Goal: Information Seeking & Learning: Learn about a topic

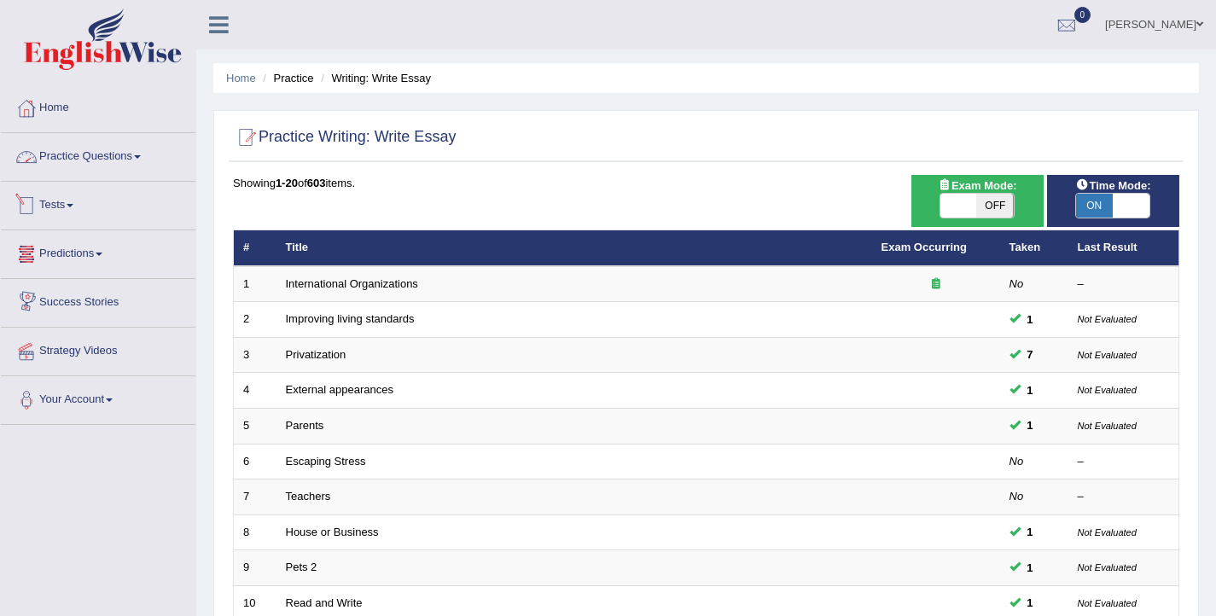
click at [109, 148] on link "Practice Questions" at bounding box center [98, 154] width 195 height 43
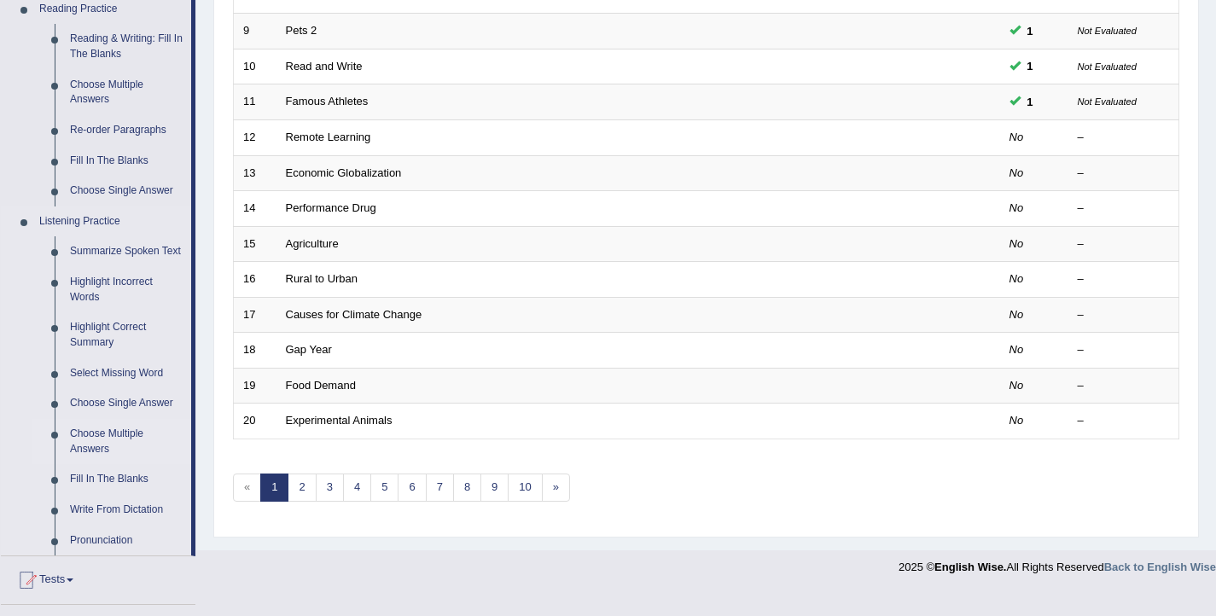
scroll to position [736, 0]
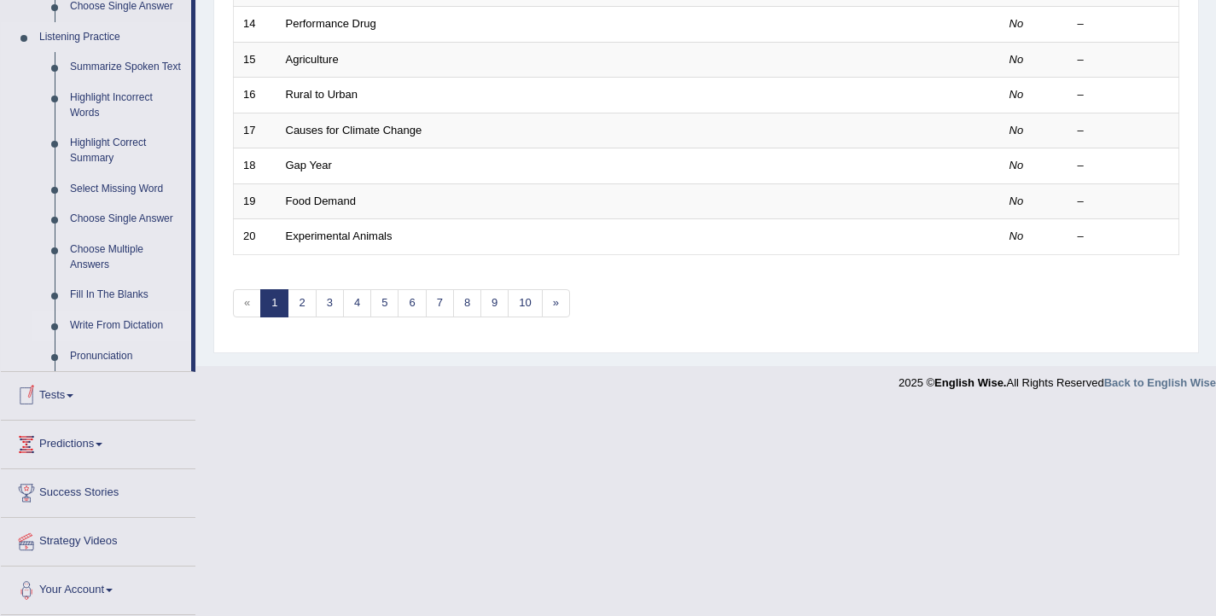
click at [107, 328] on link "Write From Dictation" at bounding box center [126, 326] width 129 height 31
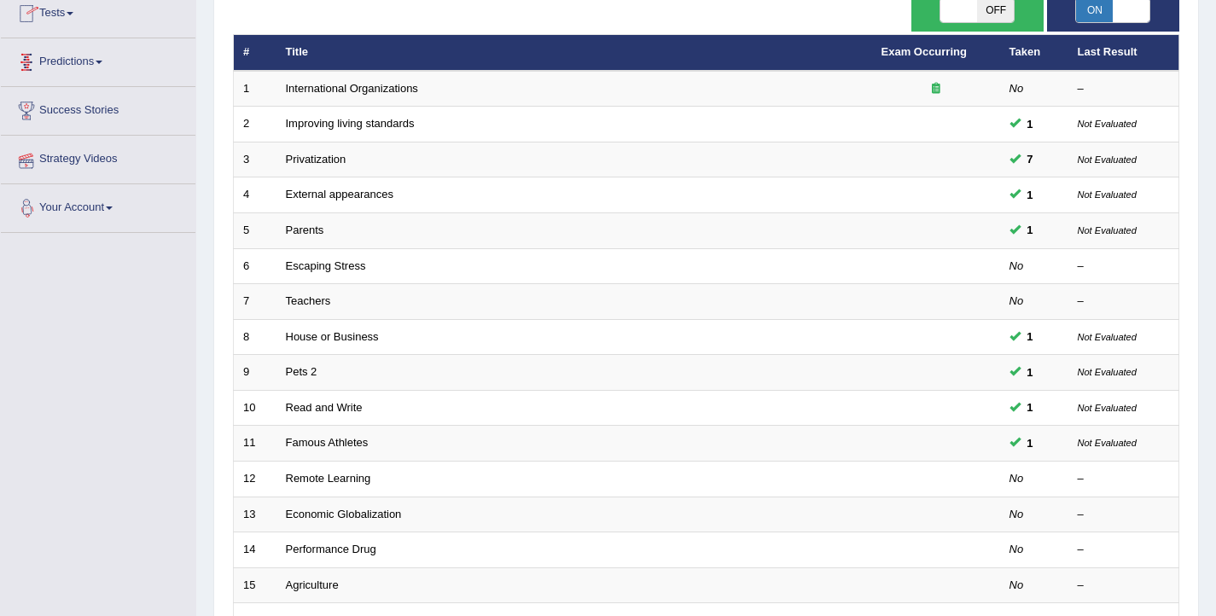
scroll to position [190, 0]
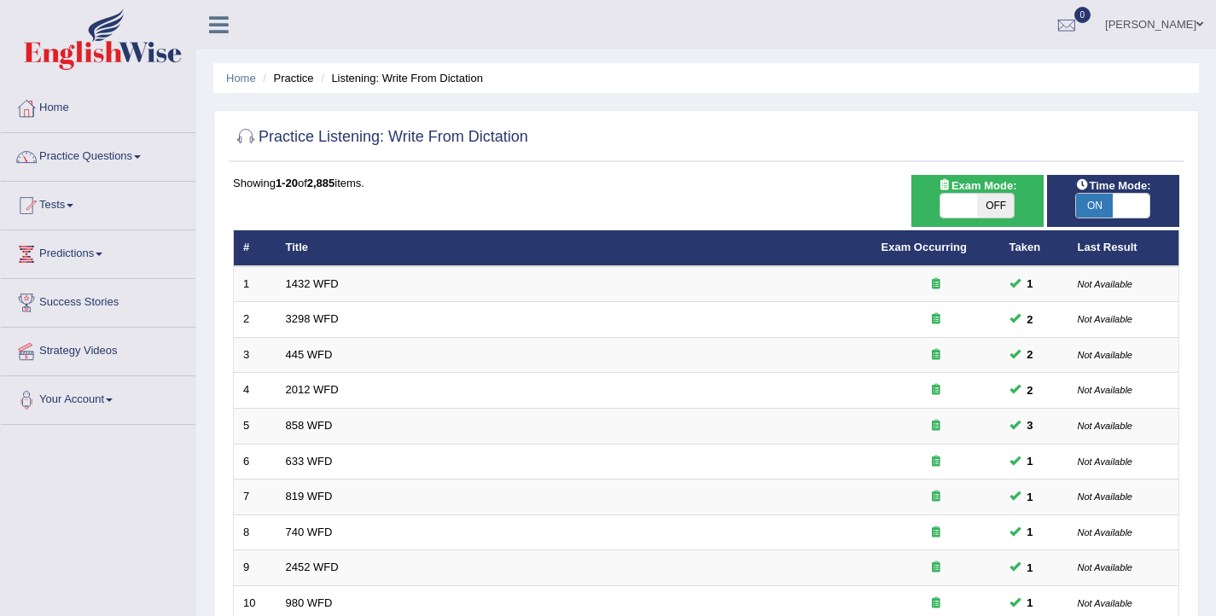
scroll to position [514, 0]
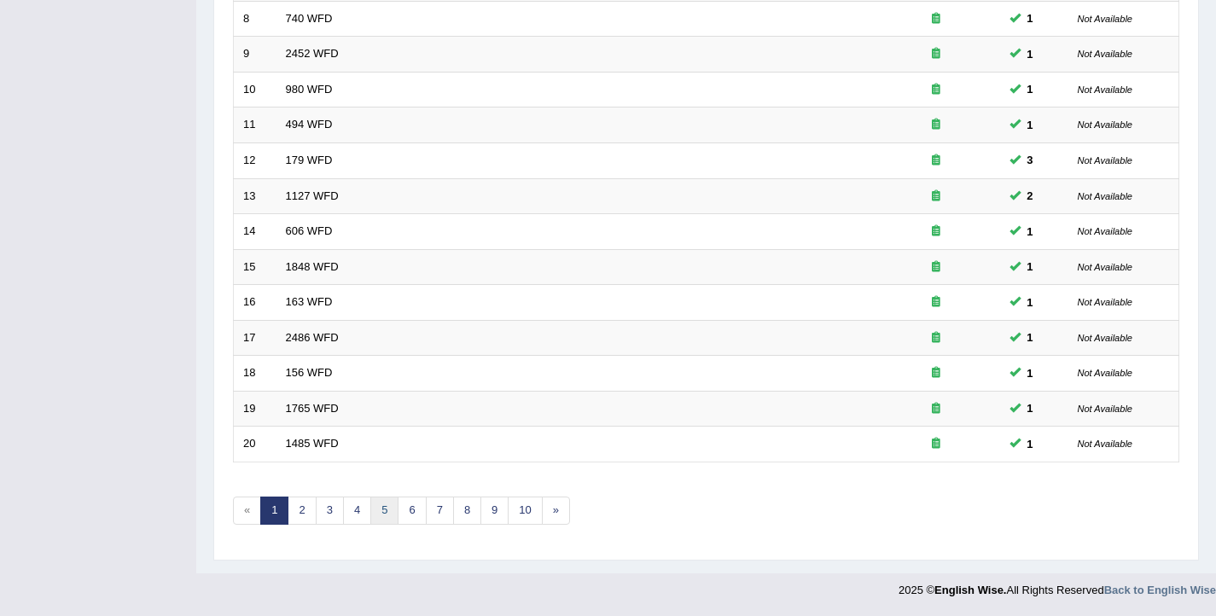
click at [372, 506] on link "5" at bounding box center [384, 511] width 28 height 28
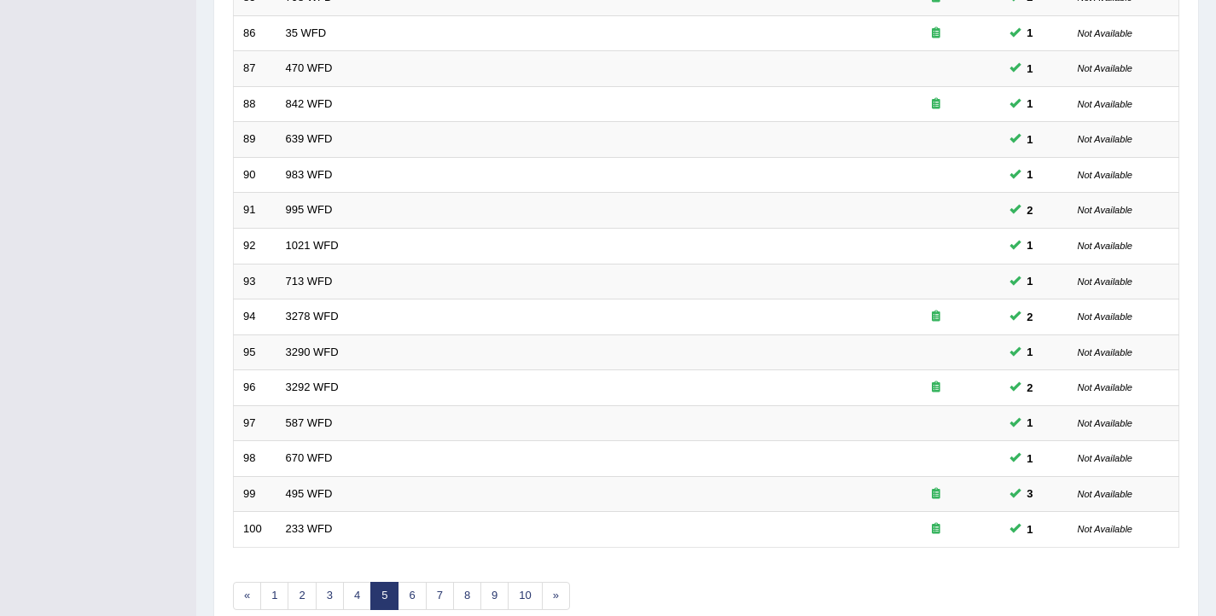
scroll to position [514, 0]
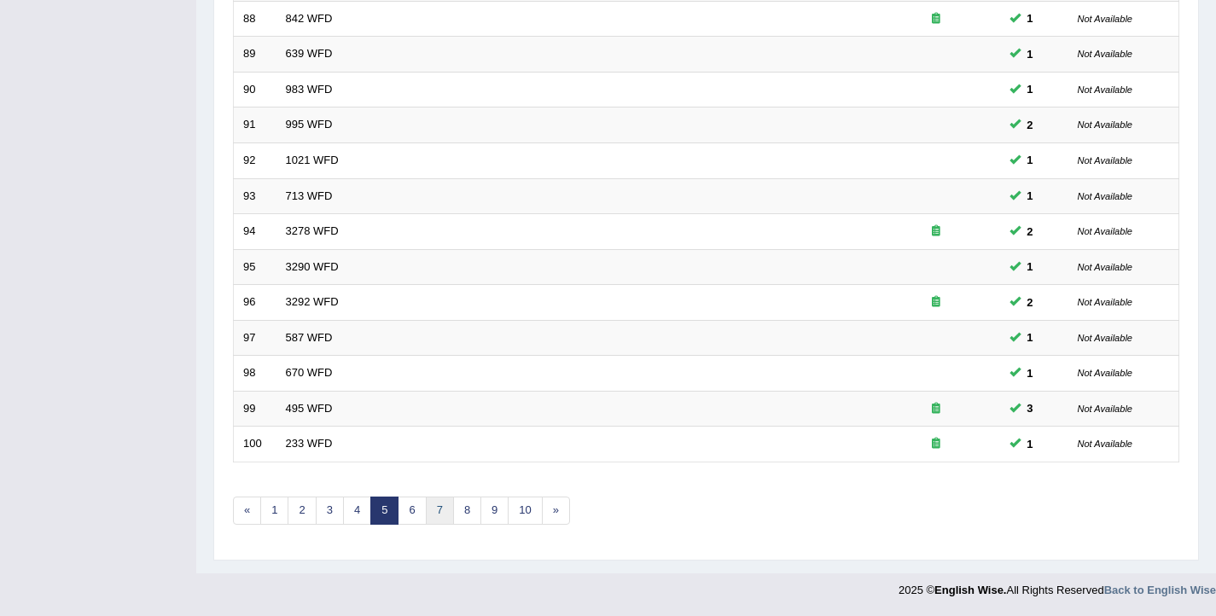
click at [444, 516] on link "7" at bounding box center [440, 511] width 28 height 28
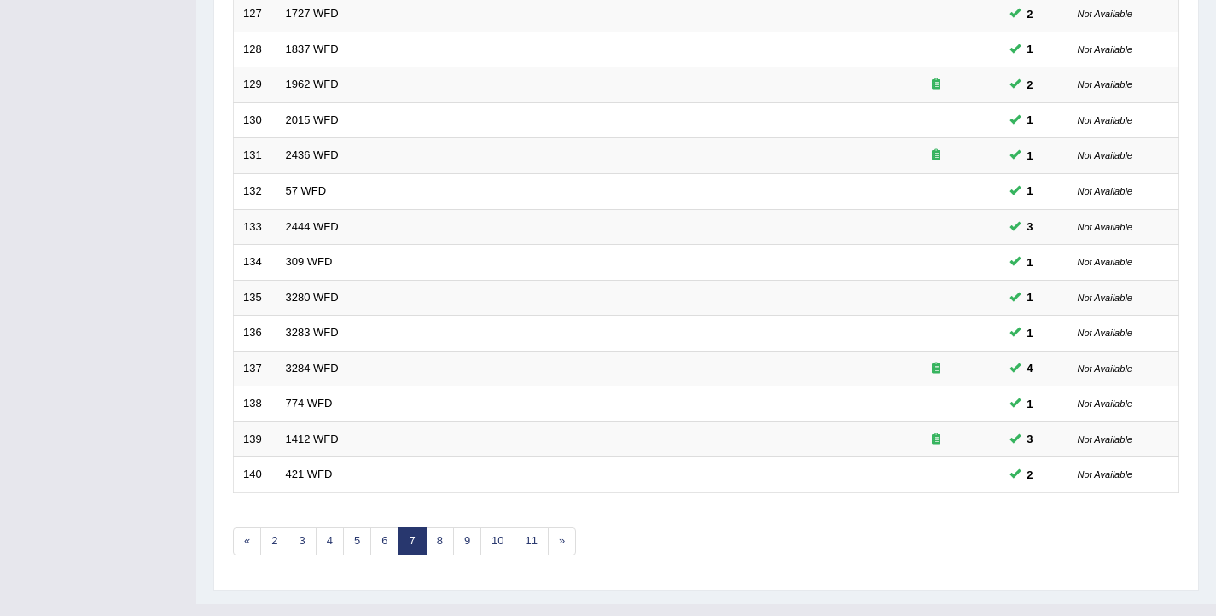
scroll to position [514, 0]
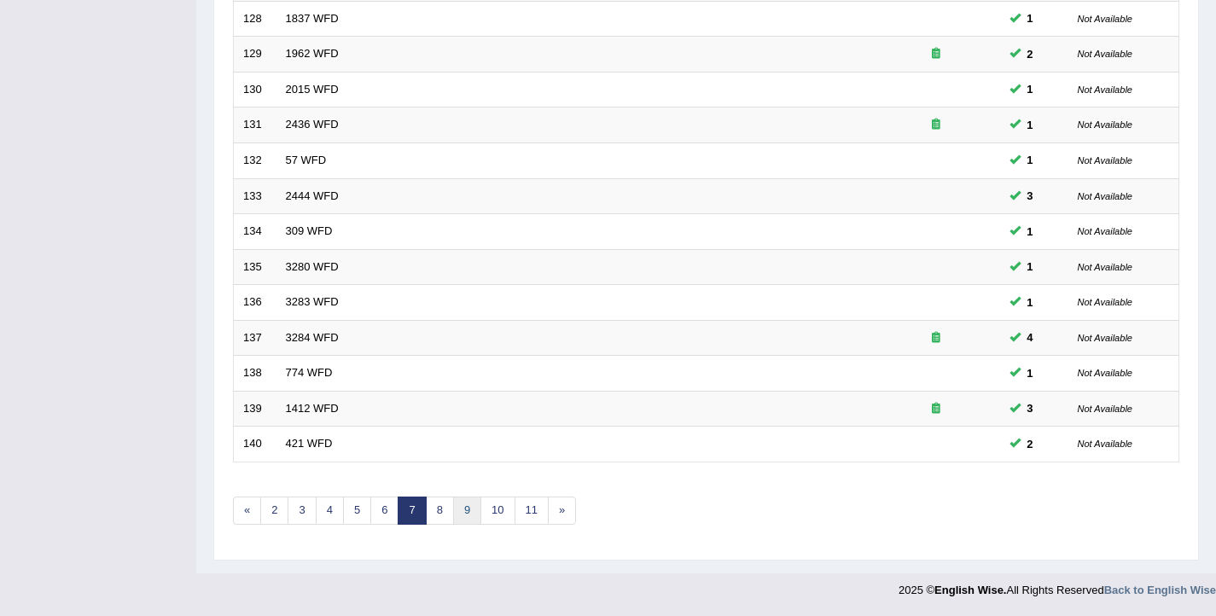
click at [456, 509] on link "9" at bounding box center [467, 511] width 28 height 28
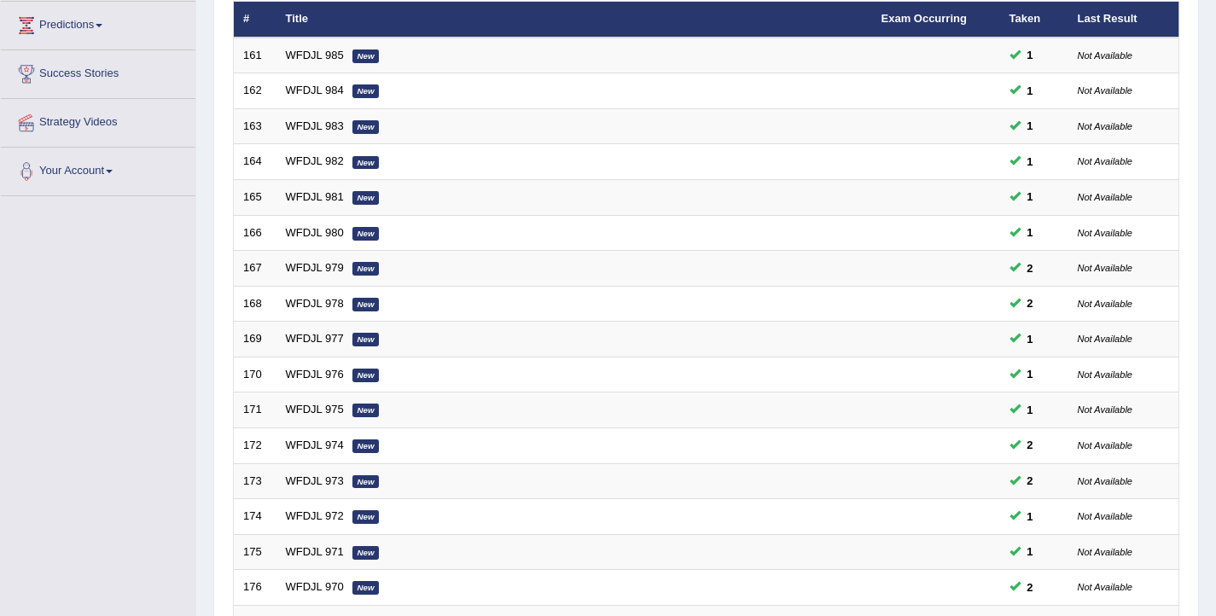
scroll to position [514, 0]
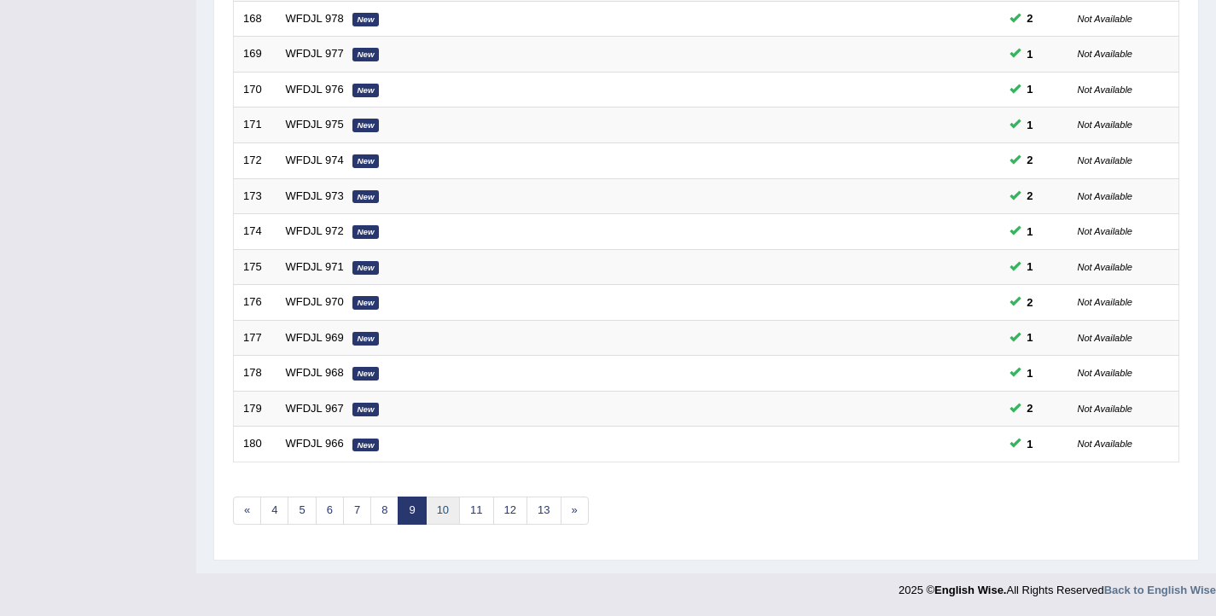
click at [447, 508] on link "10" at bounding box center [443, 511] width 34 height 28
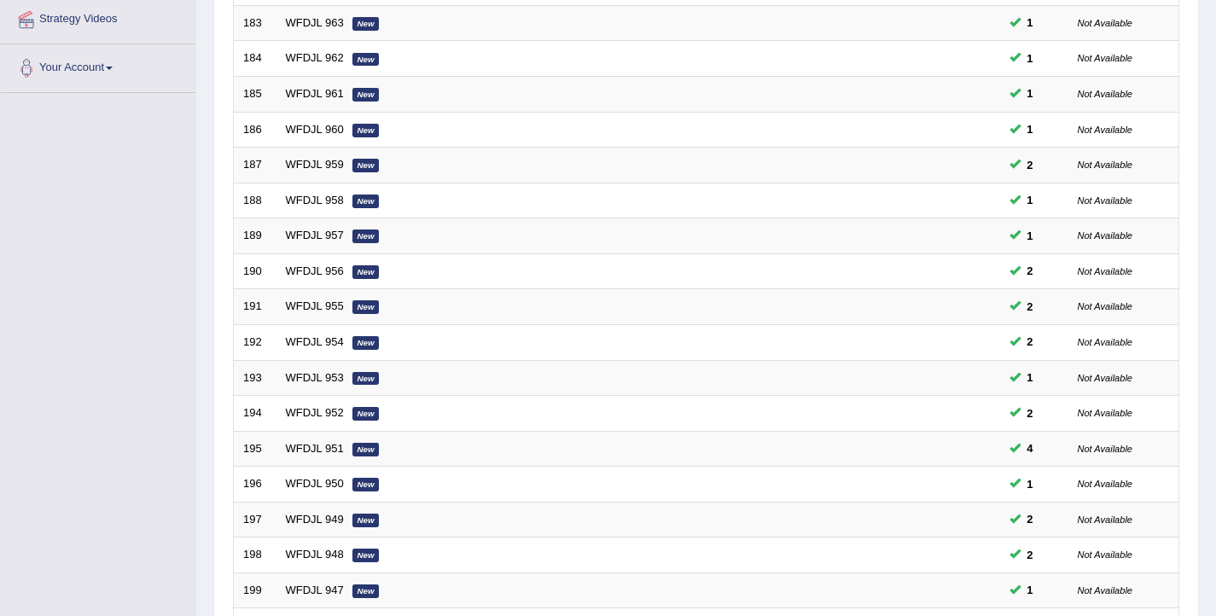
scroll to position [514, 0]
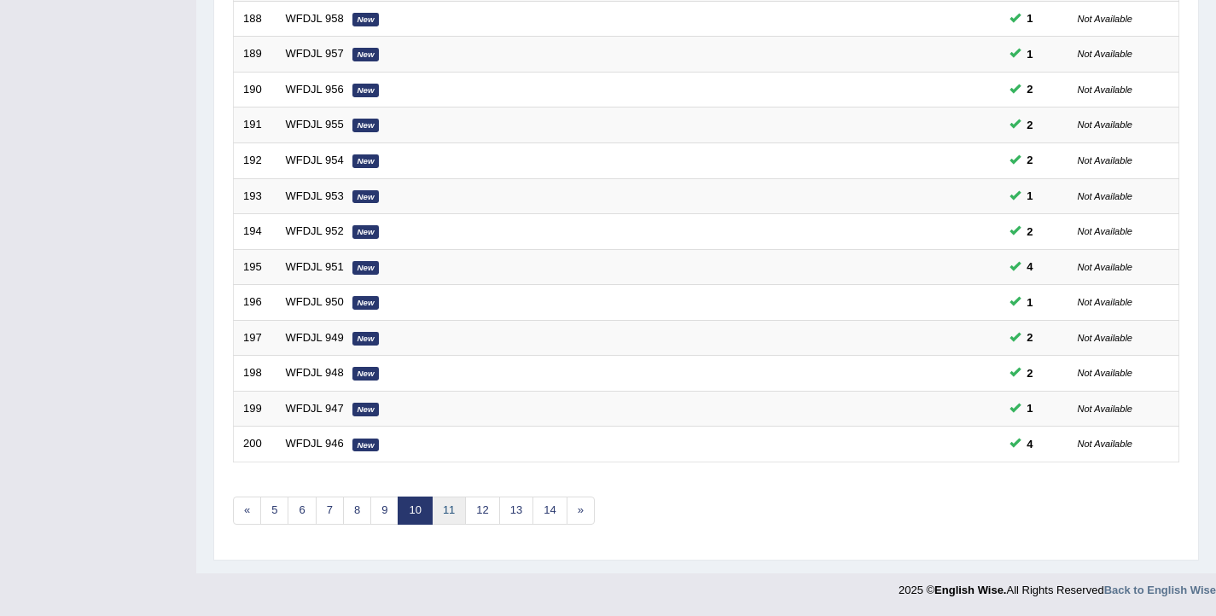
click at [446, 513] on link "11" at bounding box center [449, 511] width 34 height 28
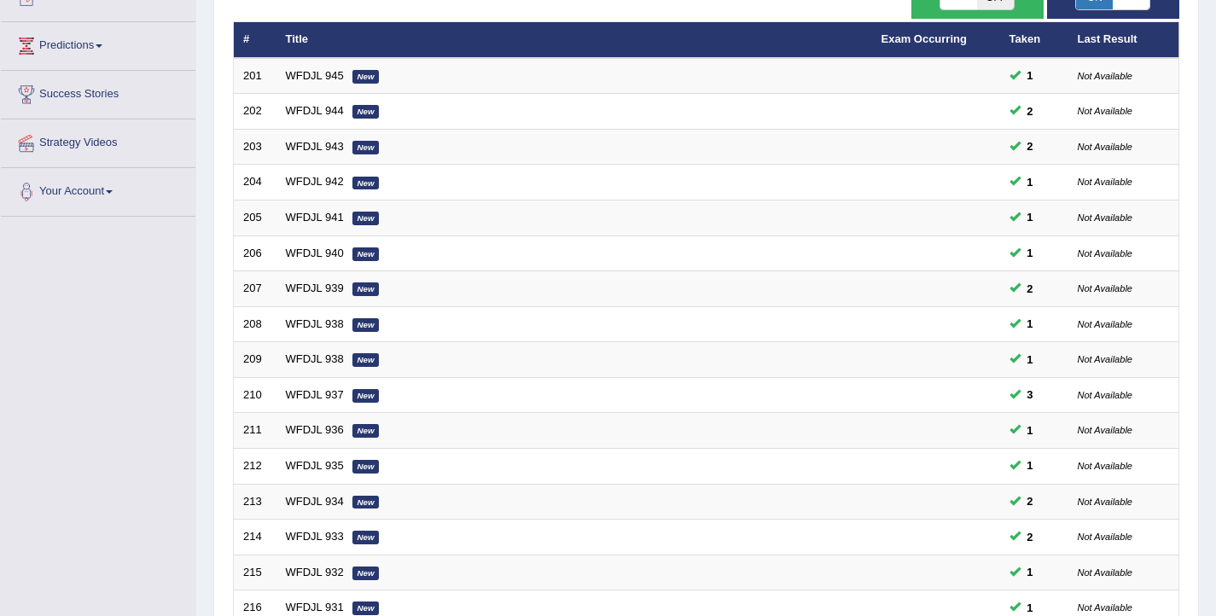
scroll to position [514, 0]
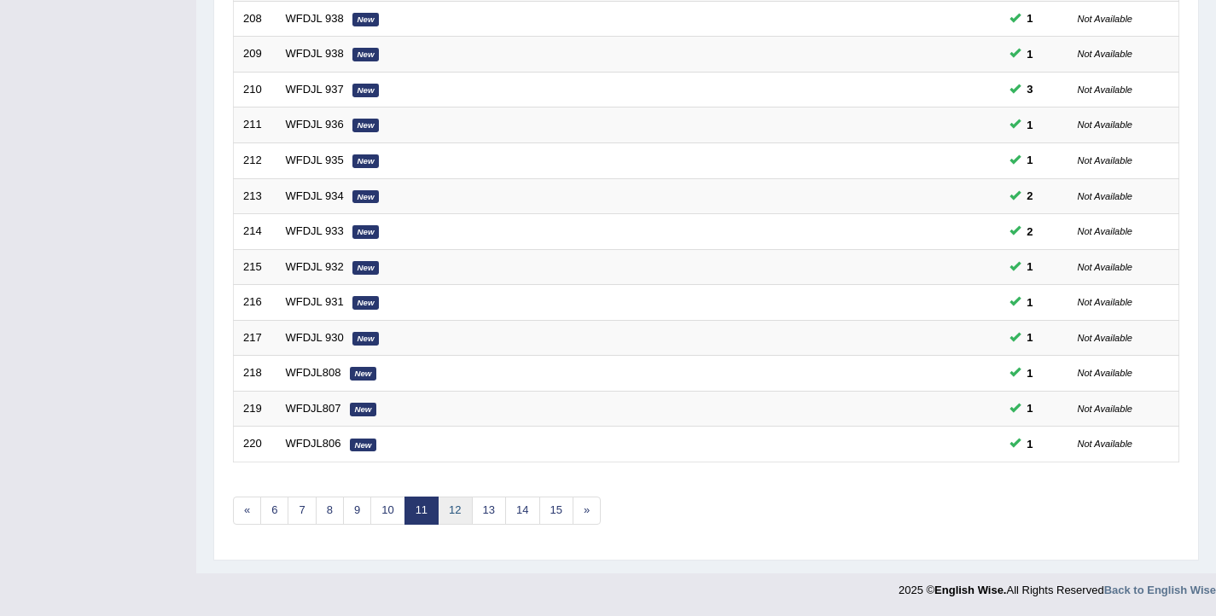
click at [450, 510] on link "12" at bounding box center [455, 511] width 34 height 28
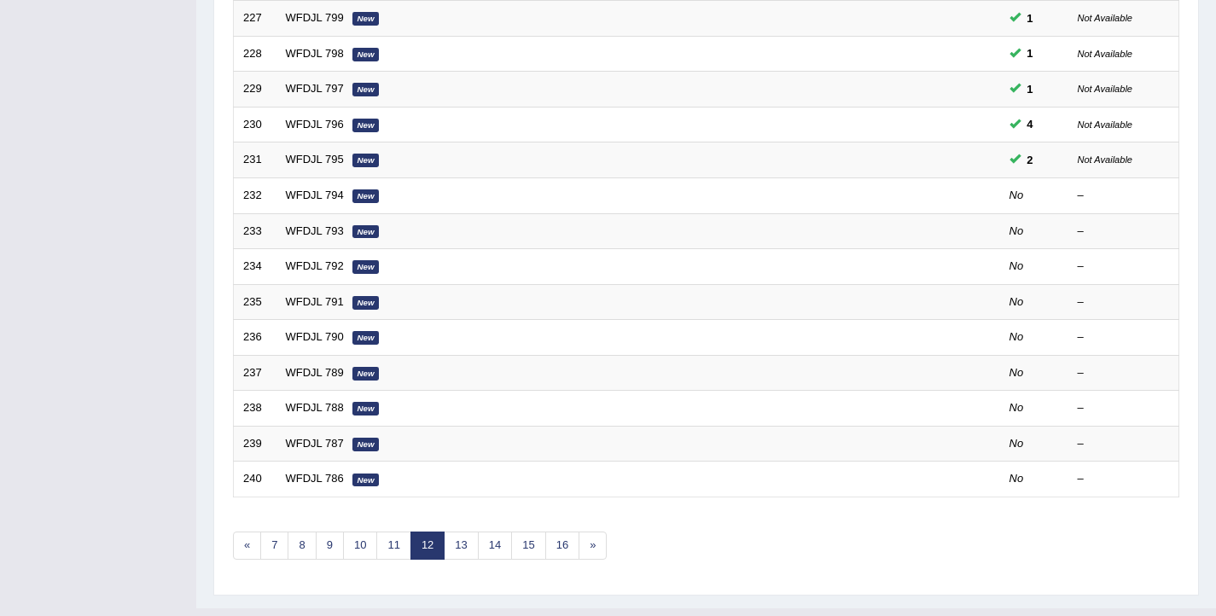
scroll to position [514, 0]
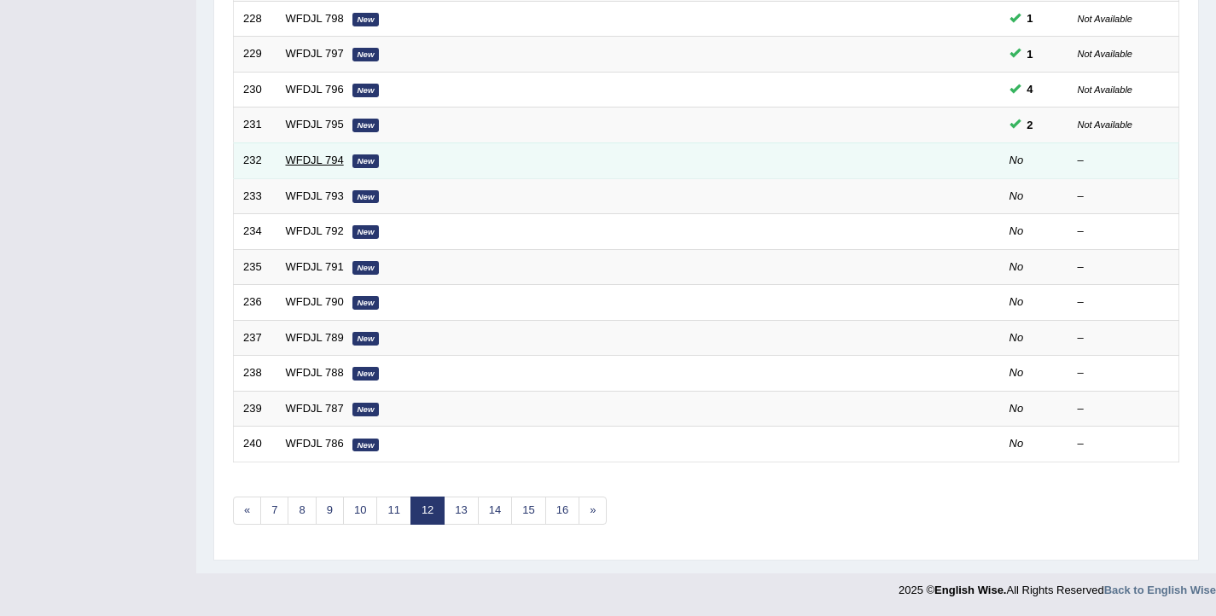
click at [294, 164] on link "WFDJL 794" at bounding box center [315, 160] width 58 height 13
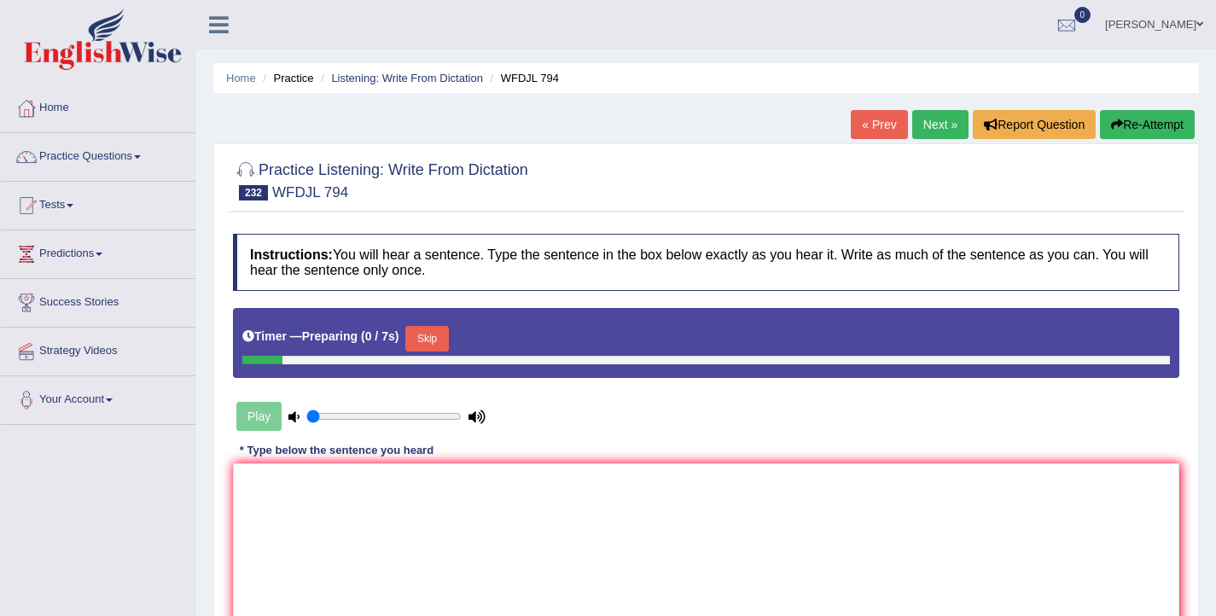
scroll to position [128, 0]
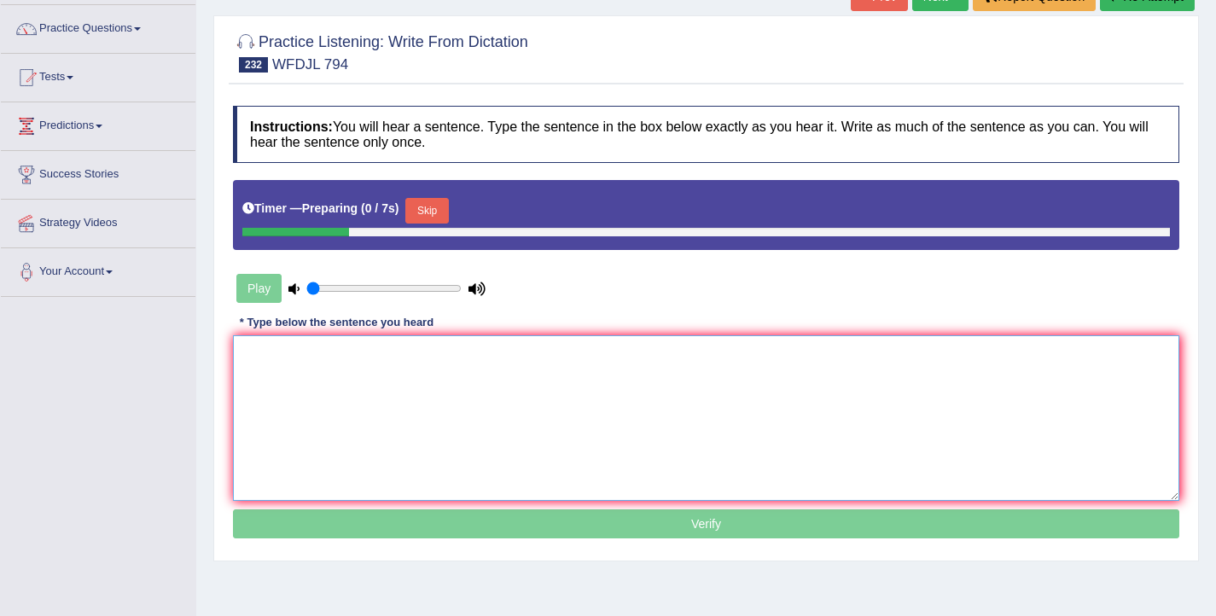
click at [429, 387] on textarea at bounding box center [706, 418] width 946 height 166
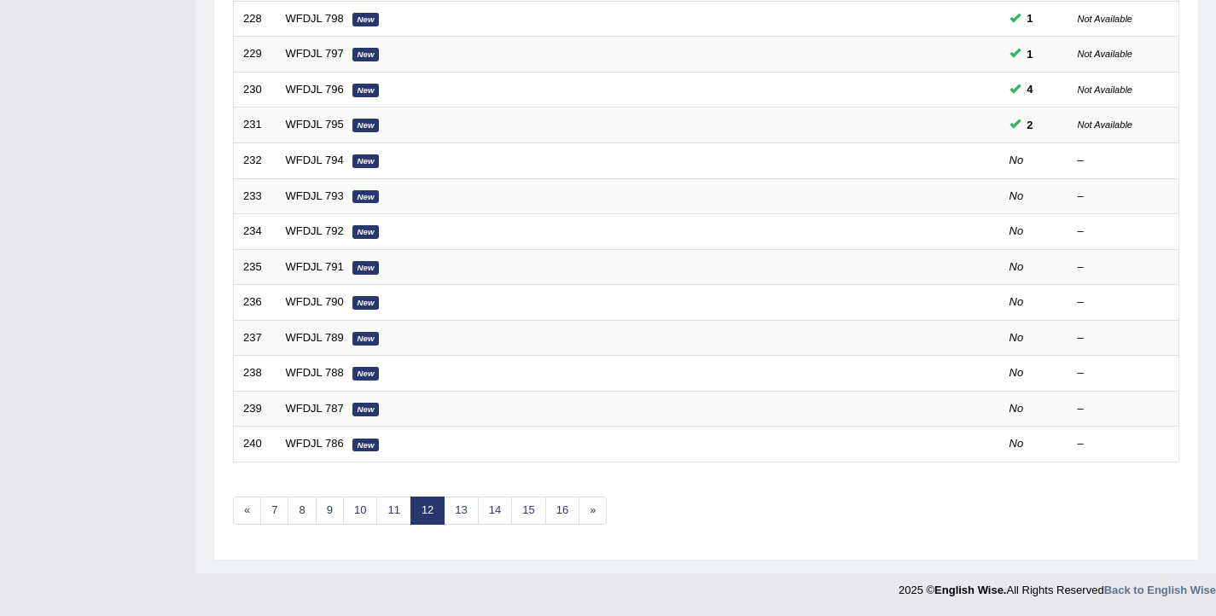
click at [94, 189] on div "Toggle navigation Home Practice Questions Speaking Practice Read Aloud Repeat S…" at bounding box center [608, 46] width 1216 height 1121
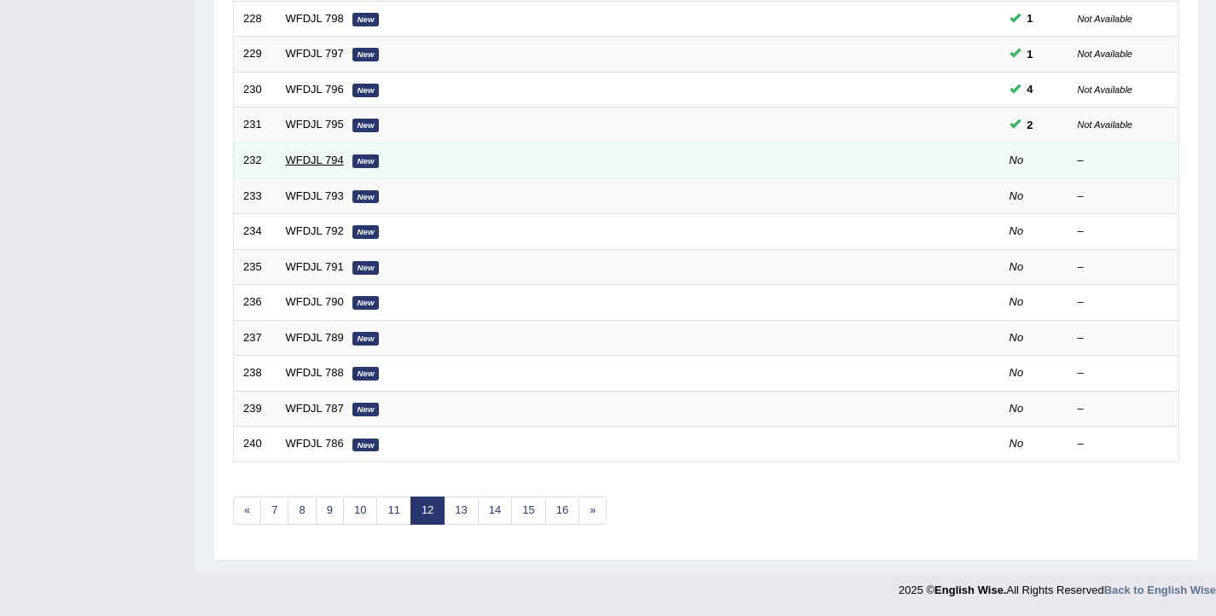
click at [300, 159] on link "WFDJL 794" at bounding box center [315, 160] width 58 height 13
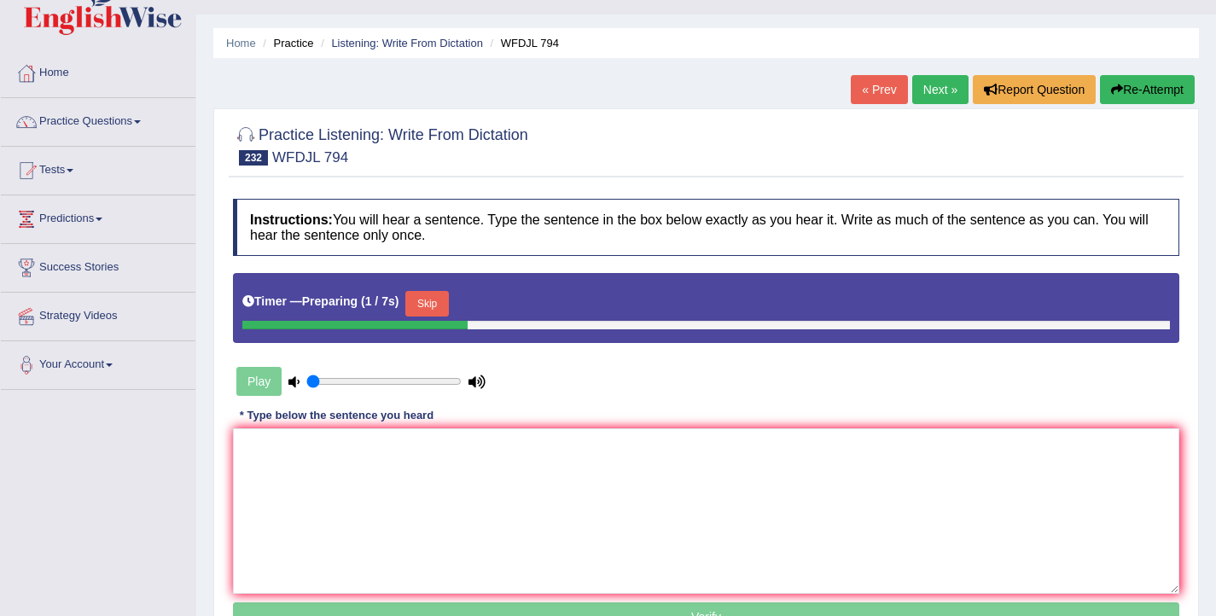
scroll to position [64, 0]
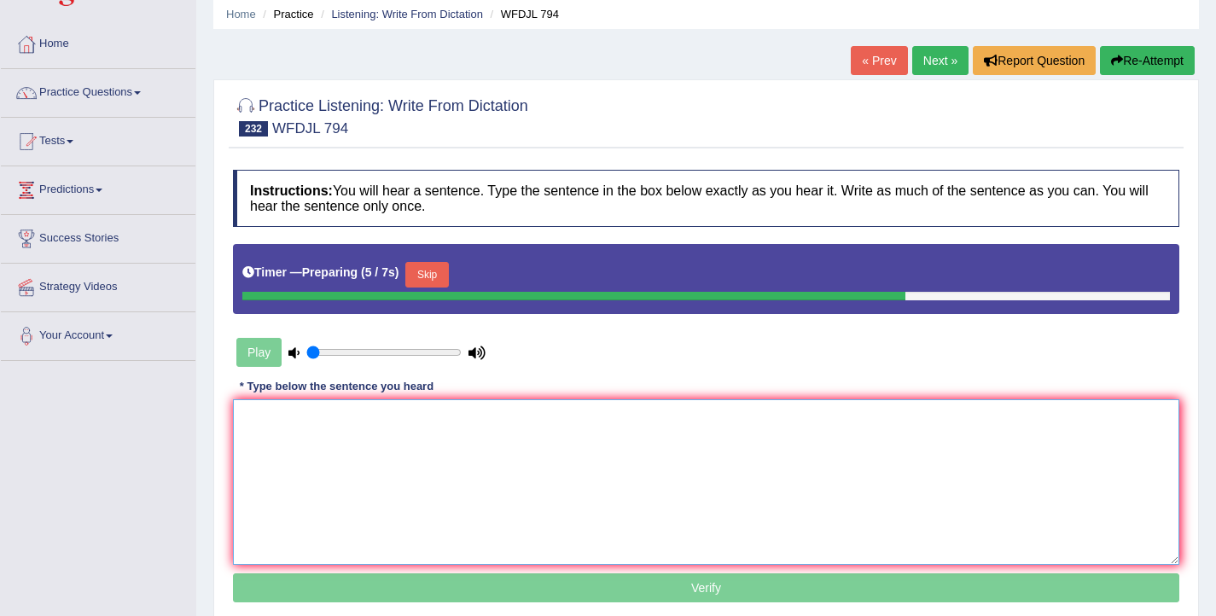
click at [541, 465] on textarea at bounding box center [706, 482] width 946 height 166
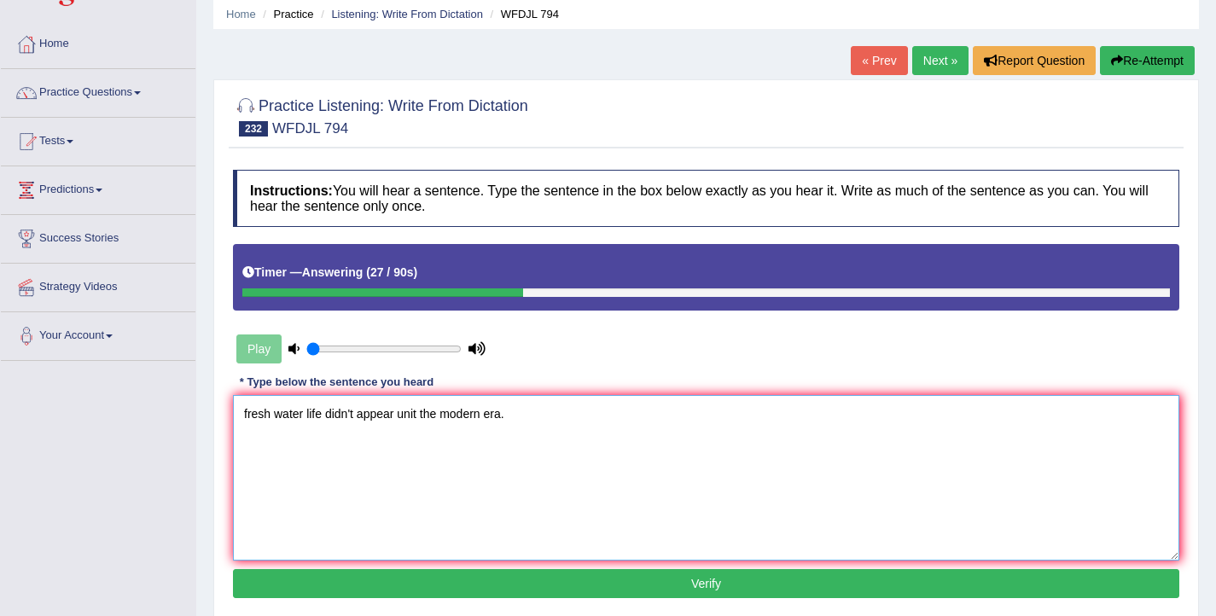
click at [242, 415] on textarea "fresh water life didn't appear unit the modern era." at bounding box center [706, 478] width 946 height 166
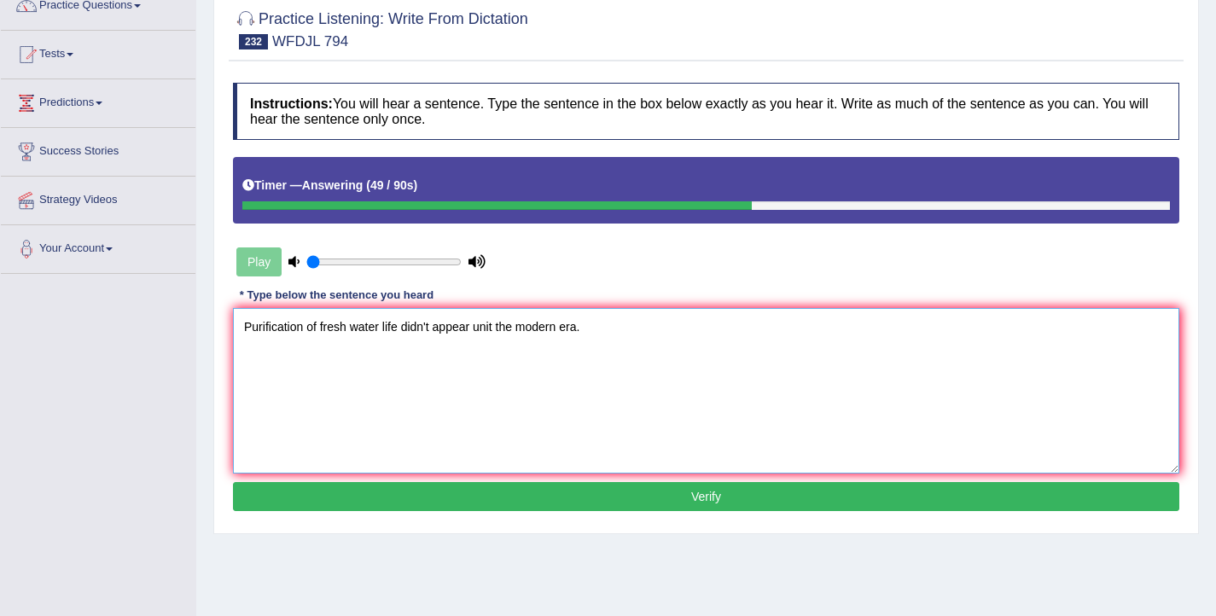
scroll to position [154, 0]
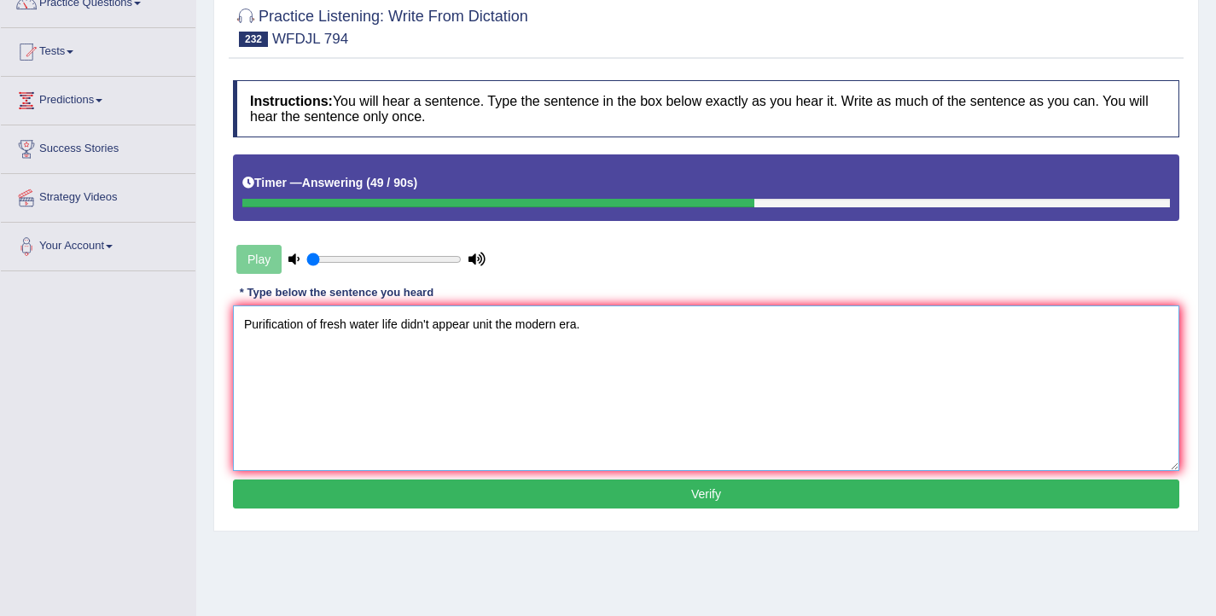
type textarea "Purification of fresh water life didn't appear unit the modern era."
click at [554, 499] on button "Verify" at bounding box center [706, 493] width 946 height 29
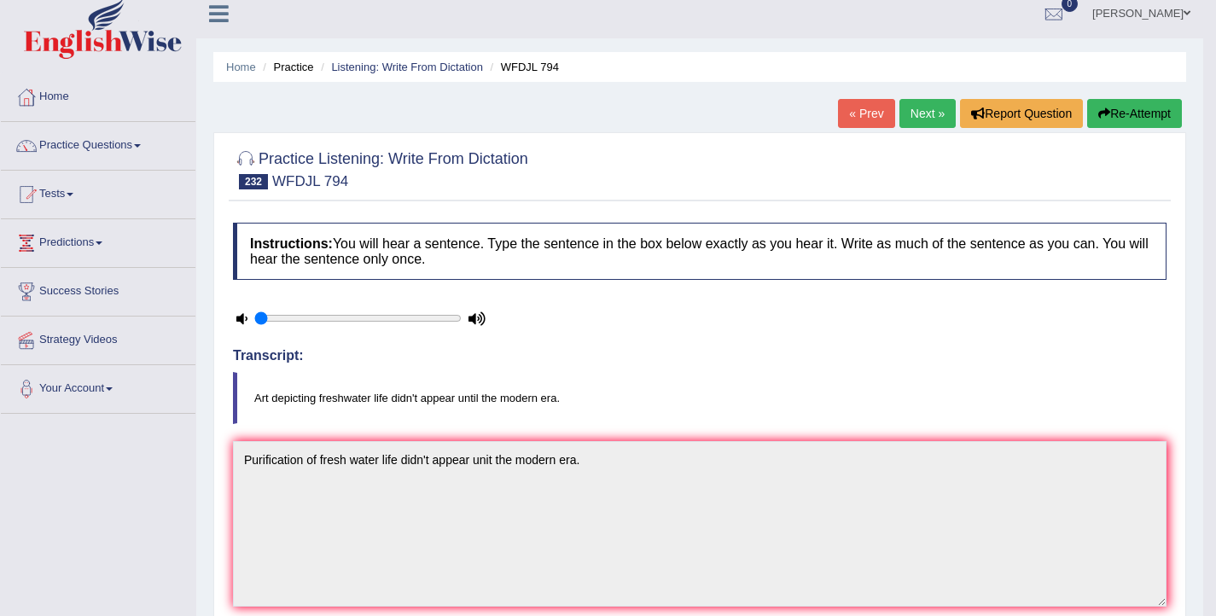
scroll to position [0, 0]
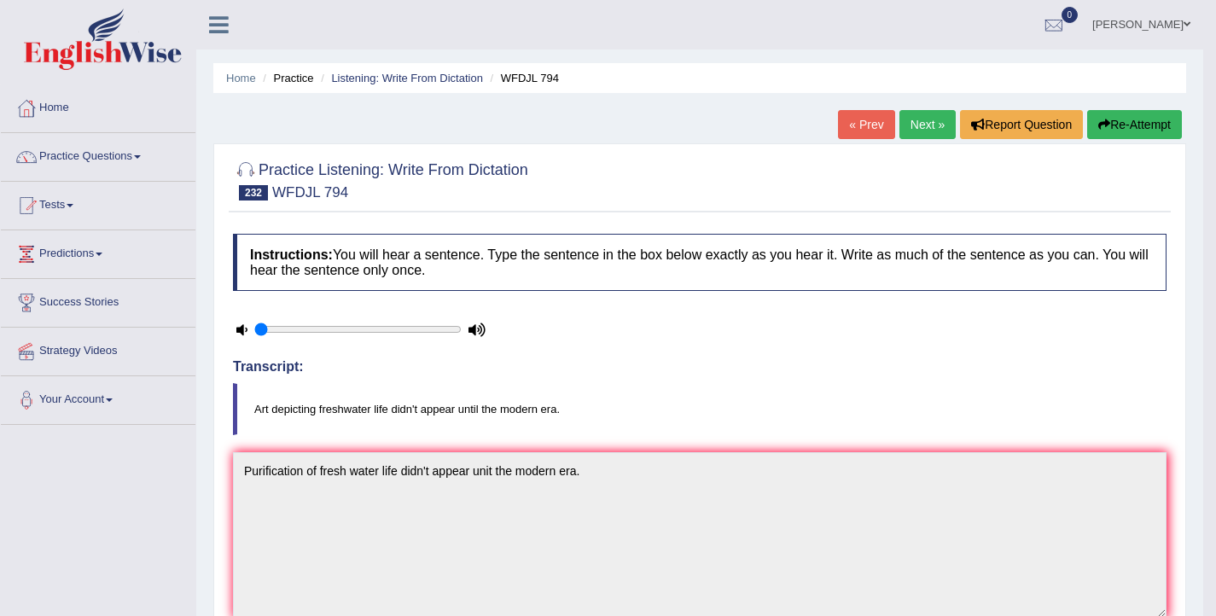
click at [1106, 119] on button "Re-Attempt" at bounding box center [1134, 124] width 95 height 29
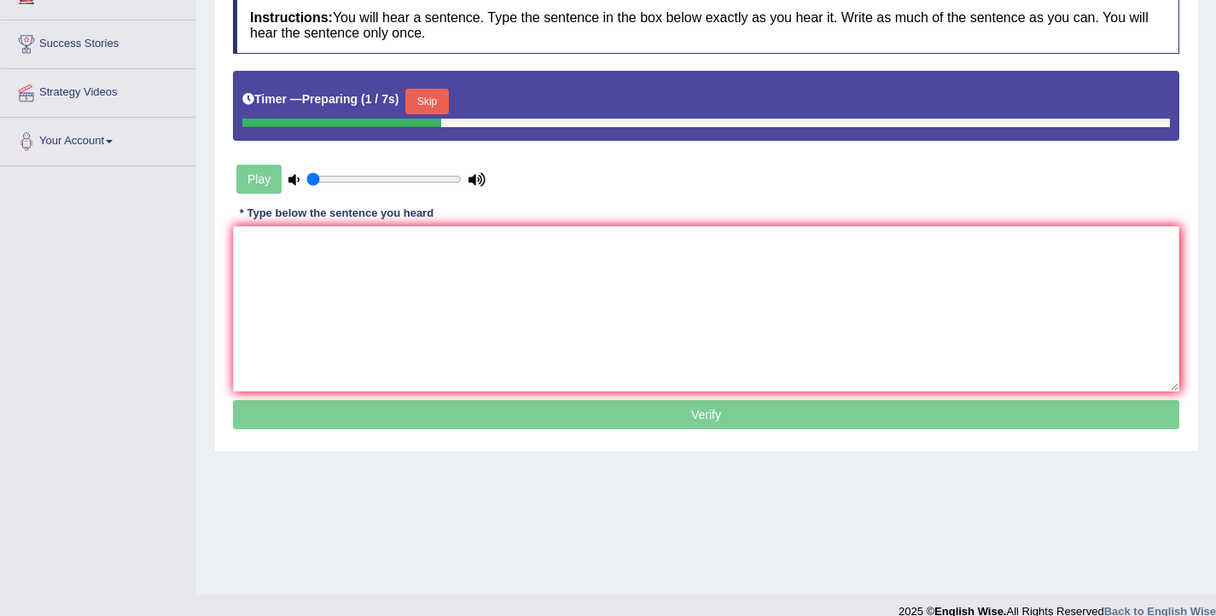
scroll to position [280, 0]
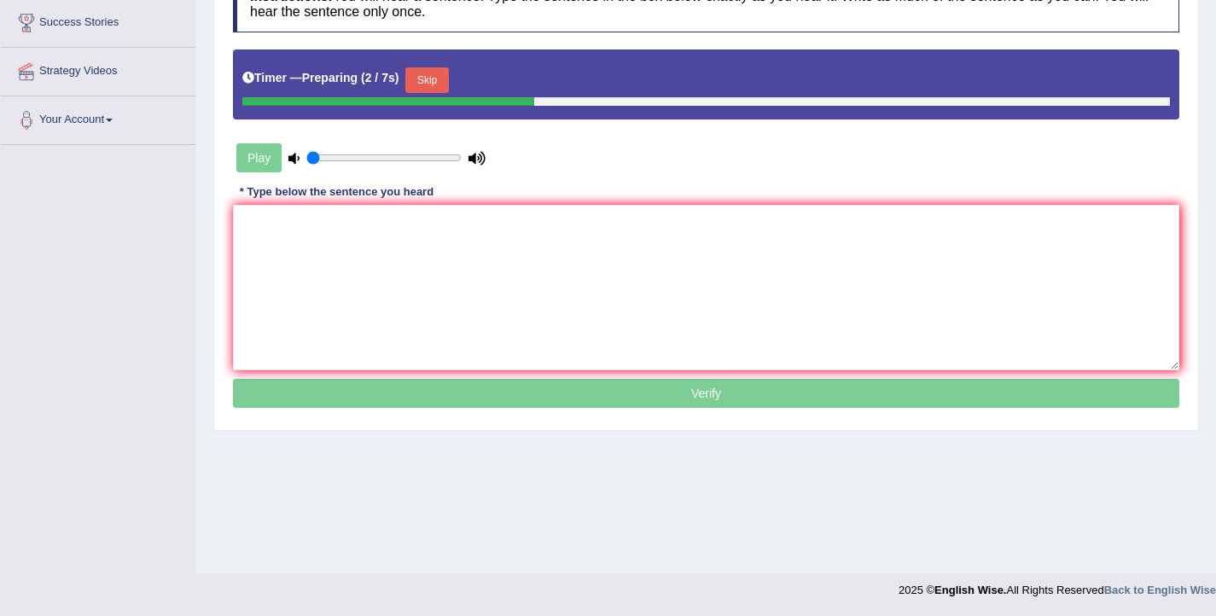
click at [445, 83] on button "Skip" at bounding box center [426, 80] width 43 height 26
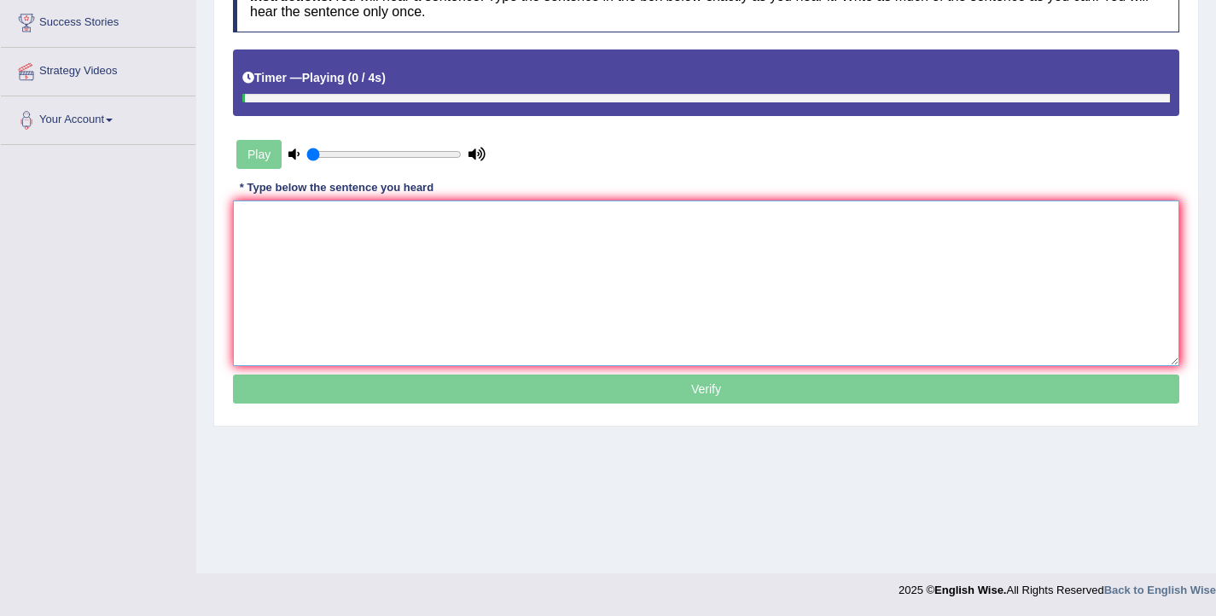
click at [432, 301] on textarea at bounding box center [706, 283] width 946 height 166
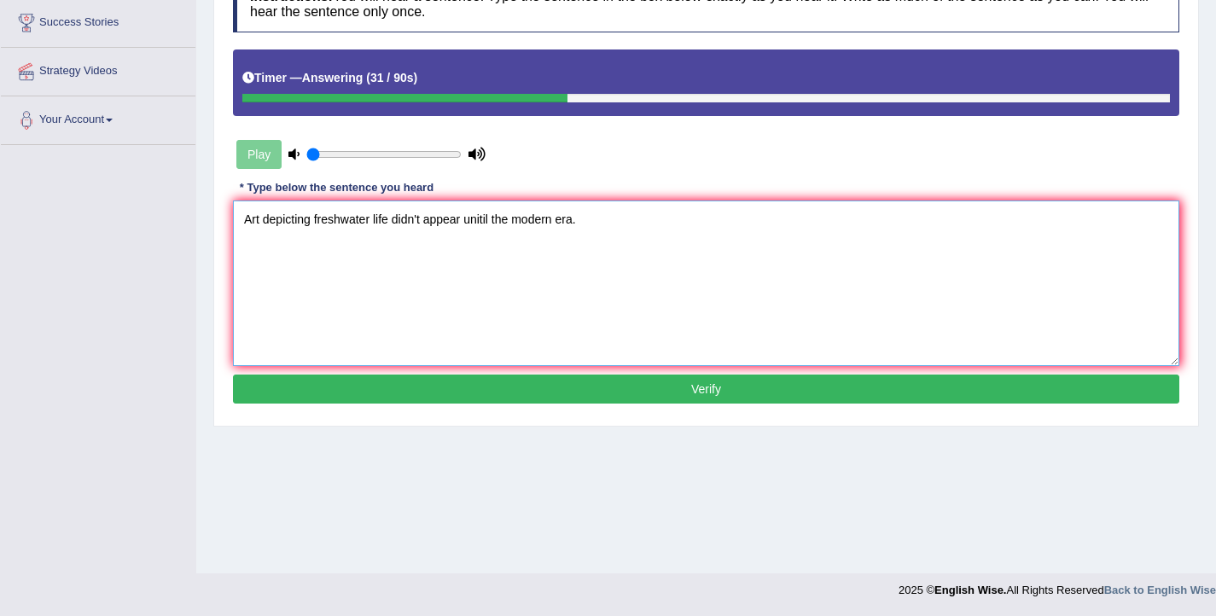
click at [484, 219] on textarea "Art depicting freshwater life didn't appear unitil the modern era." at bounding box center [706, 283] width 946 height 166
type textarea "Art depicting freshwater life didn't appear until the modern era."
click at [536, 395] on button "Verify" at bounding box center [706, 389] width 946 height 29
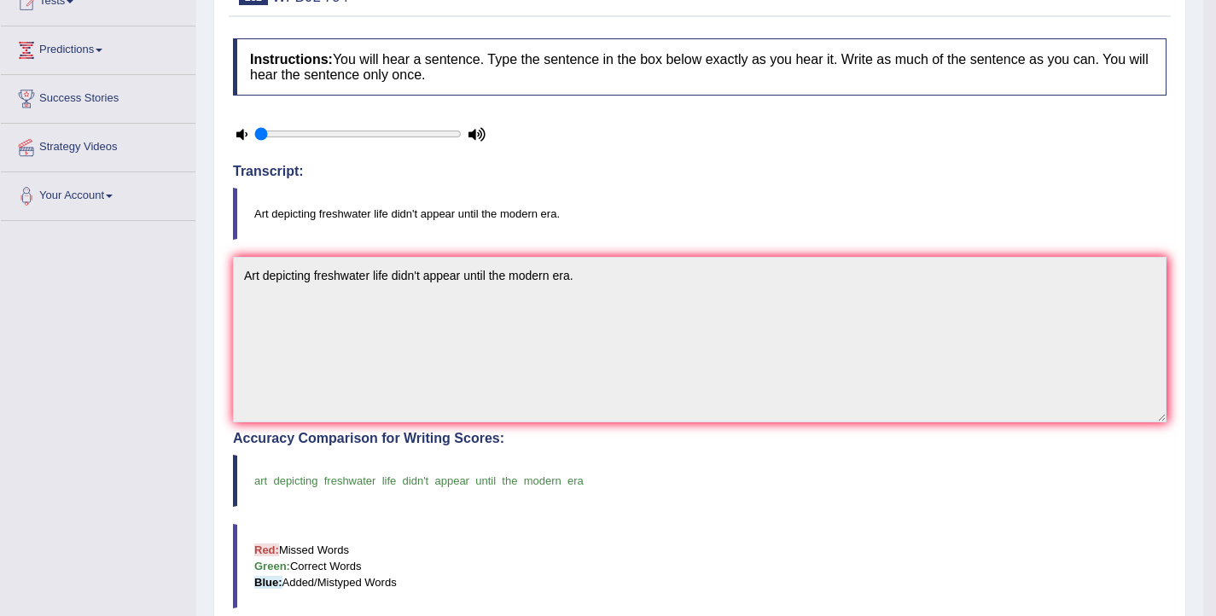
scroll to position [0, 0]
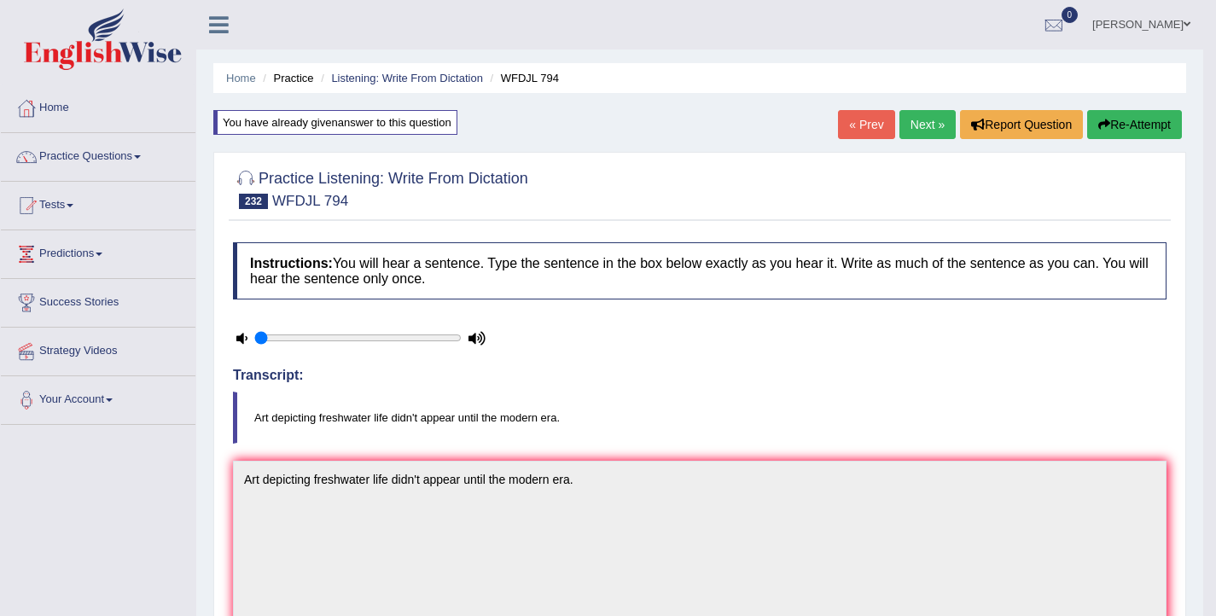
click at [913, 123] on link "Next »" at bounding box center [927, 124] width 56 height 29
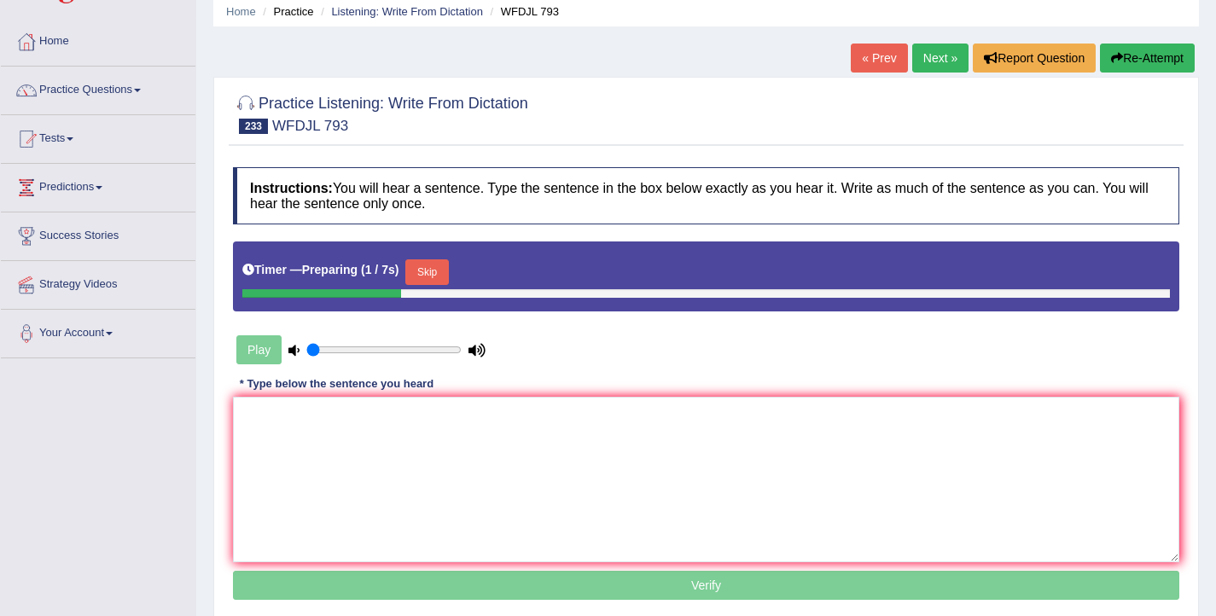
scroll to position [89, 0]
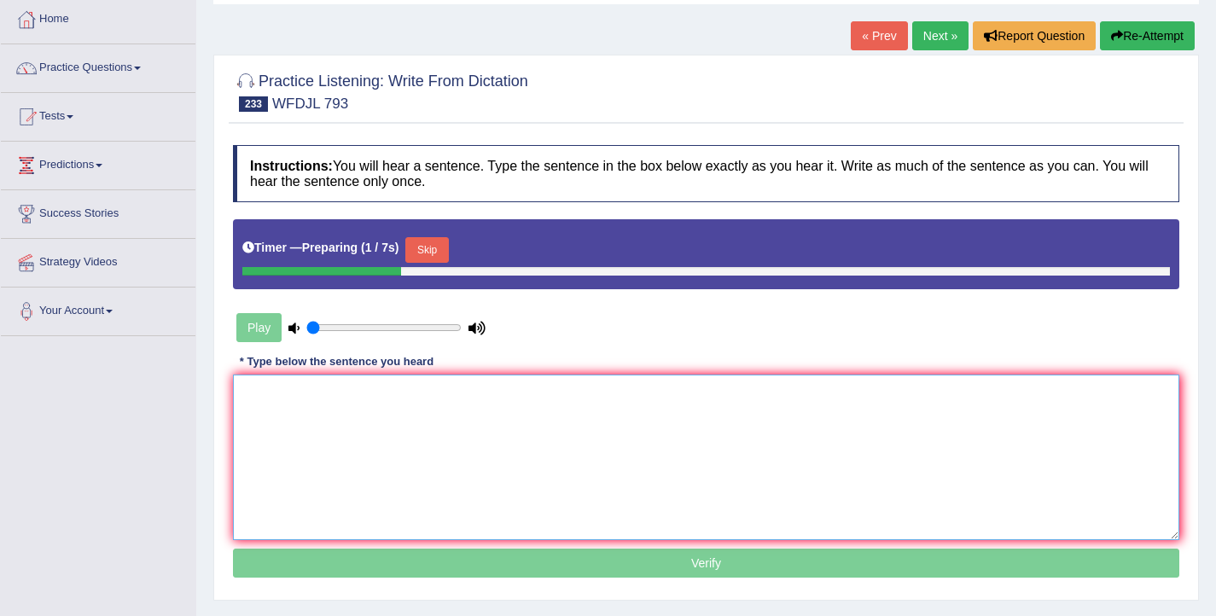
click at [595, 474] on textarea at bounding box center [706, 458] width 946 height 166
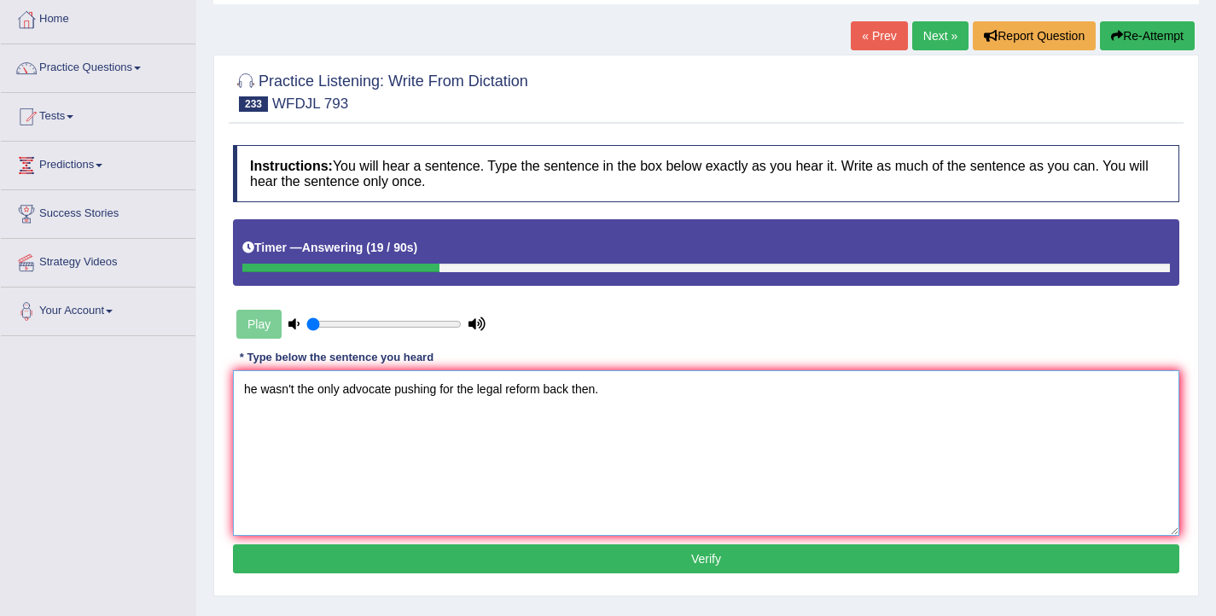
click at [250, 392] on textarea "he wasn't the only advocate pushing for the legal reform back then." at bounding box center [706, 453] width 946 height 166
click at [264, 390] on textarea "He wasn't the only advocate pushing for the legal reform back then." at bounding box center [706, 453] width 946 height 166
click at [593, 393] on textarea "He was not wasn't the only advocate pushing for the legal reform back then." at bounding box center [706, 453] width 946 height 166
type textarea "He was not wasn't the only advocate pushing for the legal reform reformed back …"
click at [702, 564] on button "Verify" at bounding box center [706, 558] width 946 height 29
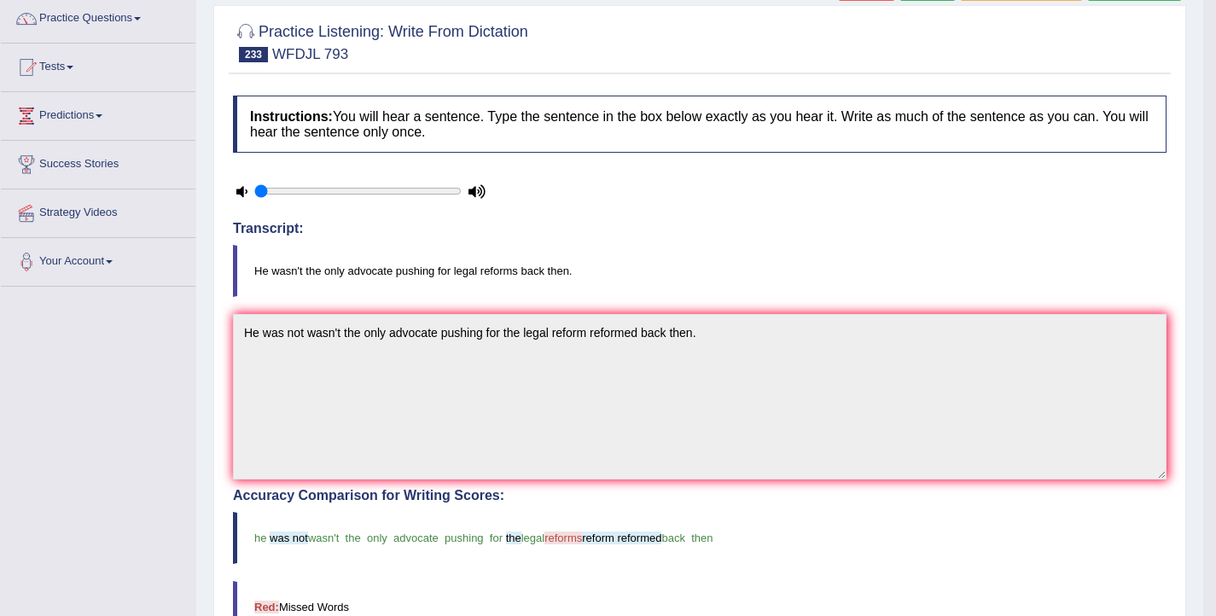
scroll to position [0, 0]
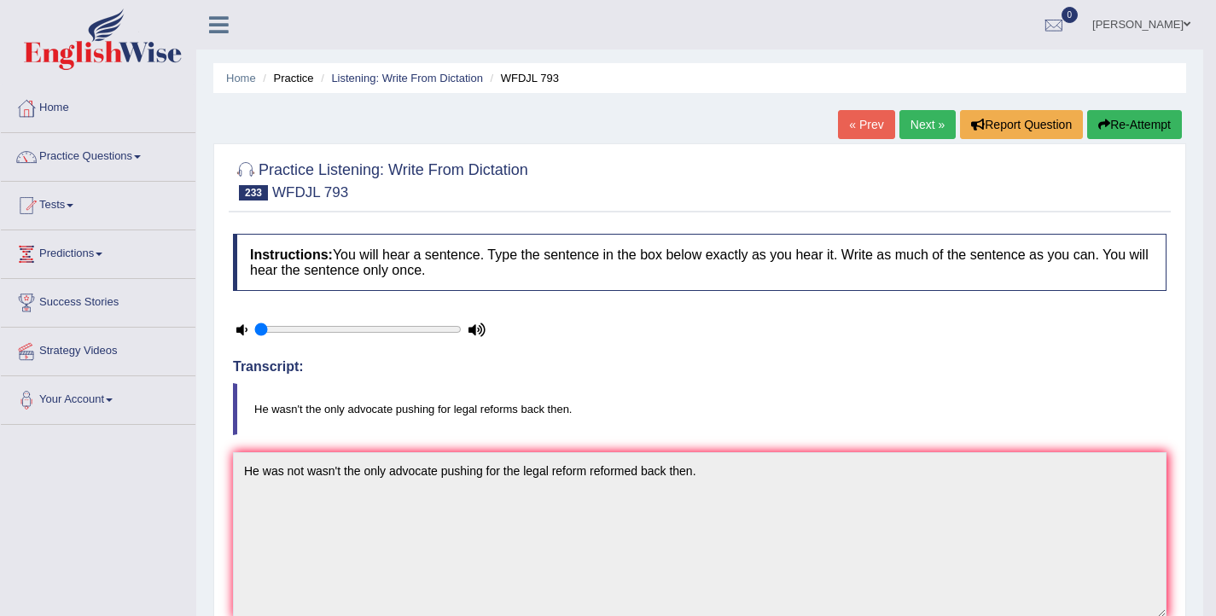
click at [914, 125] on link "Next »" at bounding box center [927, 124] width 56 height 29
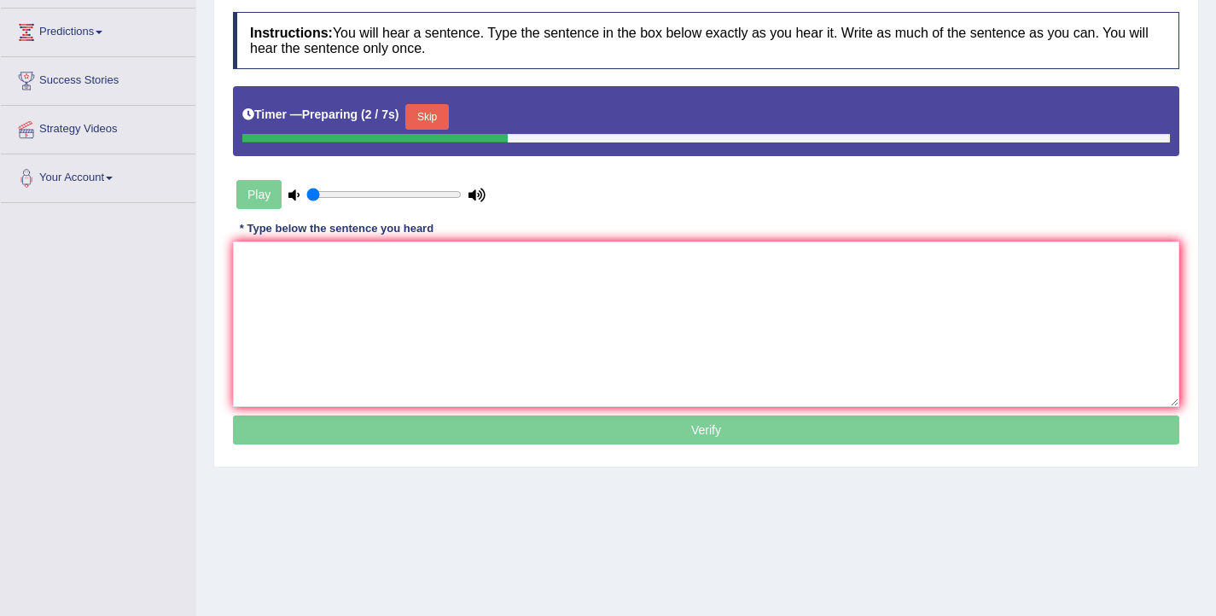
scroll to position [221, 0]
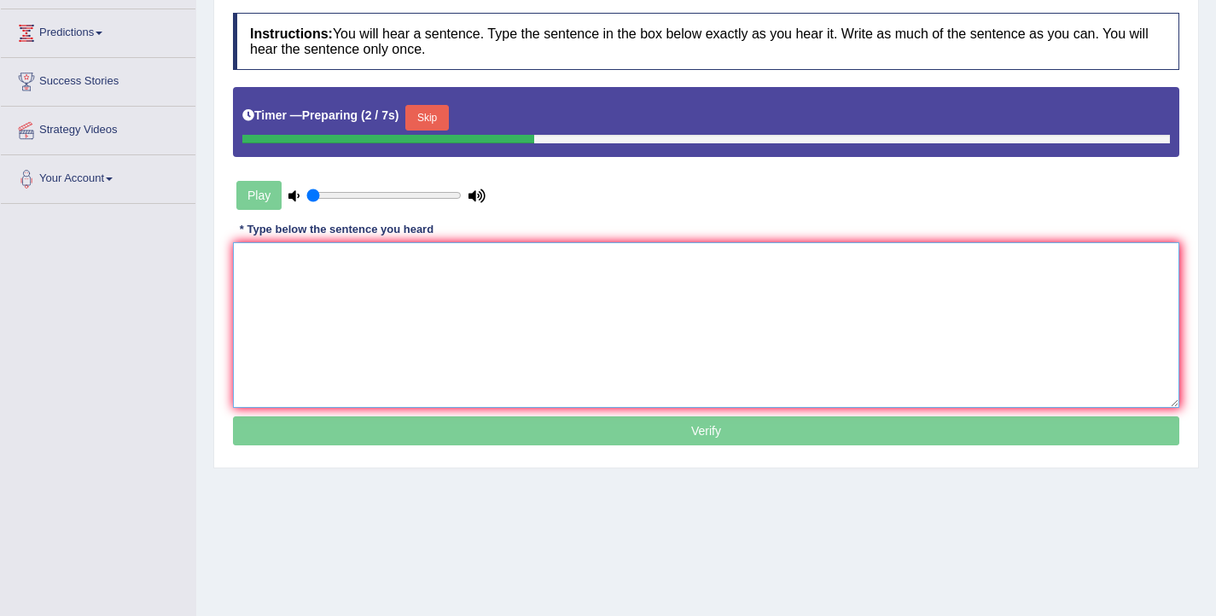
click at [422, 316] on textarea at bounding box center [706, 325] width 946 height 166
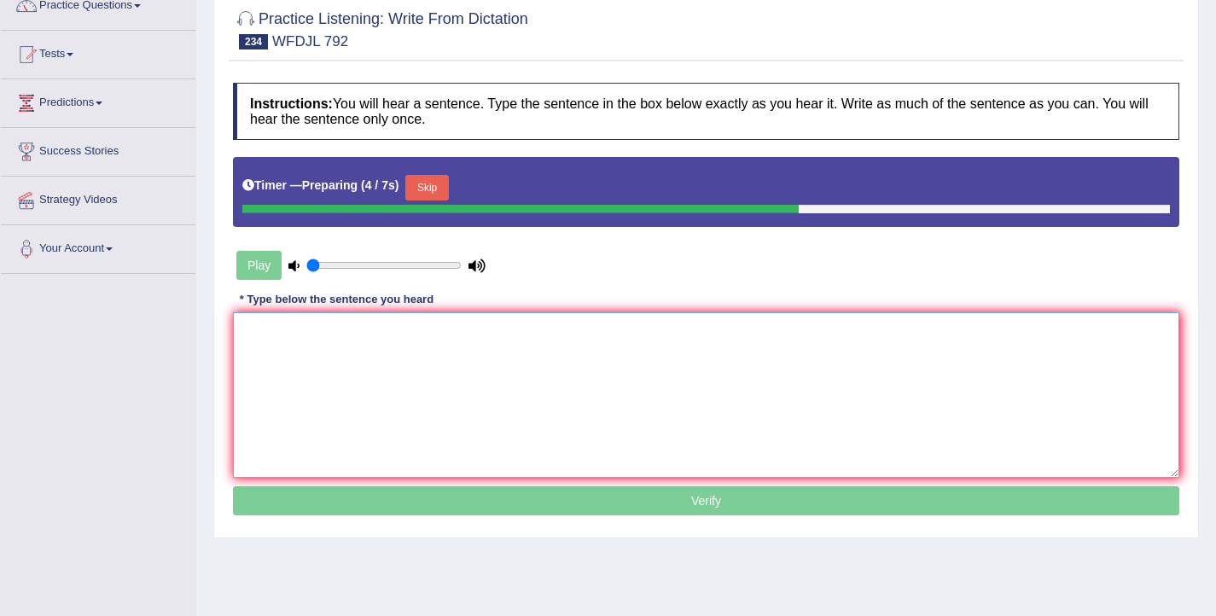
scroll to position [150, 0]
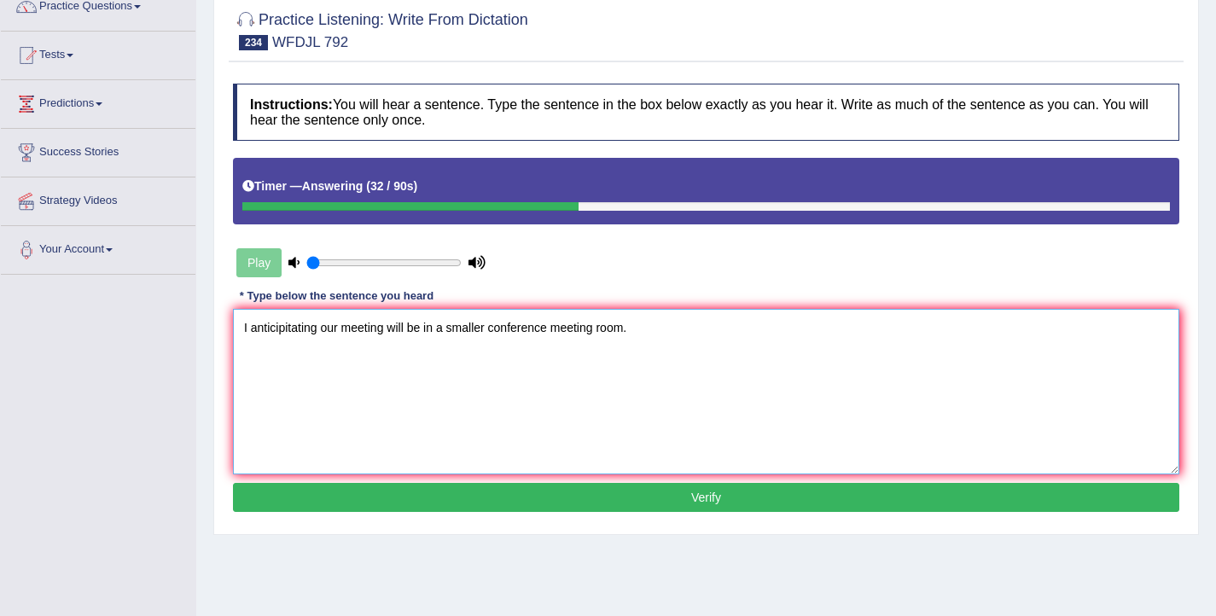
click at [320, 325] on textarea "I anticipitating our meeting will be in a smaller conference meeting room." at bounding box center [706, 392] width 946 height 166
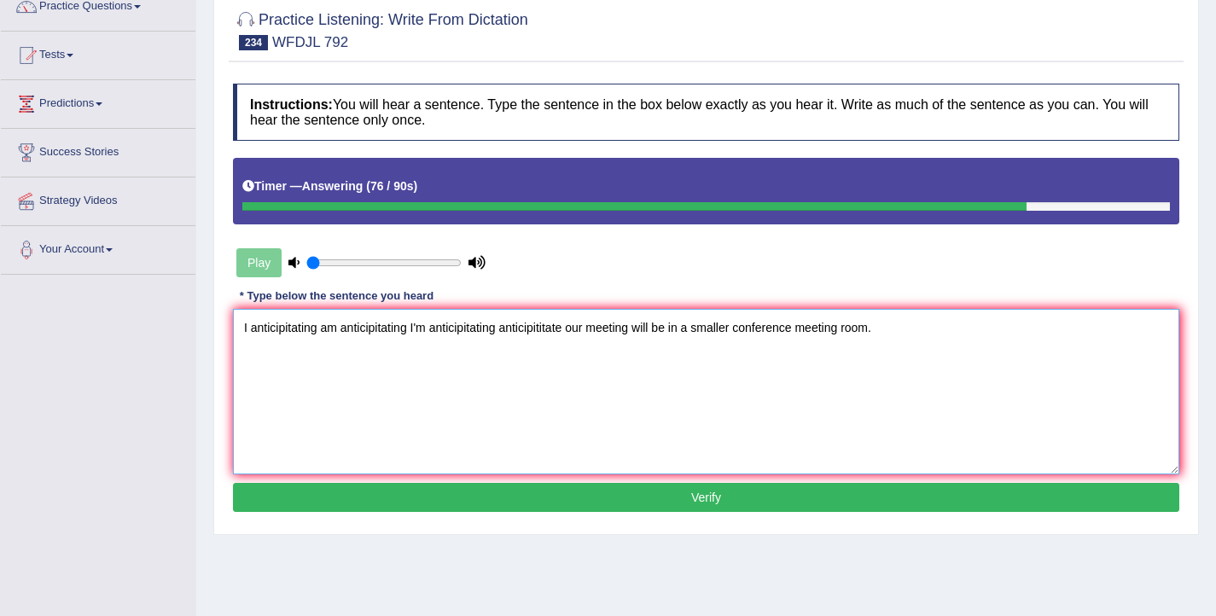
type textarea "I anticipitating am anticipitating I'm anticipitating anticipititate our meetin…"
click at [723, 499] on button "Verify" at bounding box center [706, 497] width 946 height 29
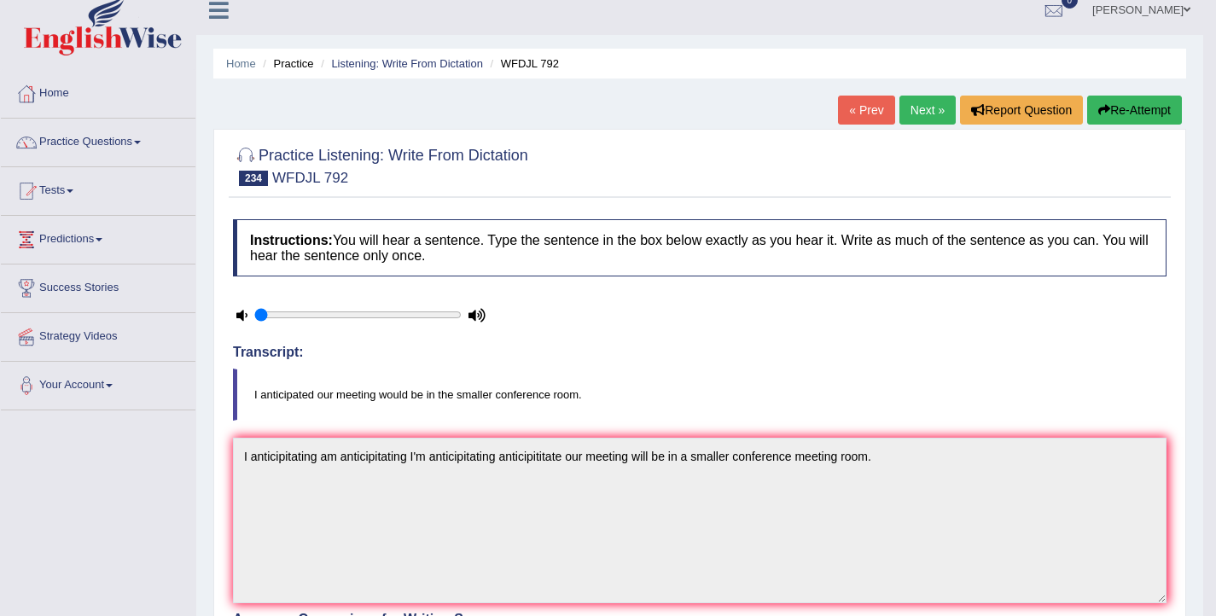
scroll to position [0, 0]
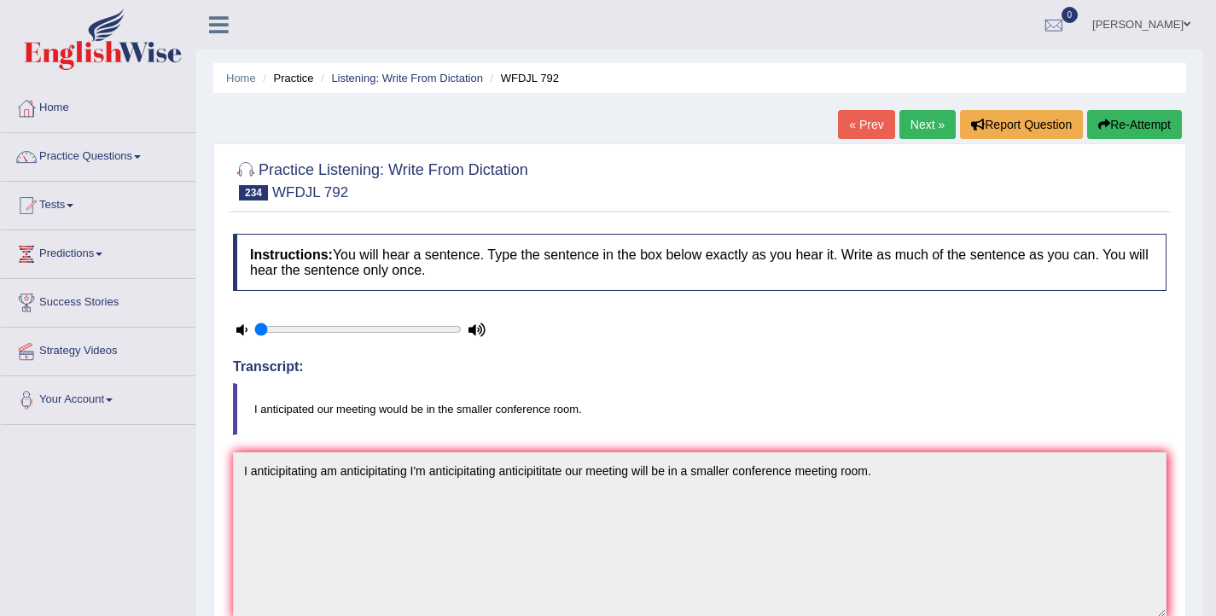
click at [1122, 125] on button "Re-Attempt" at bounding box center [1134, 124] width 95 height 29
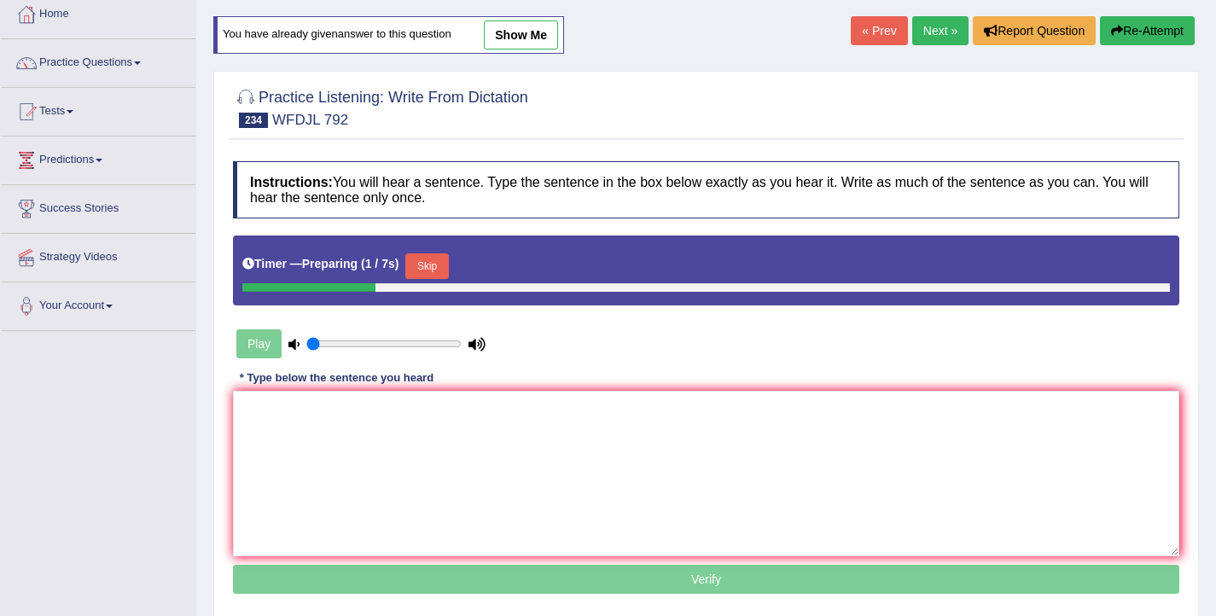
scroll to position [130, 0]
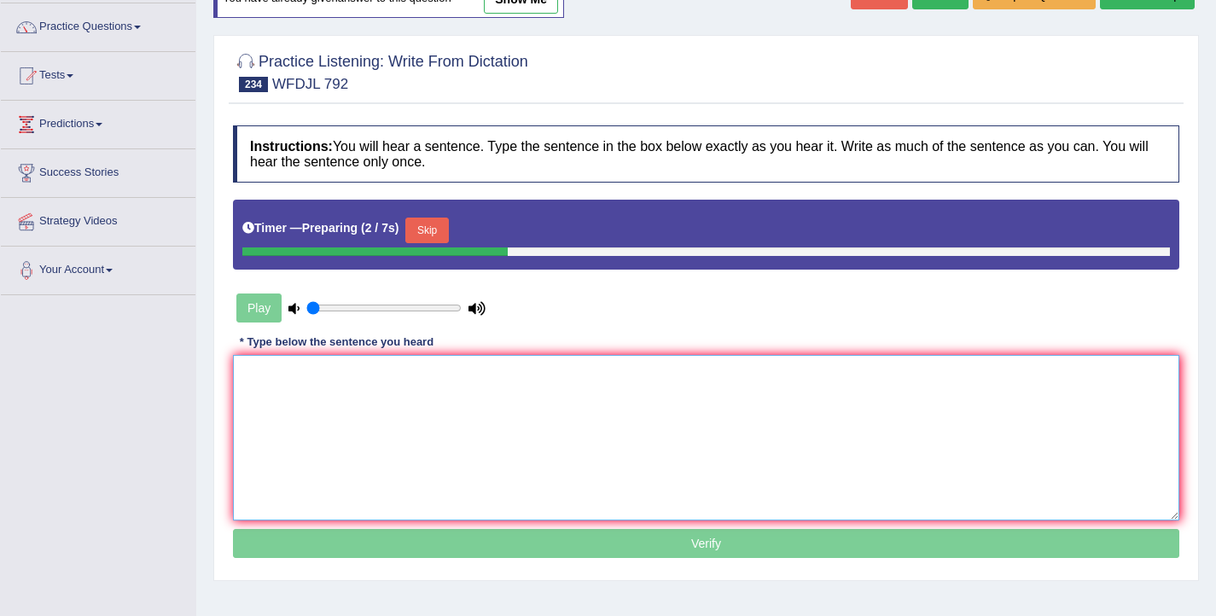
click at [494, 463] on textarea at bounding box center [706, 438] width 946 height 166
click at [437, 238] on button "Skip" at bounding box center [426, 231] width 43 height 26
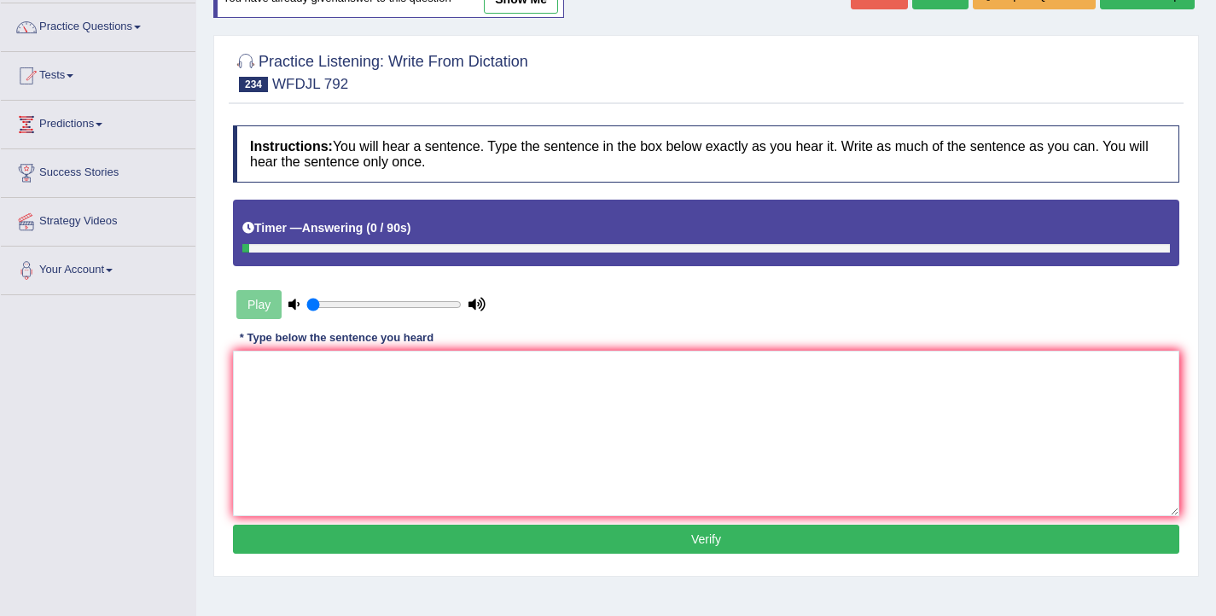
scroll to position [280, 0]
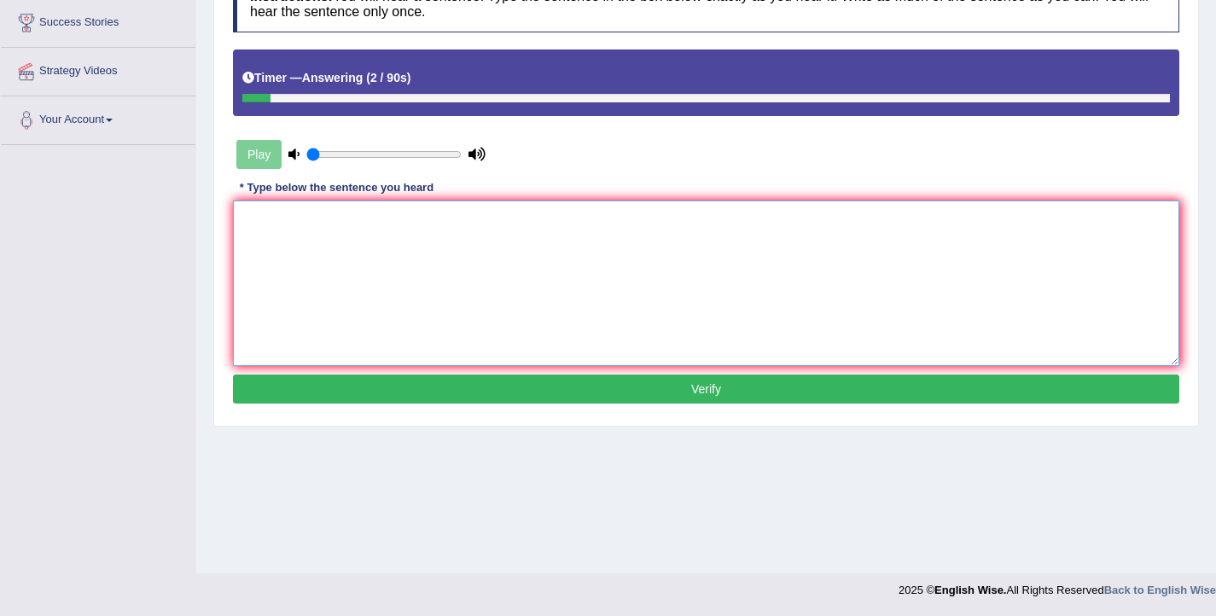
click at [428, 272] on textarea at bounding box center [706, 283] width 946 height 166
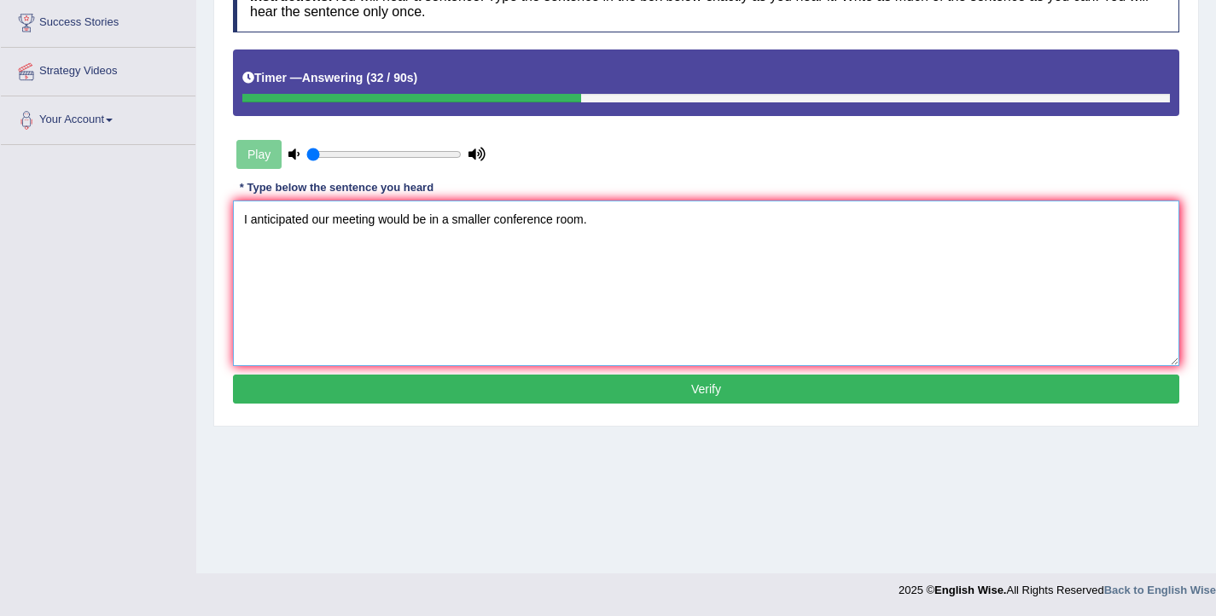
type textarea "I anticipated our meeting would be in a smaller conference room."
click at [623, 392] on button "Verify" at bounding box center [706, 389] width 946 height 29
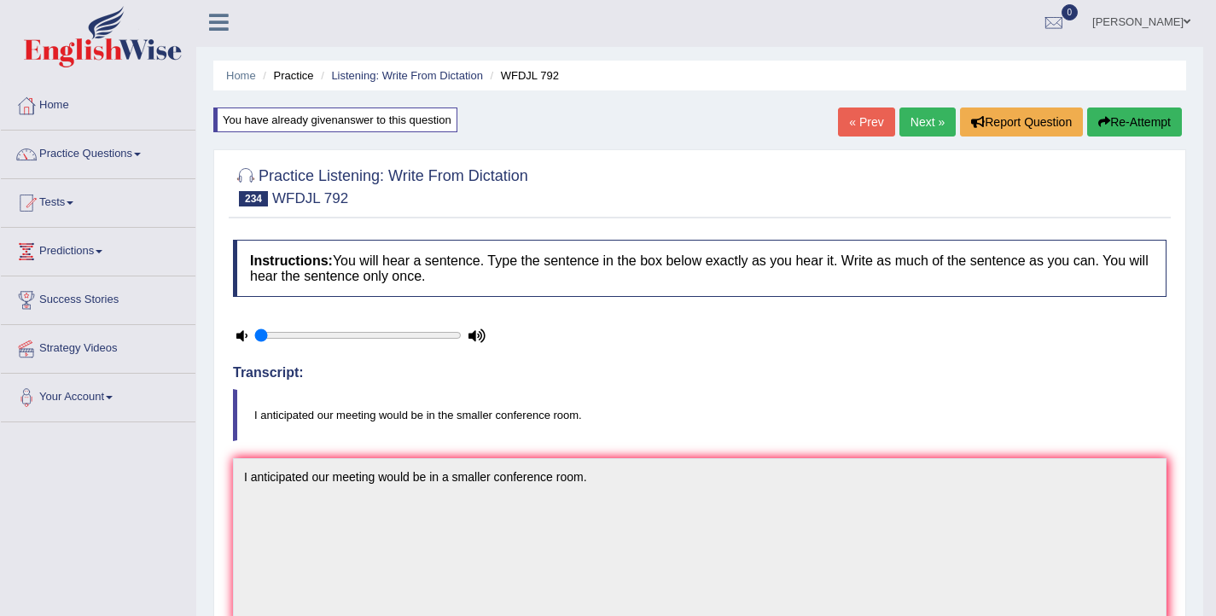
scroll to position [3, 0]
click at [909, 132] on link "Next »" at bounding box center [927, 121] width 56 height 29
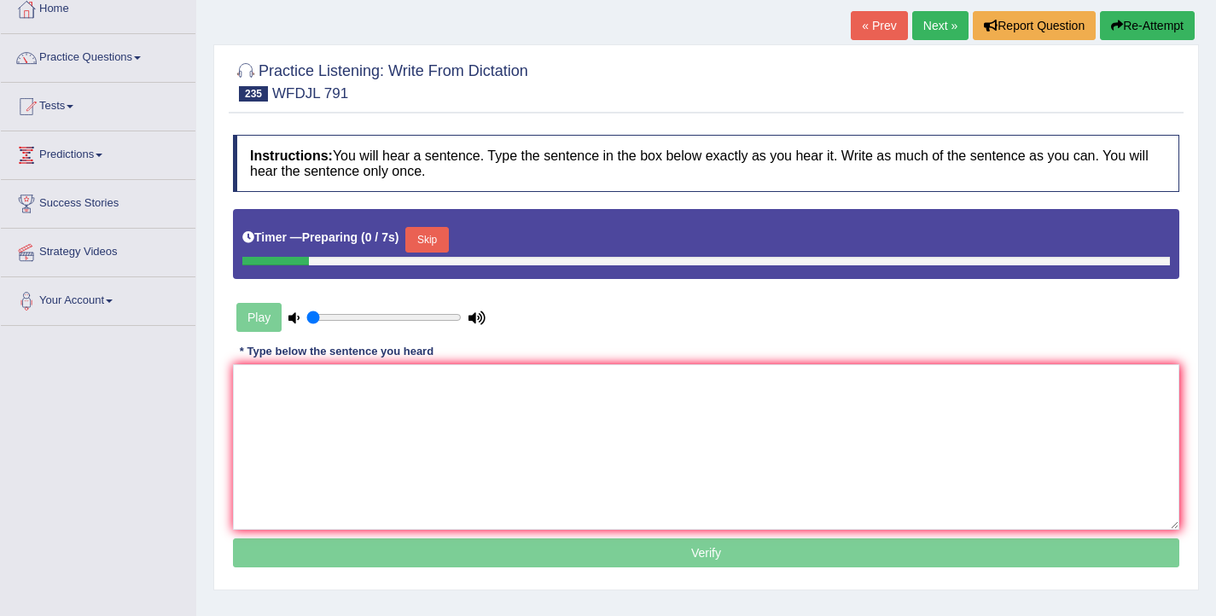
scroll to position [145, 0]
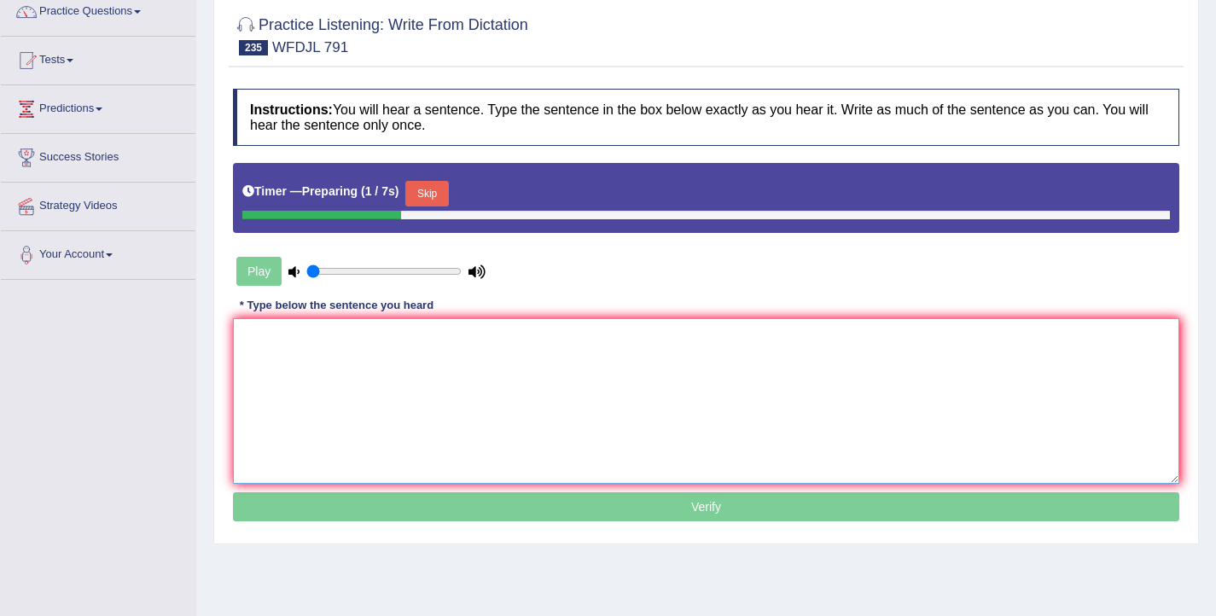
click at [556, 375] on textarea at bounding box center [706, 401] width 946 height 166
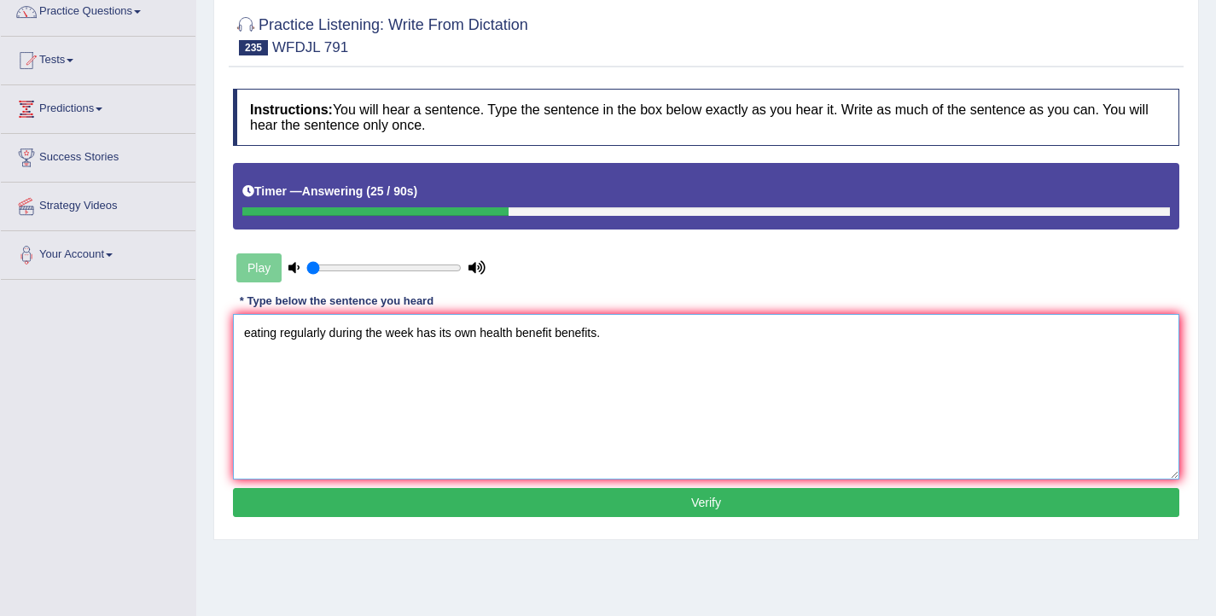
click at [247, 336] on textarea "eating regularly during the week has its own health benefit benefits." at bounding box center [706, 397] width 946 height 166
click at [387, 335] on textarea "Eating regularly during the week has its own health benefit benefits." at bounding box center [706, 397] width 946 height 166
click at [468, 333] on textarea "Eating regularly during the a week has its own health benefit benefits." at bounding box center [706, 397] width 946 height 166
type textarea "Eating regularly during the a week has its the own health benefit benefits."
click at [624, 505] on button "Verify" at bounding box center [706, 502] width 946 height 29
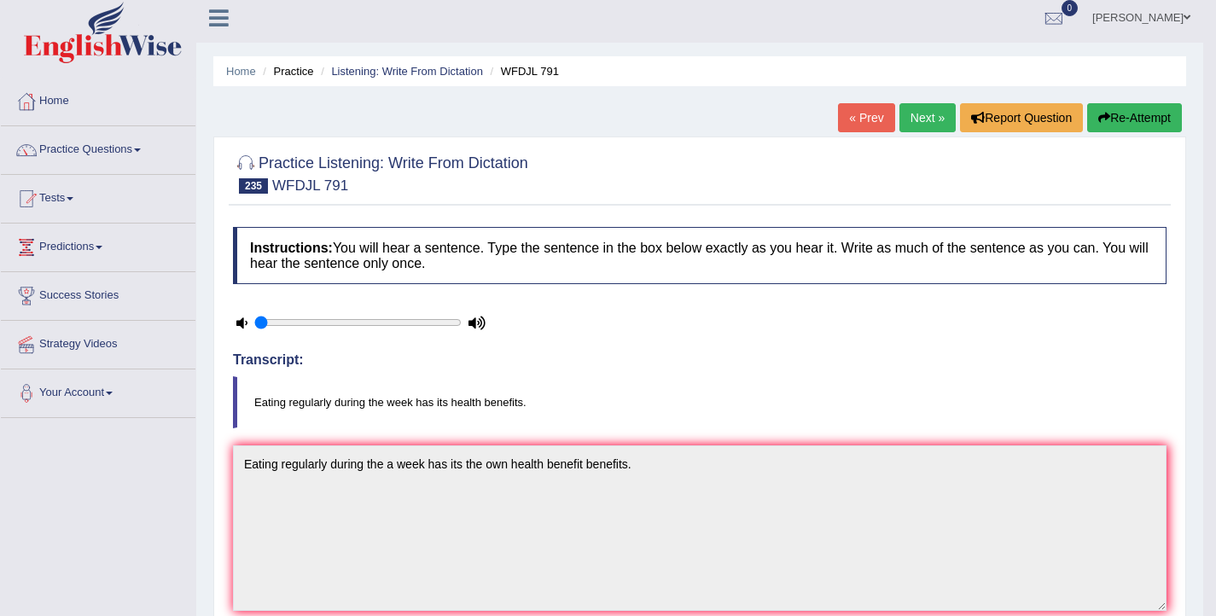
scroll to position [0, 0]
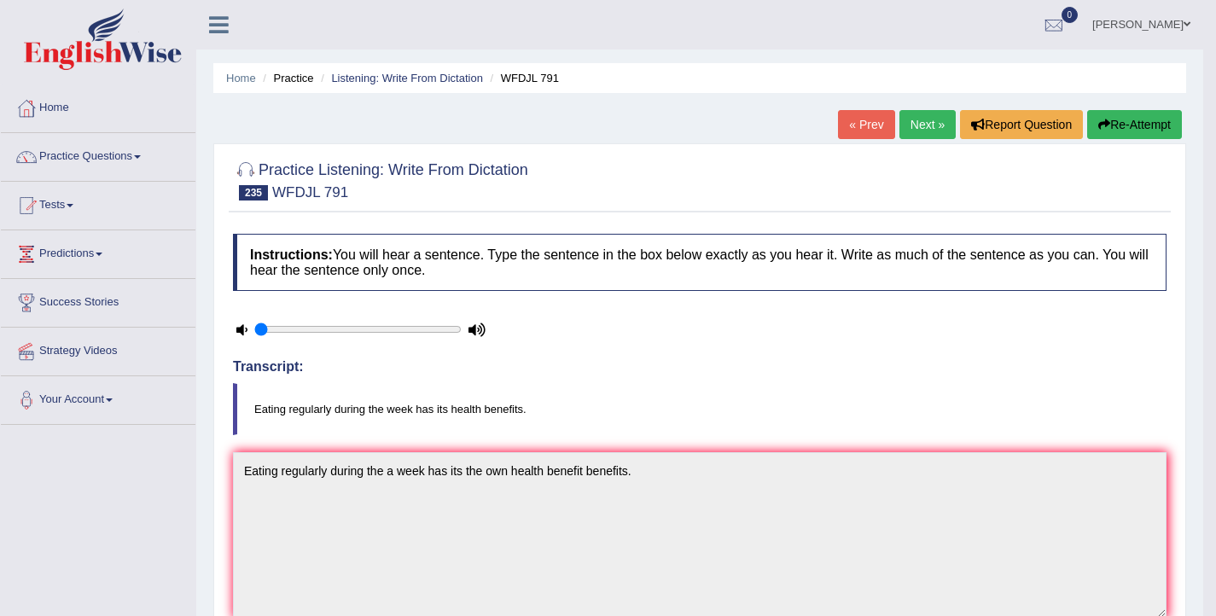
click at [903, 128] on link "Next »" at bounding box center [927, 124] width 56 height 29
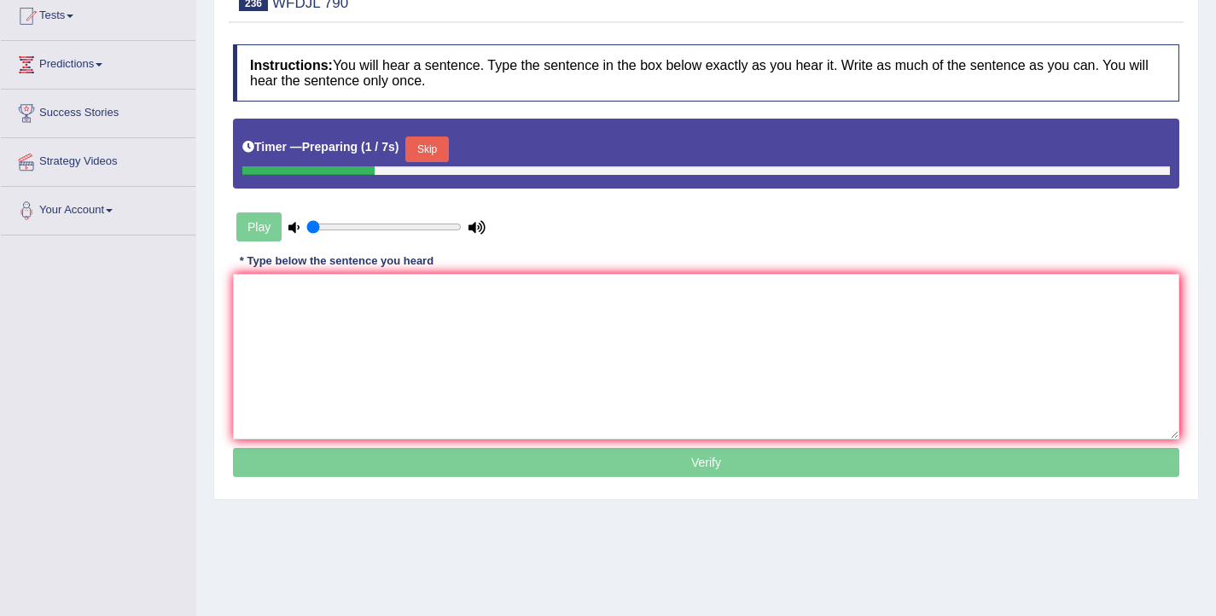
scroll to position [224, 0]
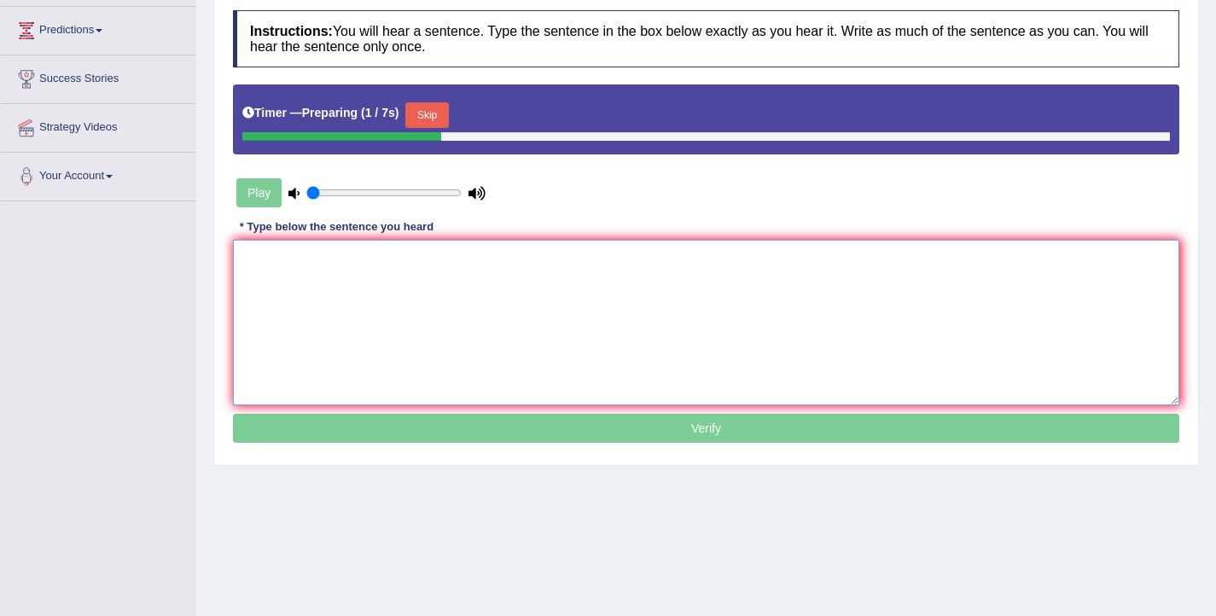
click at [409, 310] on textarea at bounding box center [706, 323] width 946 height 166
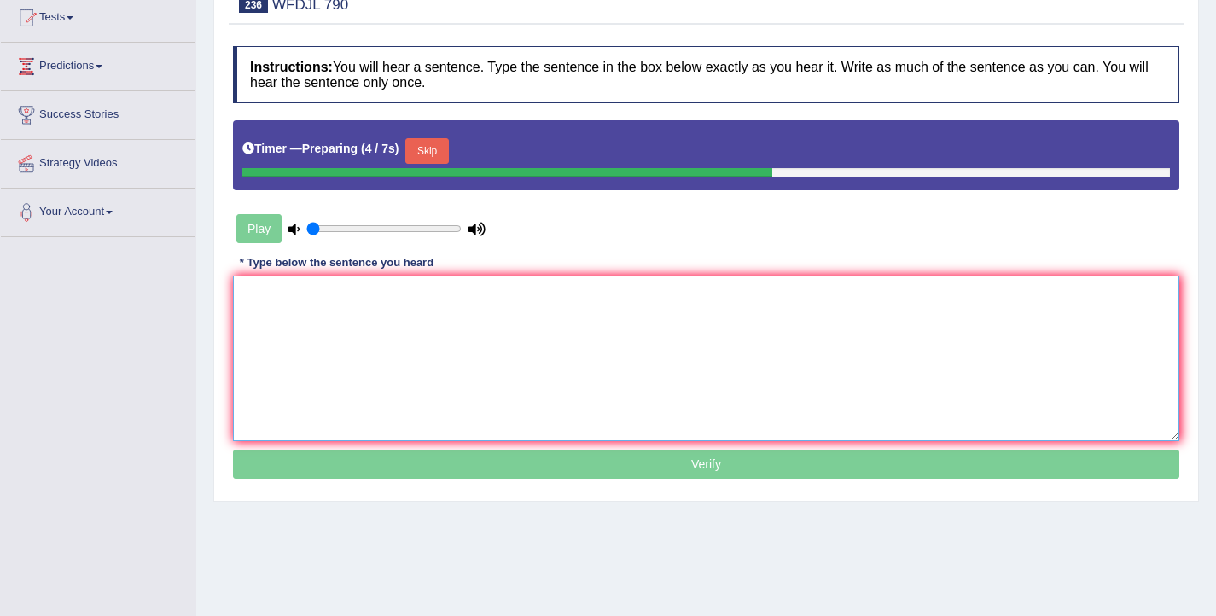
scroll to position [189, 0]
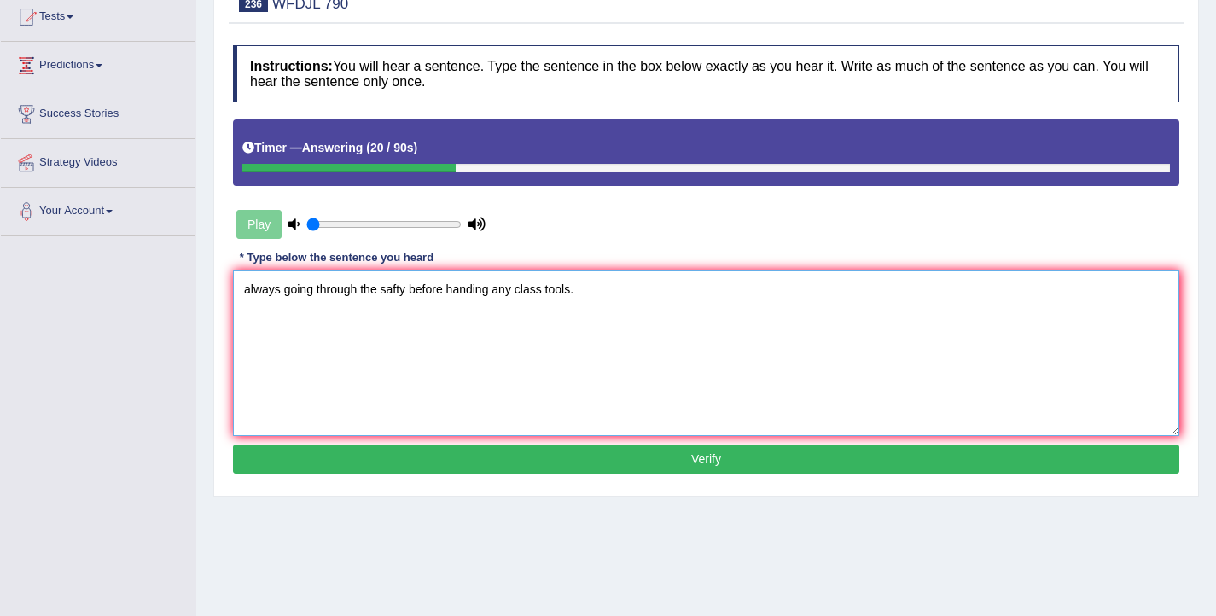
click at [249, 290] on textarea "always going through the safty before handing any class tools." at bounding box center [706, 353] width 946 height 166
click at [284, 293] on textarea "Always going through the safty before handing any class tools." at bounding box center [706, 353] width 946 height 166
click at [417, 293] on textarea "Always go going through the safty before handing any class tools." at bounding box center [706, 353] width 946 height 166
click at [431, 289] on textarea "Always go going through the safety before handing any class tools." at bounding box center [706, 353] width 946 height 166
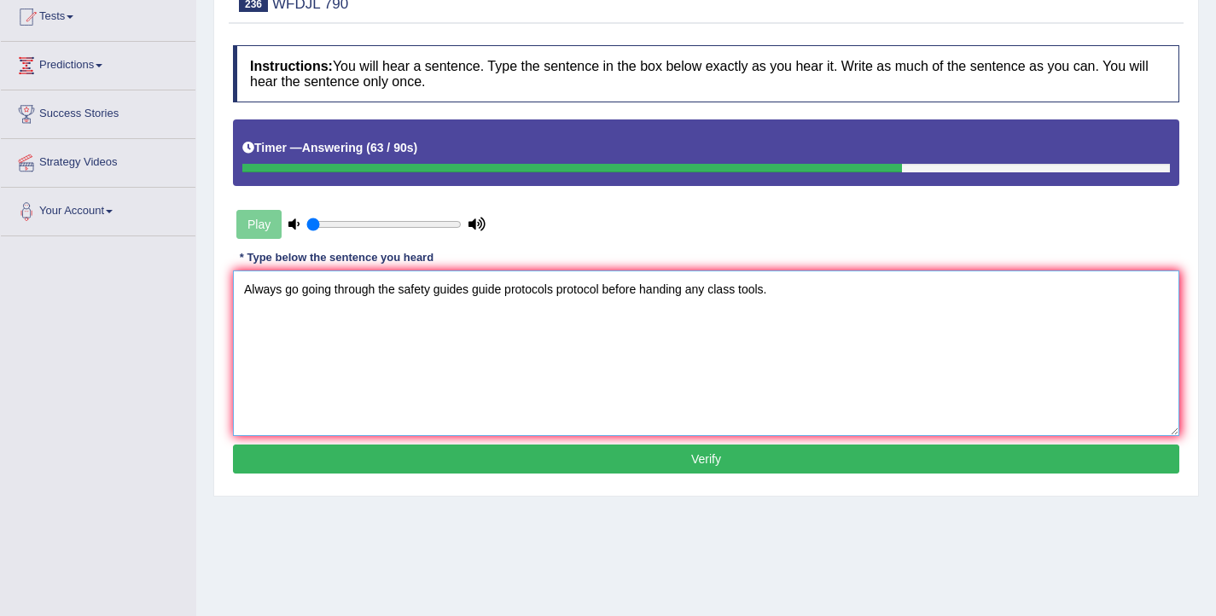
type textarea "Always go going through the safety guides guide protocols protocol before handi…"
click at [706, 462] on button "Verify" at bounding box center [706, 458] width 946 height 29
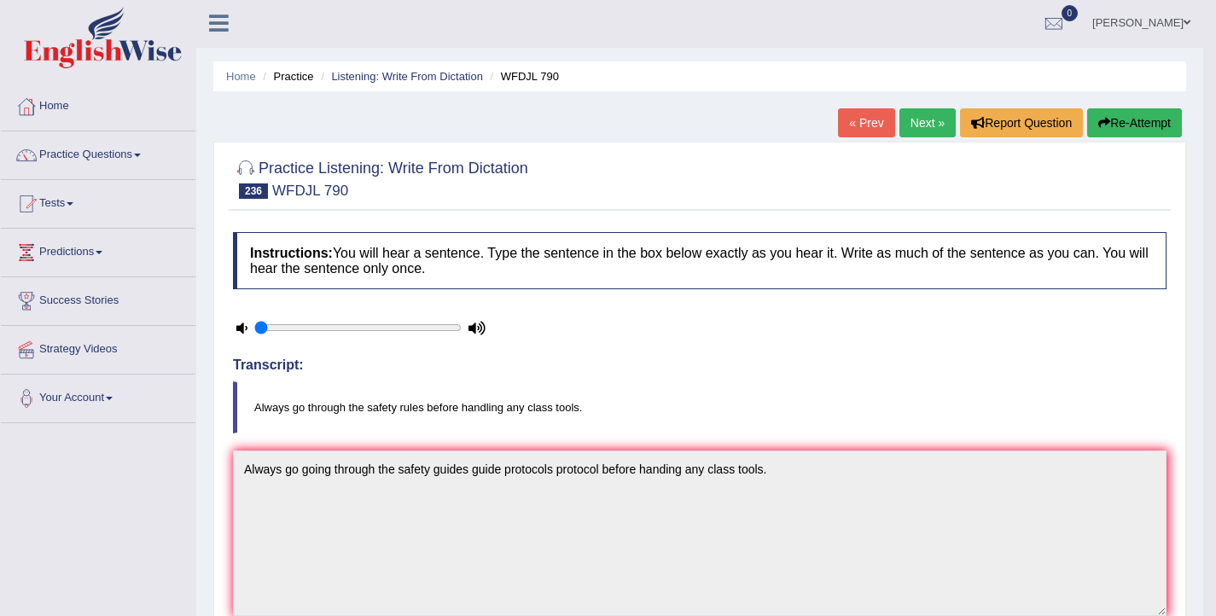
scroll to position [3, 0]
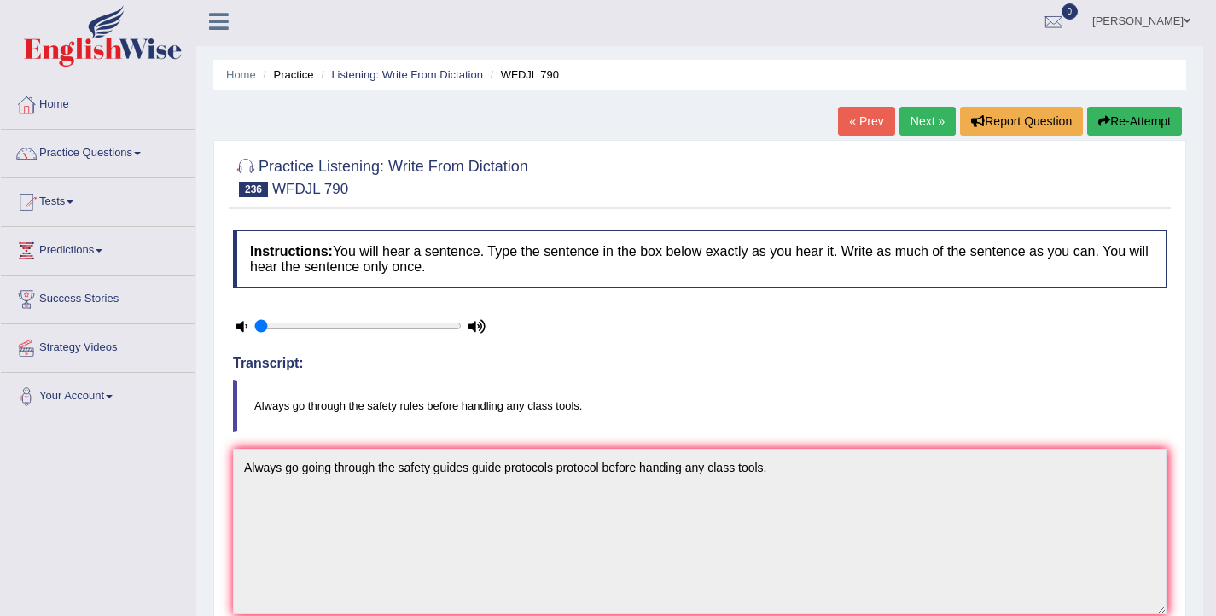
click at [1108, 119] on button "Re-Attempt" at bounding box center [1134, 121] width 95 height 29
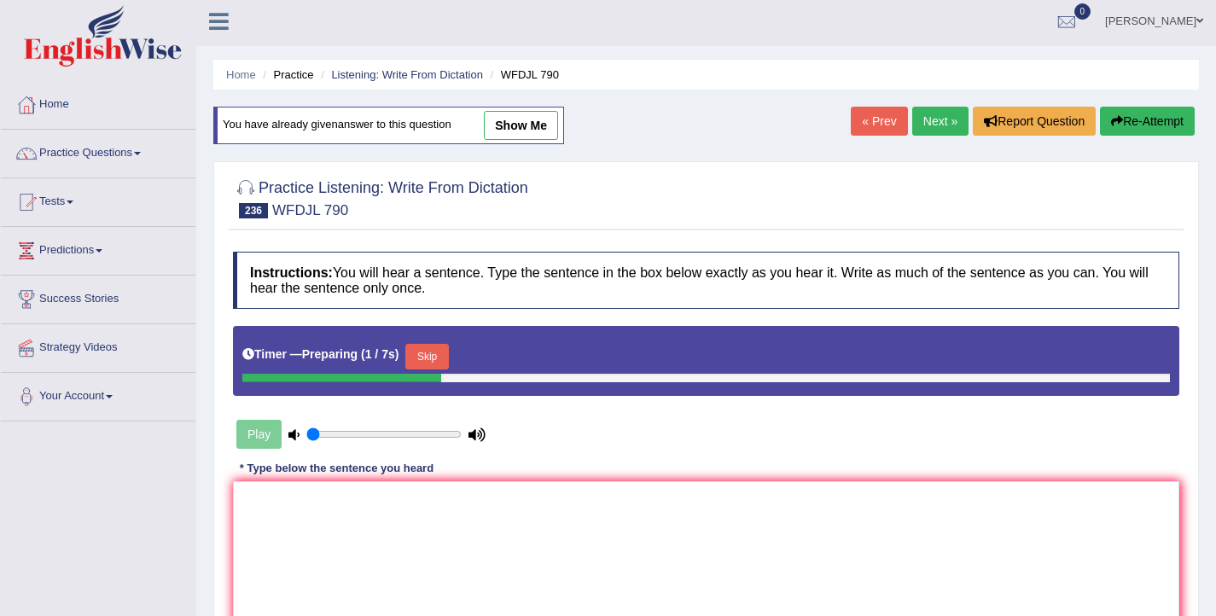
click at [447, 353] on button "Skip" at bounding box center [426, 357] width 43 height 26
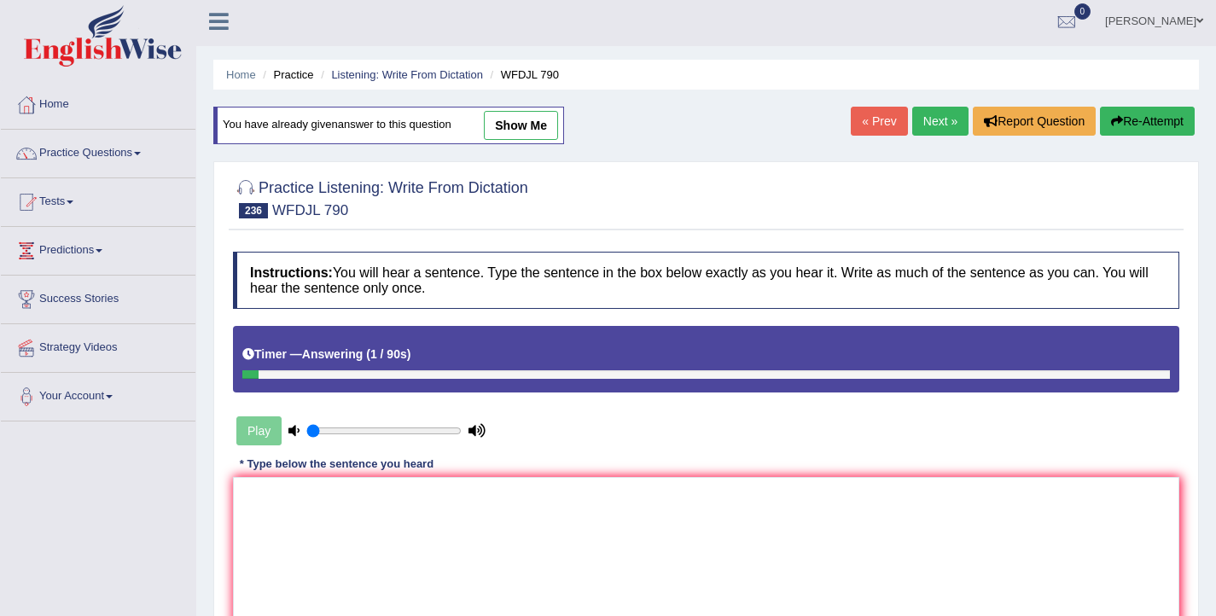
click at [932, 123] on link "Next »" at bounding box center [940, 121] width 56 height 29
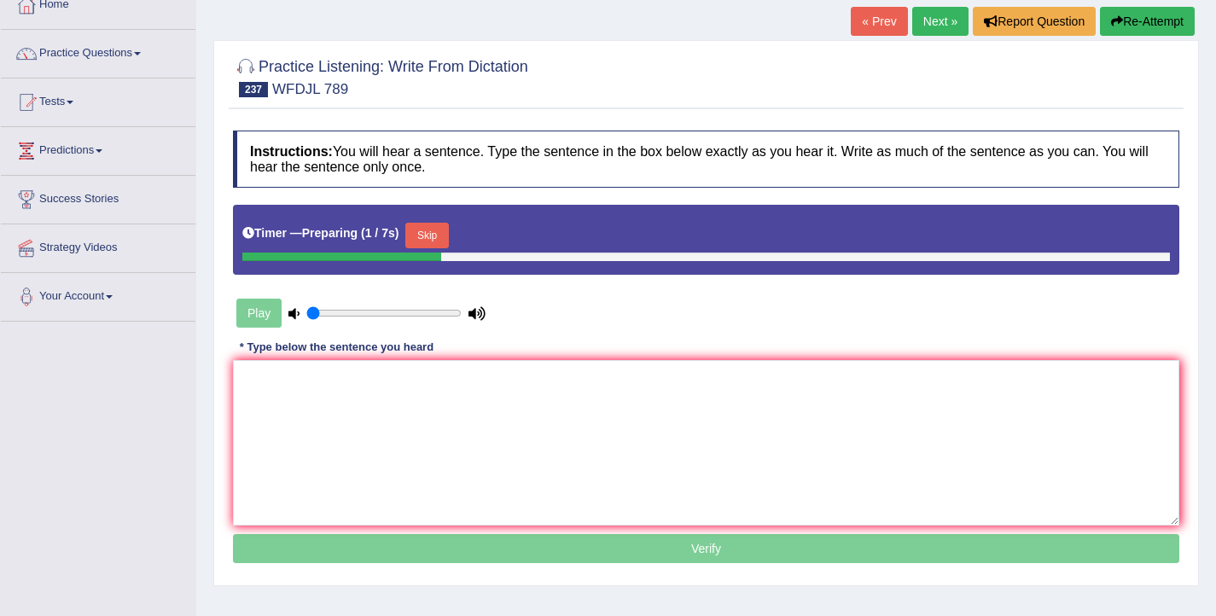
scroll to position [107, 0]
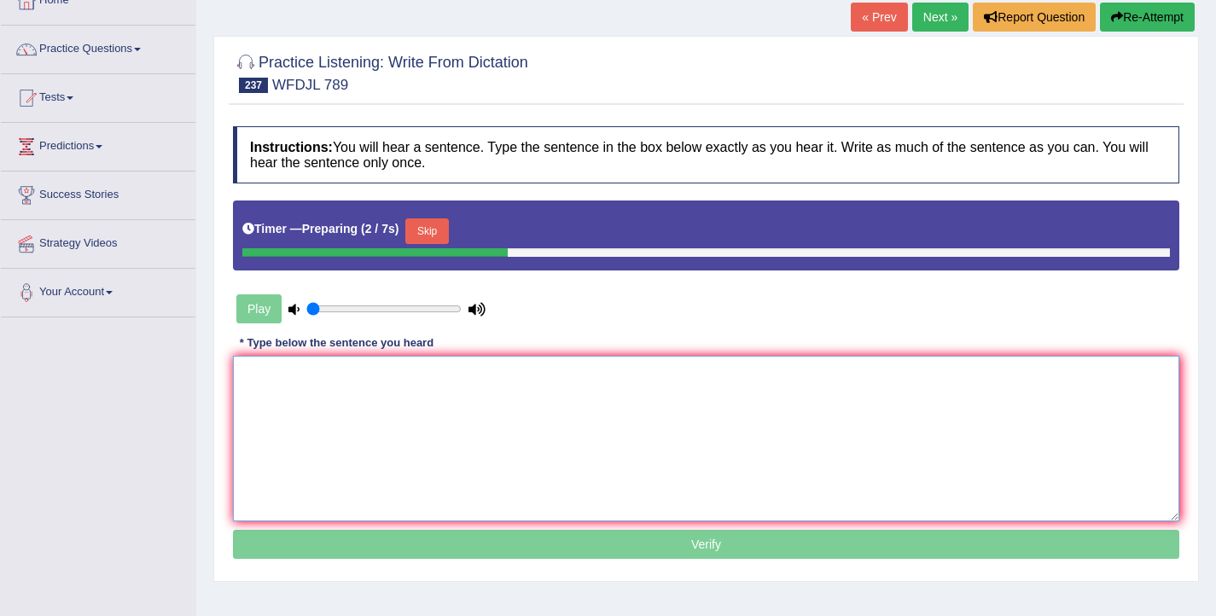
click at [535, 405] on textarea at bounding box center [706, 439] width 946 height 166
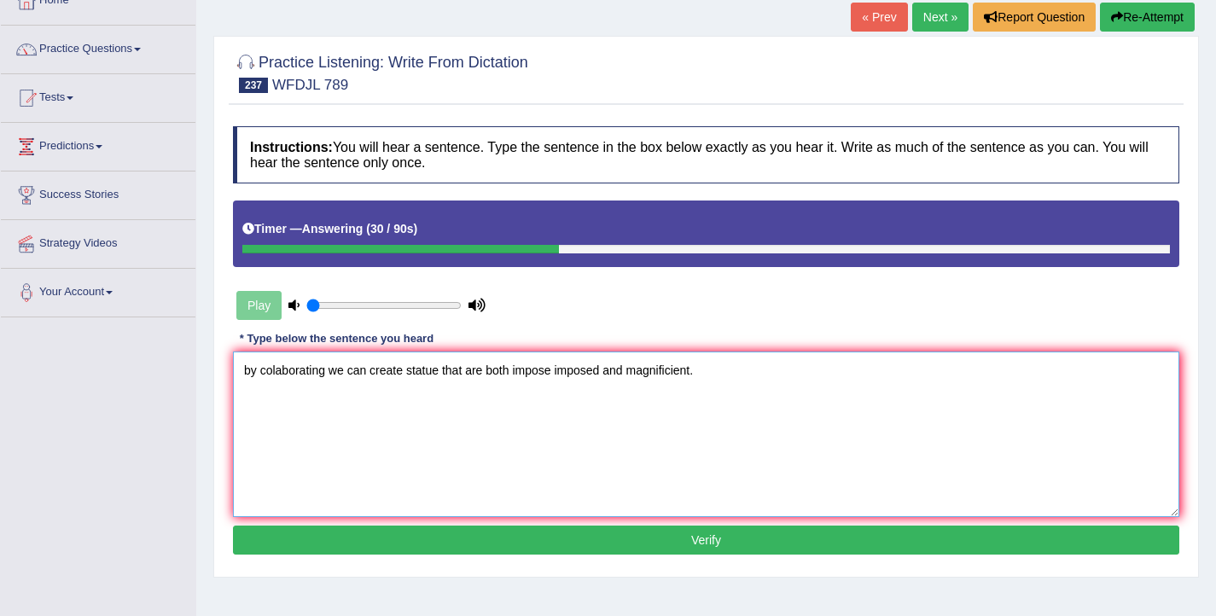
click at [249, 375] on textarea "by colaborating we can create statue that are both impose imposed and magnifici…" at bounding box center [706, 434] width 946 height 166
click at [333, 372] on textarea "By colaborating we can create statue that are both impose imposed and magnifici…" at bounding box center [706, 434] width 946 height 166
click at [519, 375] on textarea "By colaborating collaborating we can create statue that are both impose imposed…" at bounding box center [706, 434] width 946 height 166
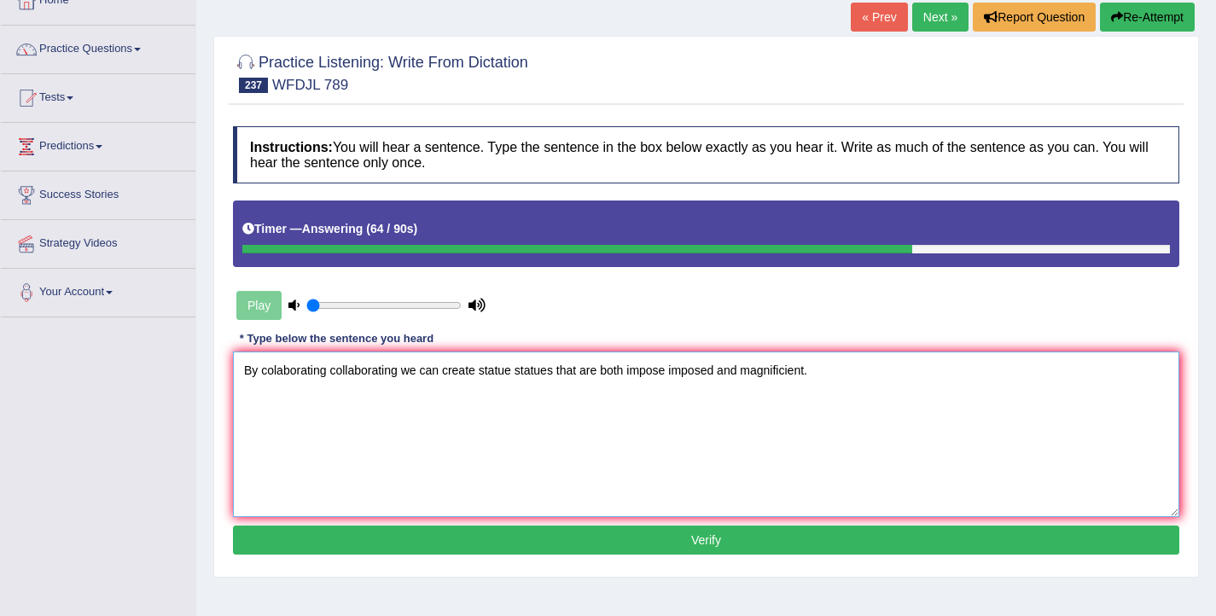
click at [722, 372] on textarea "By colaborating collaborating we can create statue statues that are both impose…" at bounding box center [706, 434] width 946 height 166
type textarea "By colaborating collaborating we can create statue statues that are both impose…"
click at [721, 547] on button "Verify" at bounding box center [706, 540] width 946 height 29
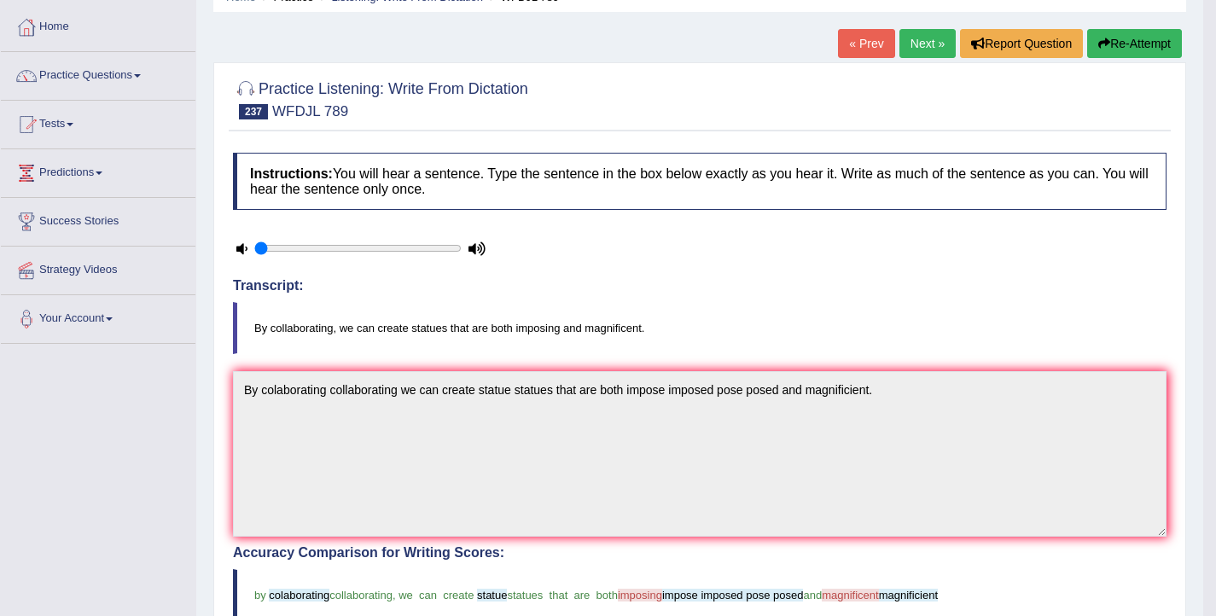
scroll to position [0, 0]
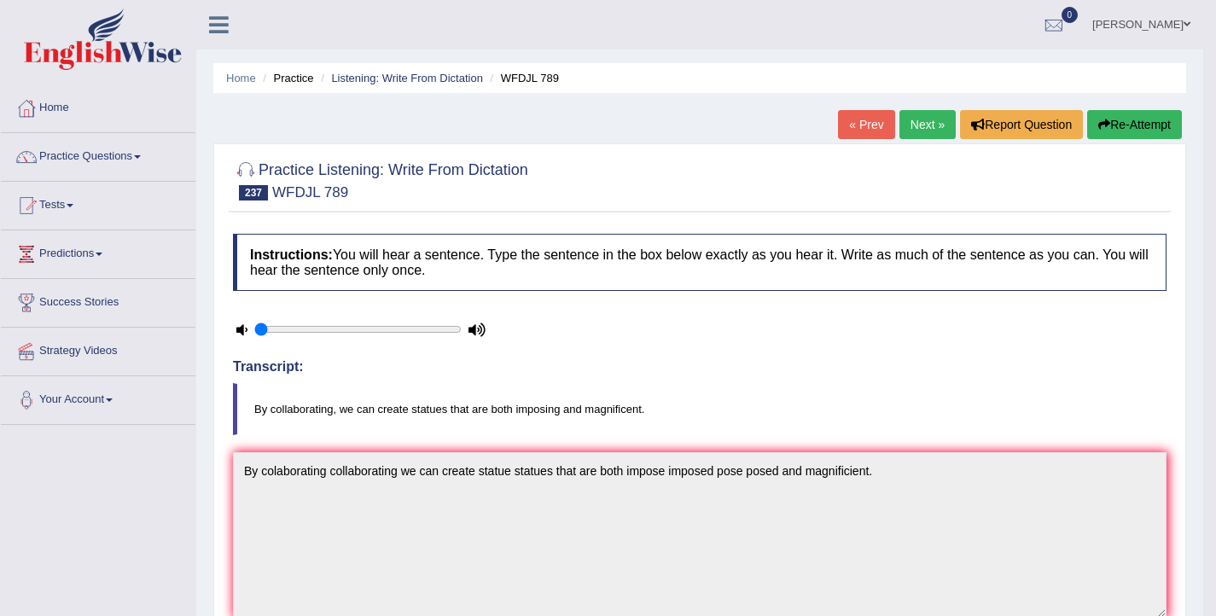
click at [902, 118] on link "Next »" at bounding box center [927, 124] width 56 height 29
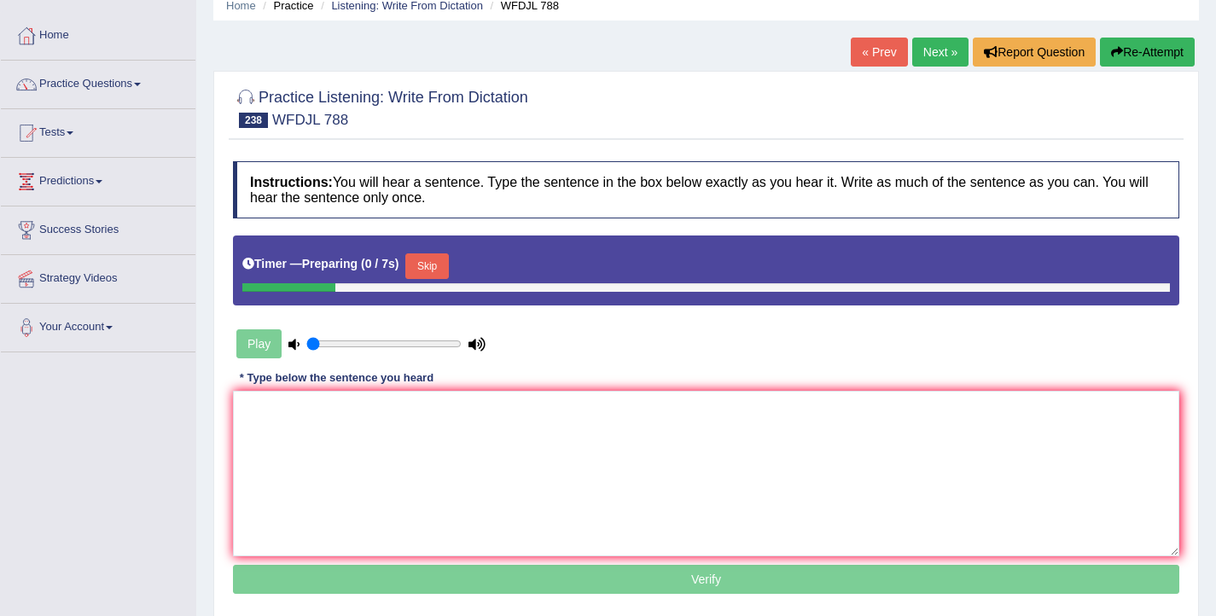
scroll to position [91, 0]
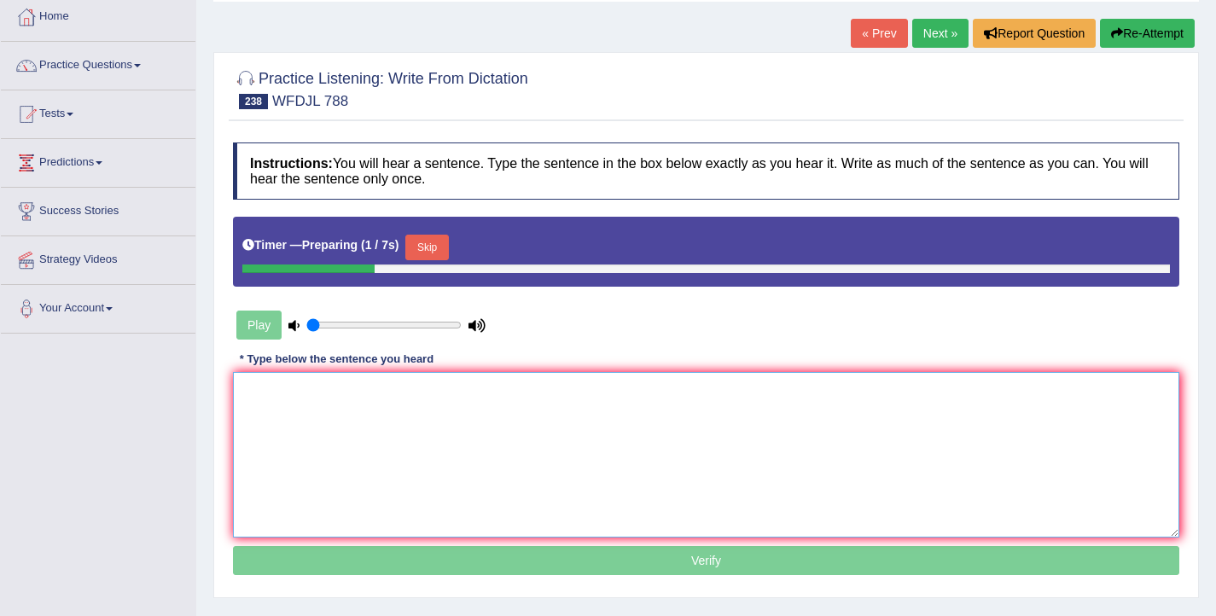
click at [497, 468] on textarea at bounding box center [706, 455] width 946 height 166
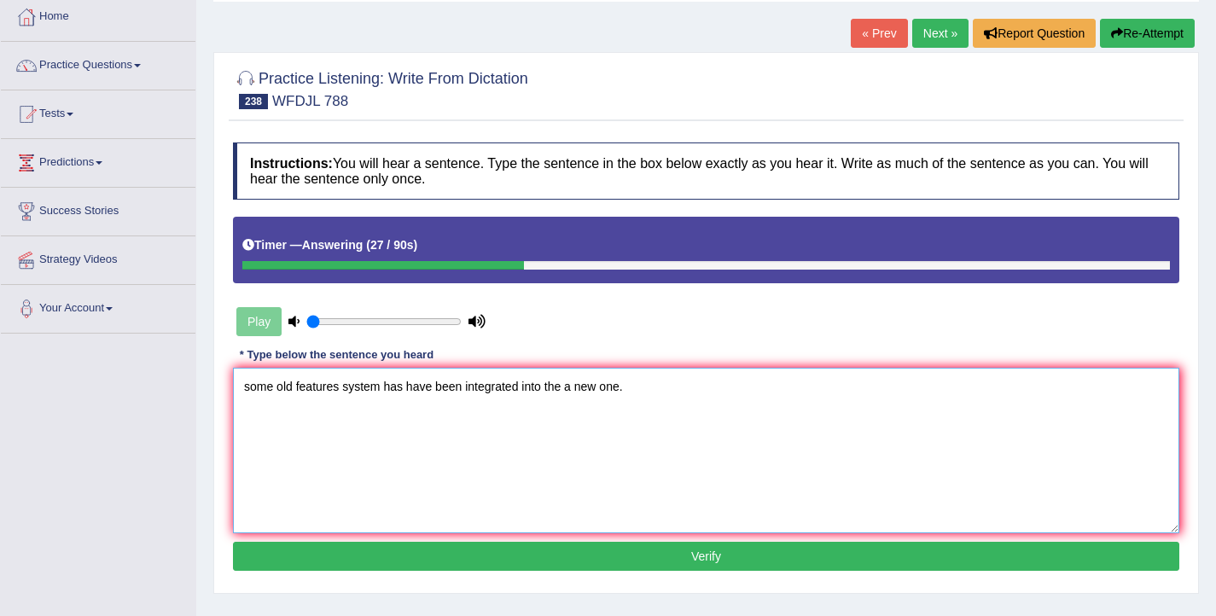
click at [247, 389] on textarea "some old features system has have been integrated into the a new one." at bounding box center [706, 451] width 946 height 166
click at [340, 386] on textarea "Some old features system has have been integrated into the a new one." at bounding box center [706, 451] width 946 height 166
click at [422, 387] on textarea "Some old features feature system has have been integrated into the a new one." at bounding box center [706, 451] width 946 height 166
click at [633, 391] on textarea "Some old features feature system systems has have been integrated into the a ne…" at bounding box center [706, 451] width 946 height 166
type textarea "Some old features feature system systems has have been integrated into in to th…"
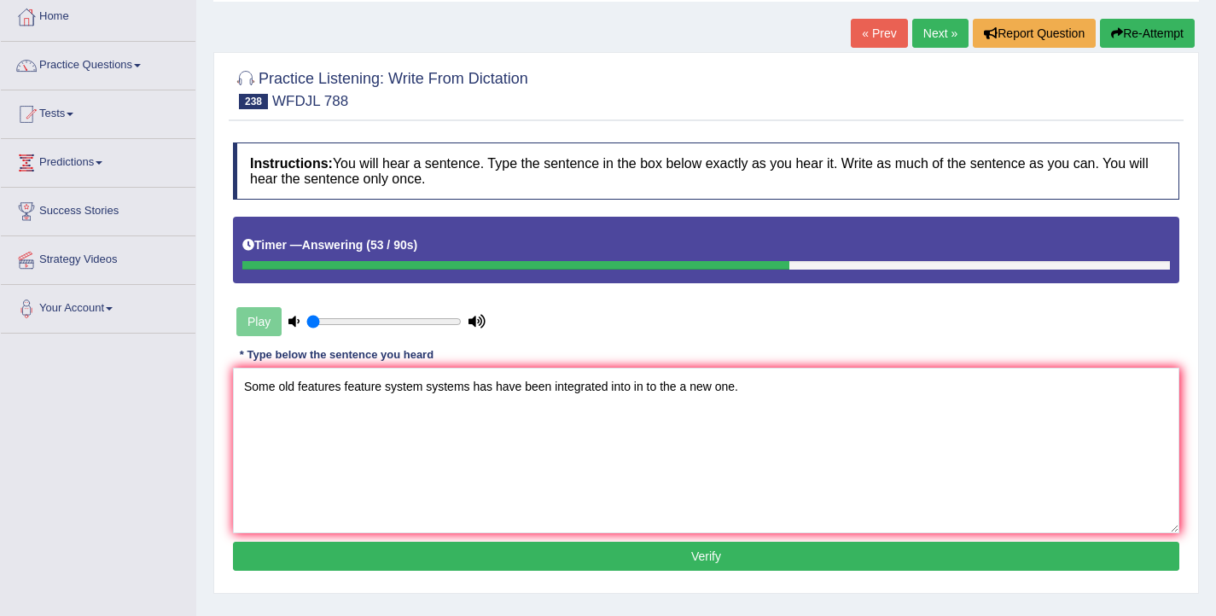
click at [725, 546] on button "Verify" at bounding box center [706, 556] width 946 height 29
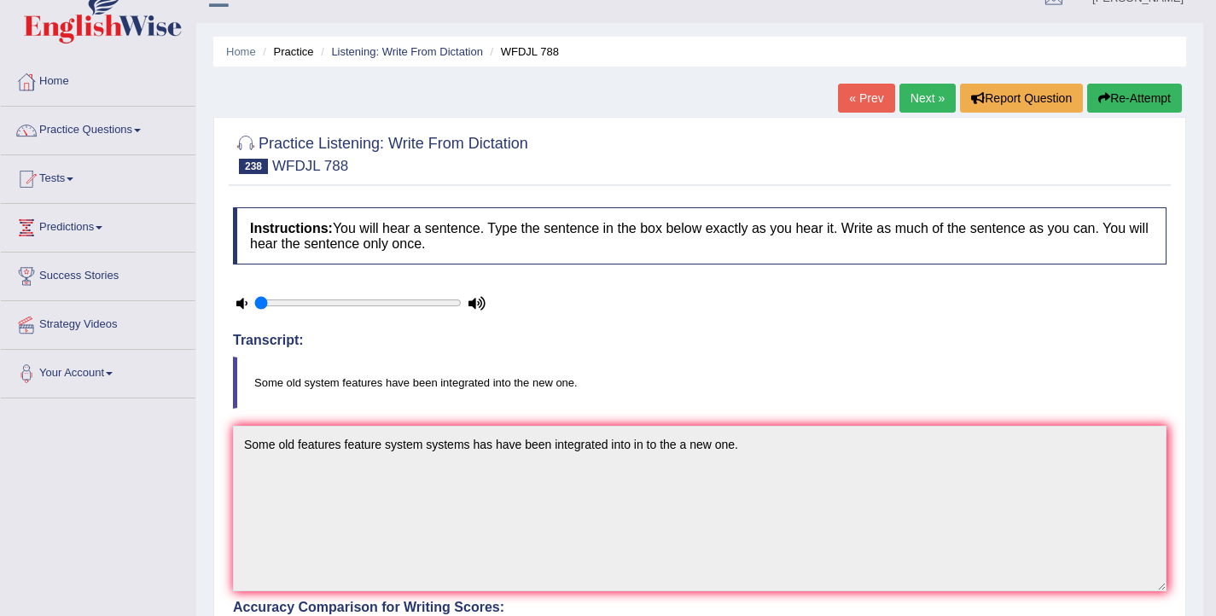
scroll to position [0, 0]
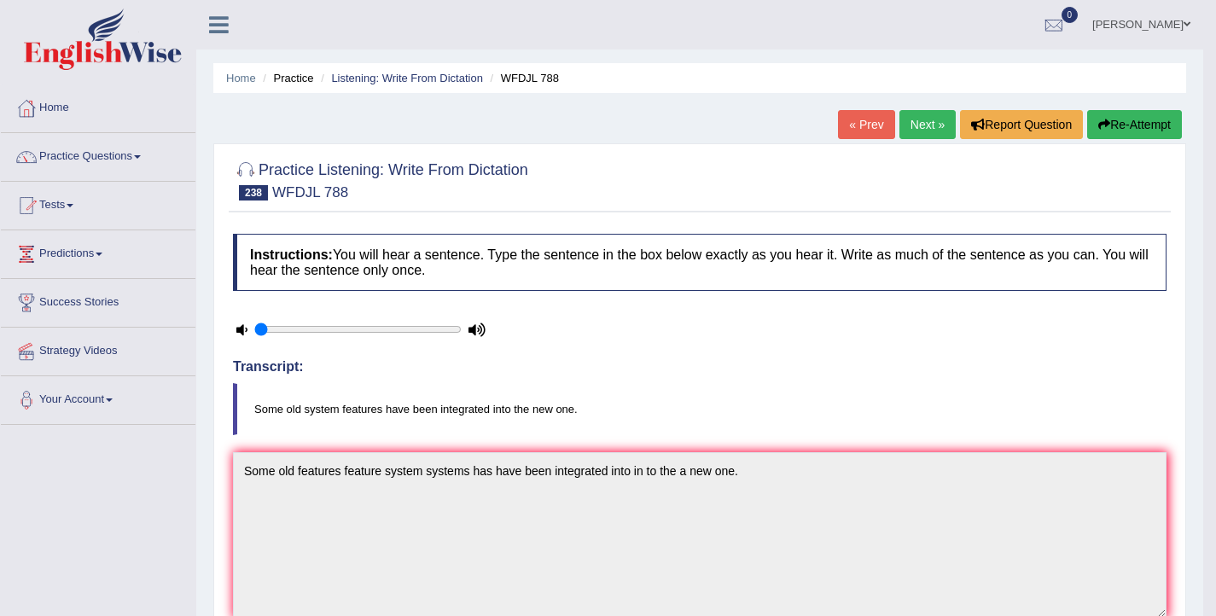
click at [919, 121] on link "Next »" at bounding box center [927, 124] width 56 height 29
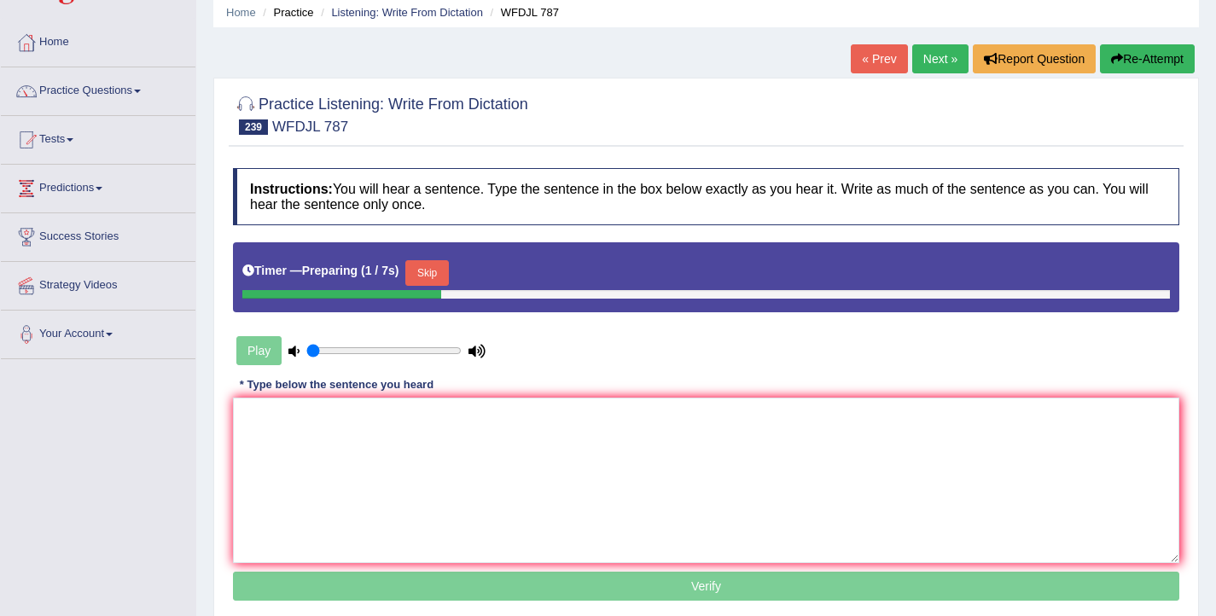
scroll to position [83, 0]
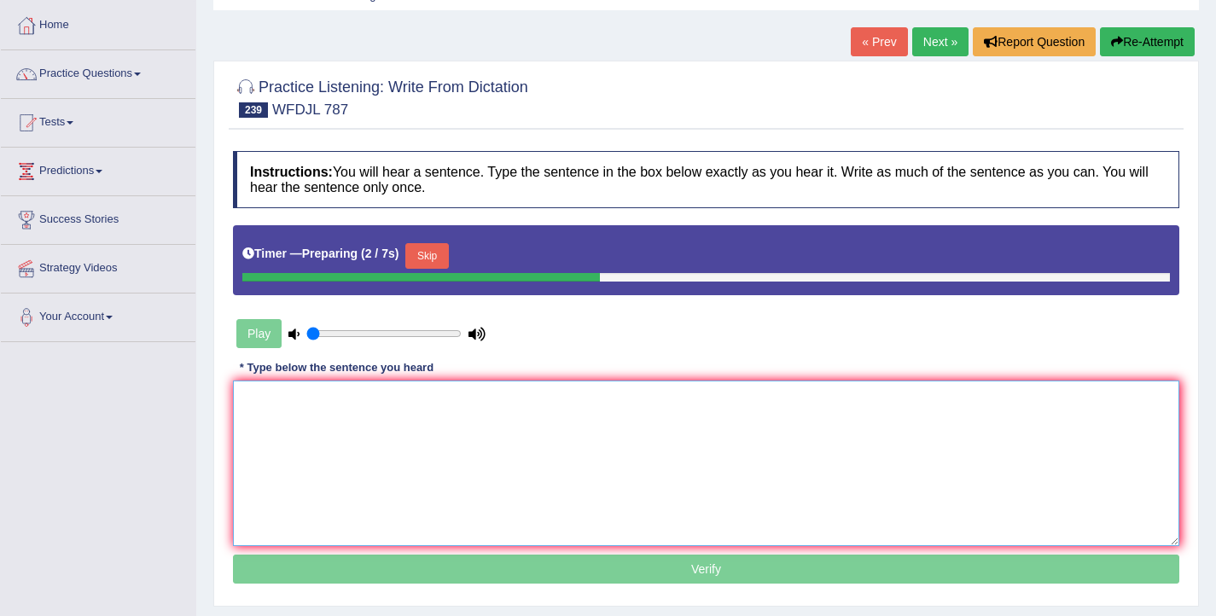
click at [839, 438] on textarea at bounding box center [706, 464] width 946 height 166
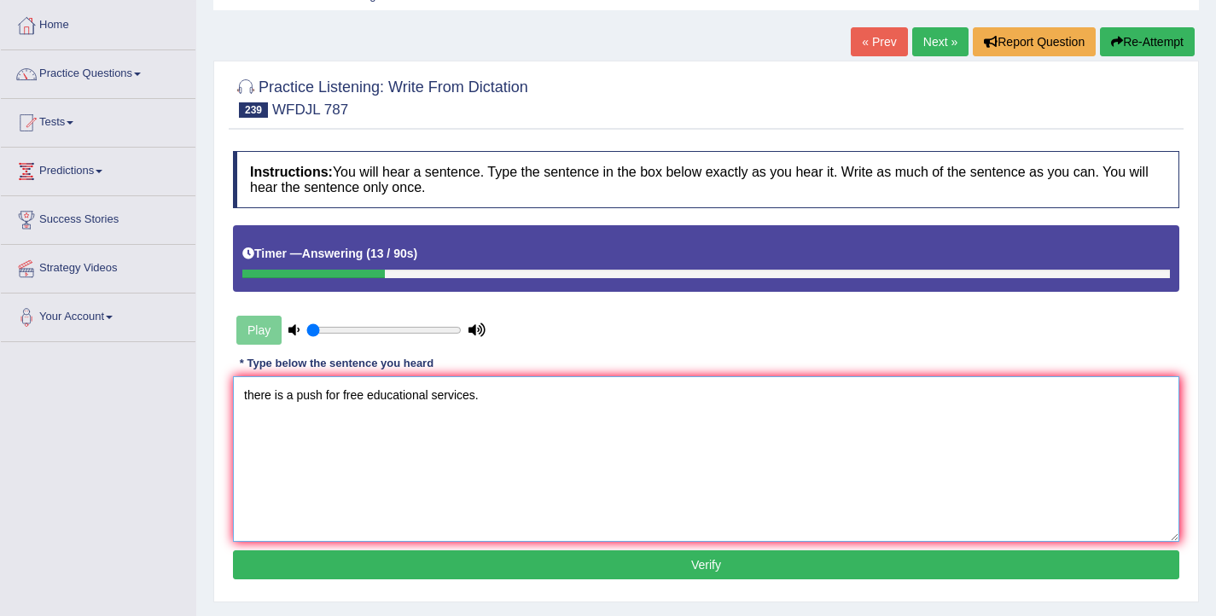
click at [251, 398] on textarea "there is a push for free educational services." at bounding box center [706, 459] width 946 height 166
click at [248, 398] on textarea "there is a push for free educational services." at bounding box center [706, 459] width 946 height 166
click at [287, 398] on textarea "There is a push for free educational services." at bounding box center [706, 459] width 946 height 166
click at [370, 398] on textarea "There is There's a push for free educational services." at bounding box center [706, 459] width 946 height 166
click at [586, 397] on textarea "There is There's a push in the world for free educational services." at bounding box center [706, 459] width 946 height 166
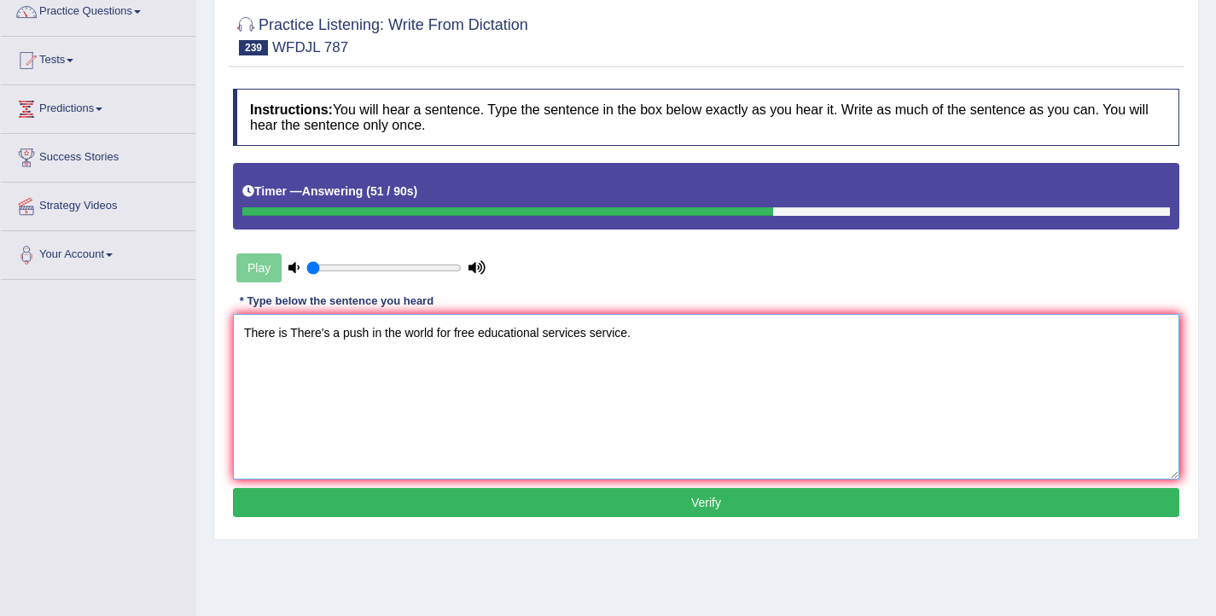
scroll to position [164, 0]
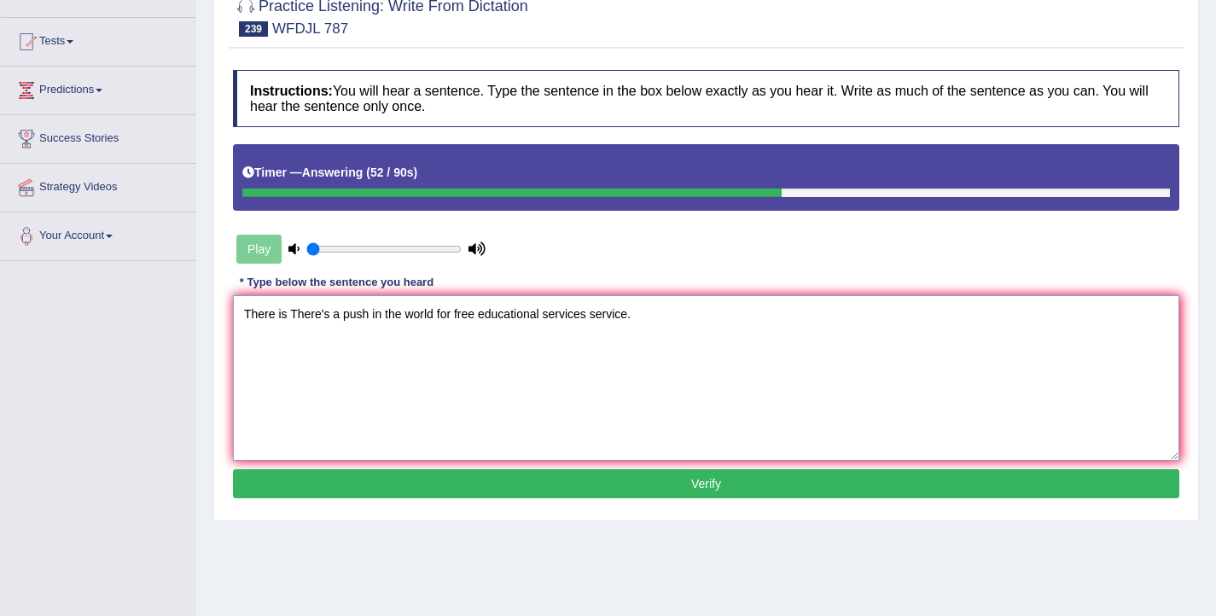
type textarea "There is There's a push in the world for free educational services service."
click at [450, 480] on button "Verify" at bounding box center [706, 483] width 946 height 29
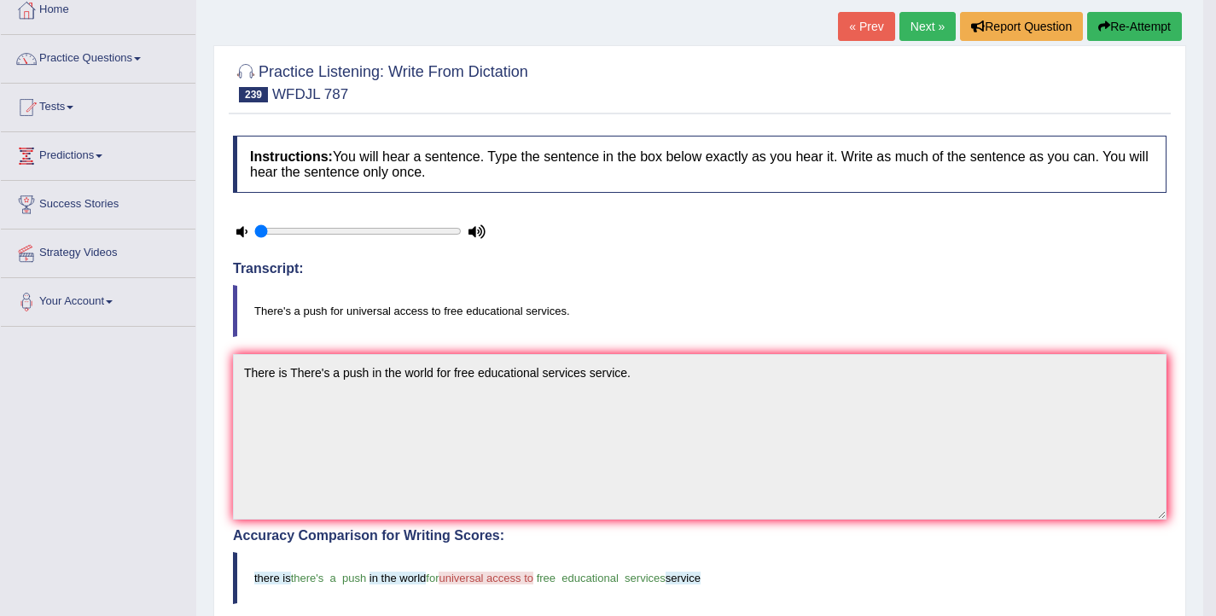
scroll to position [0, 0]
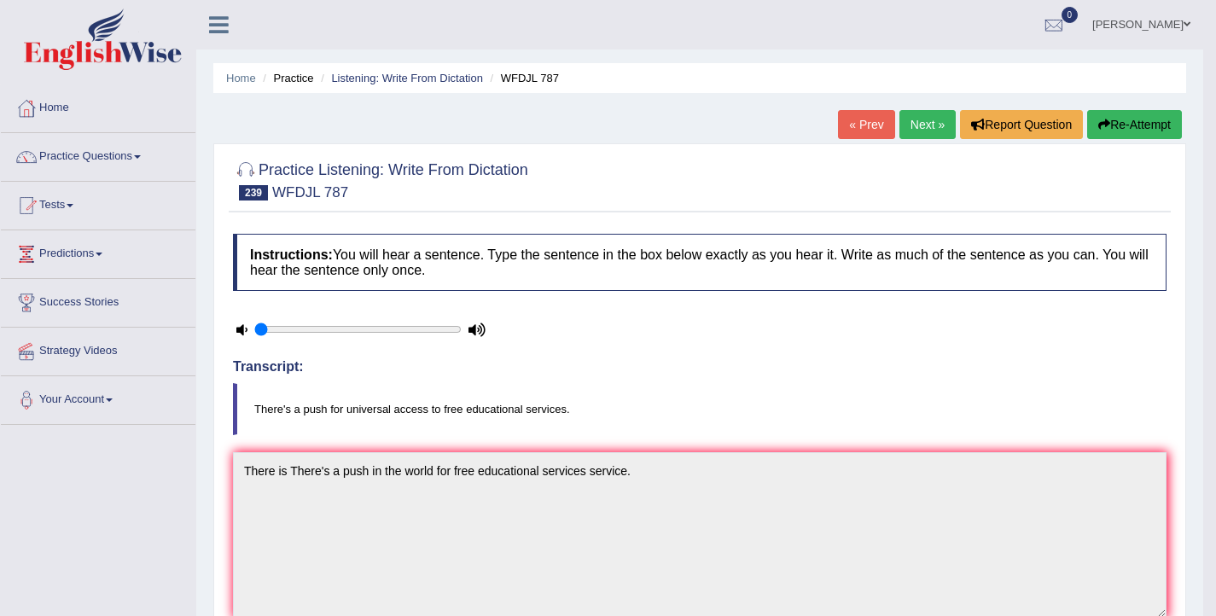
click at [1106, 119] on button "Re-Attempt" at bounding box center [1134, 124] width 95 height 29
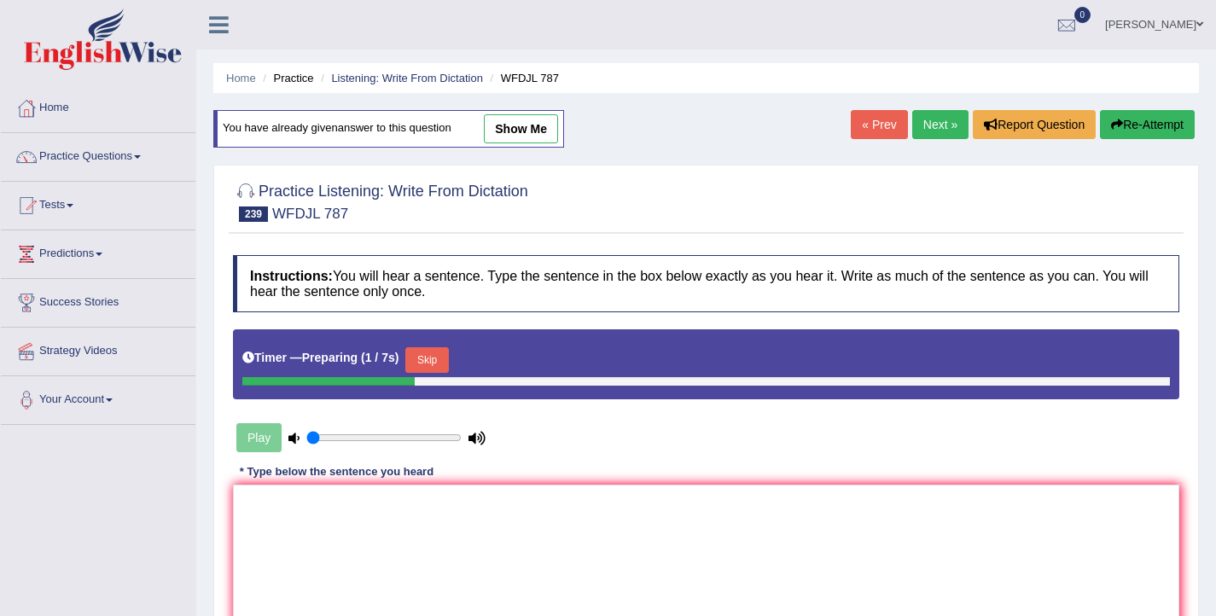
click at [437, 368] on button "Skip" at bounding box center [426, 360] width 43 height 26
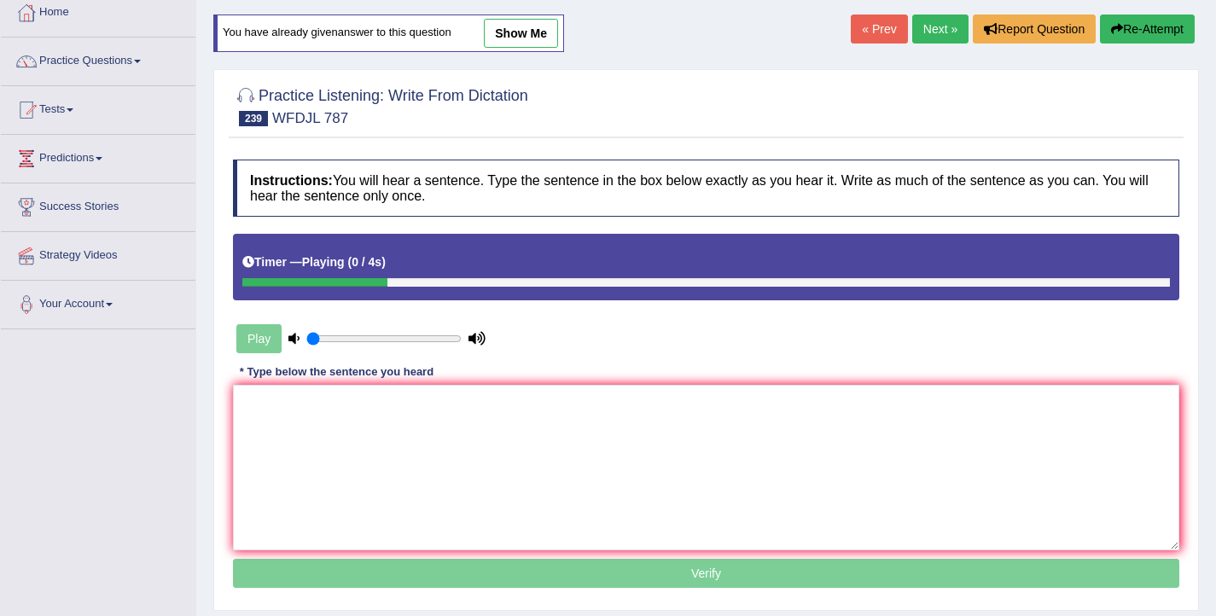
scroll to position [98, 0]
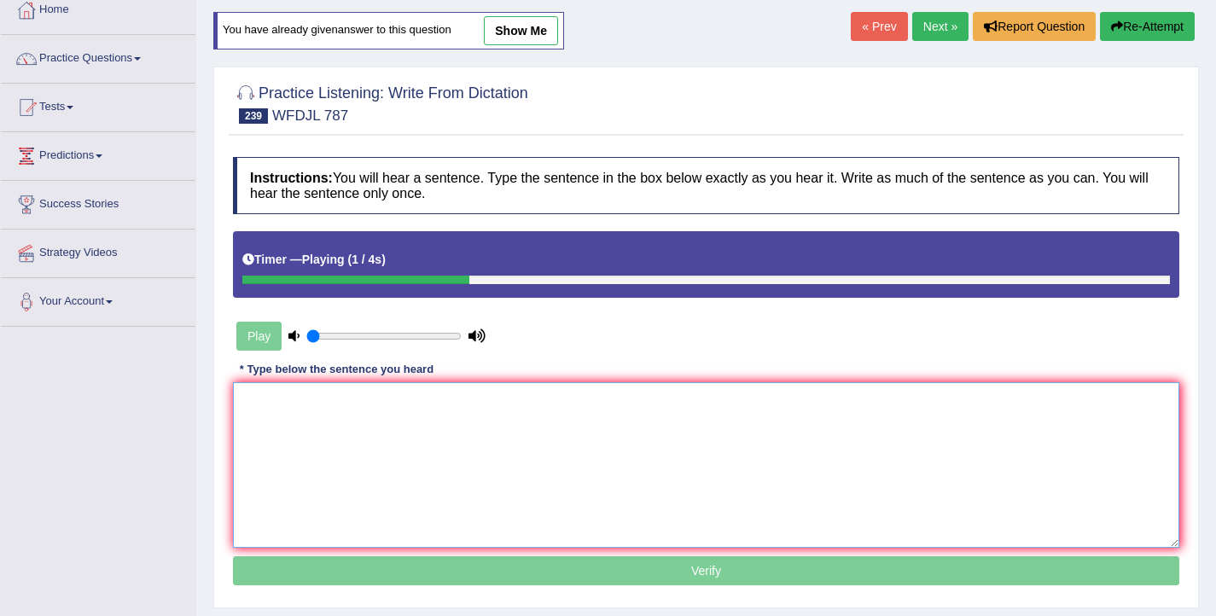
click at [387, 423] on textarea at bounding box center [706, 465] width 946 height 166
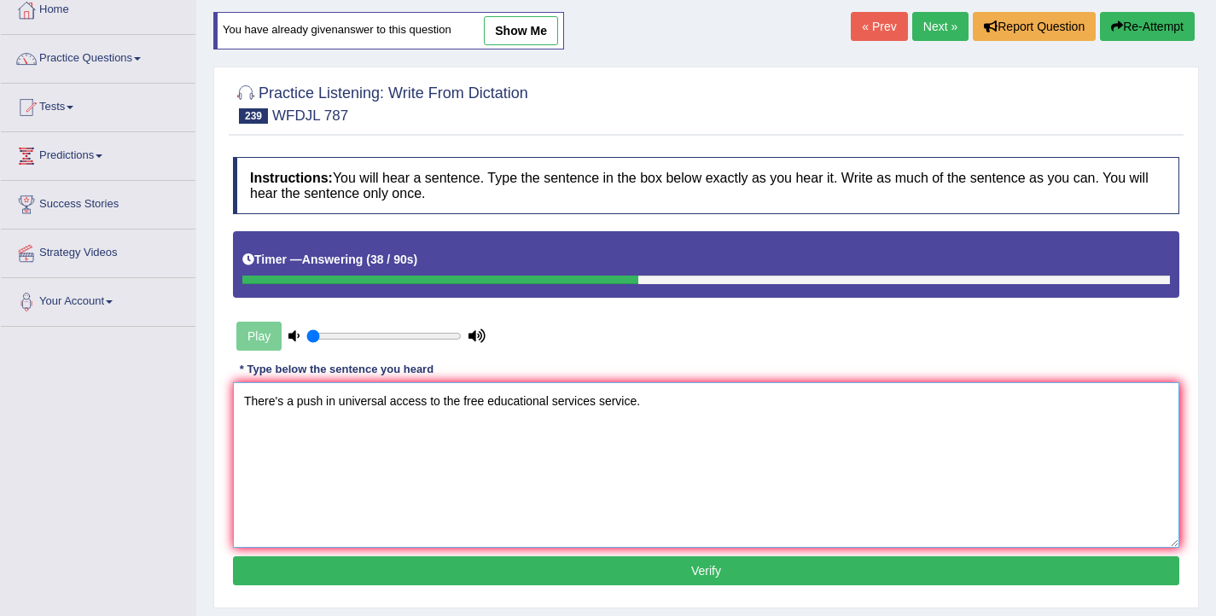
click at [429, 403] on textarea "There's a push in universal access to the free educational services service." at bounding box center [706, 465] width 946 height 166
type textarea "There's a push in universal access for to the free educational services service."
click at [682, 574] on button "Verify" at bounding box center [706, 570] width 946 height 29
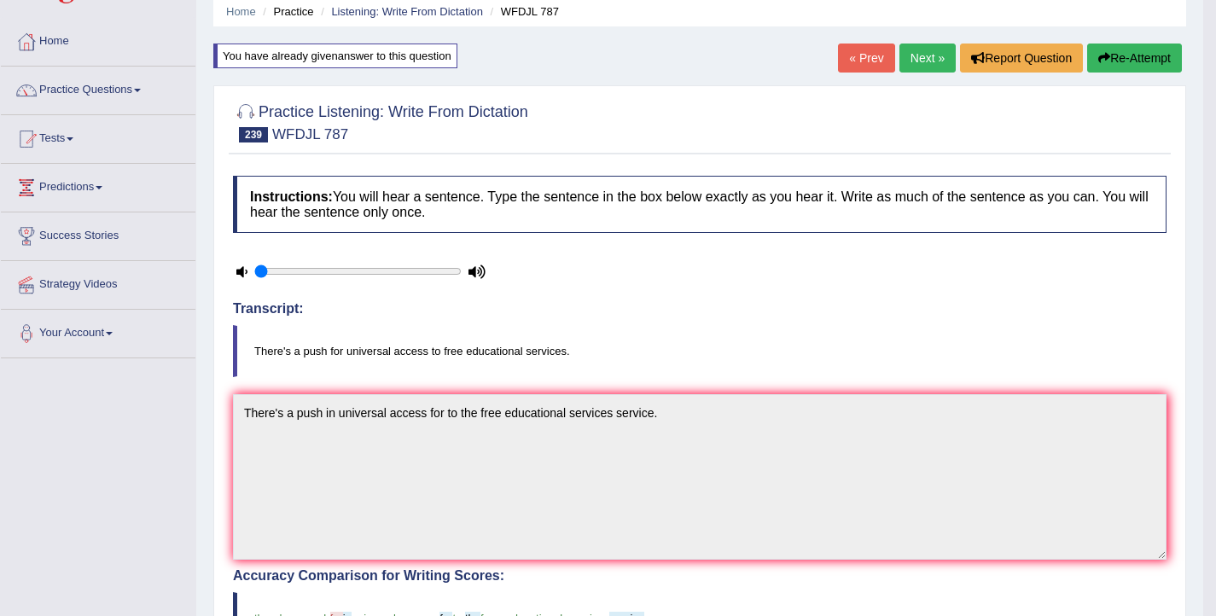
scroll to position [67, 0]
click at [909, 55] on link "Next »" at bounding box center [927, 57] width 56 height 29
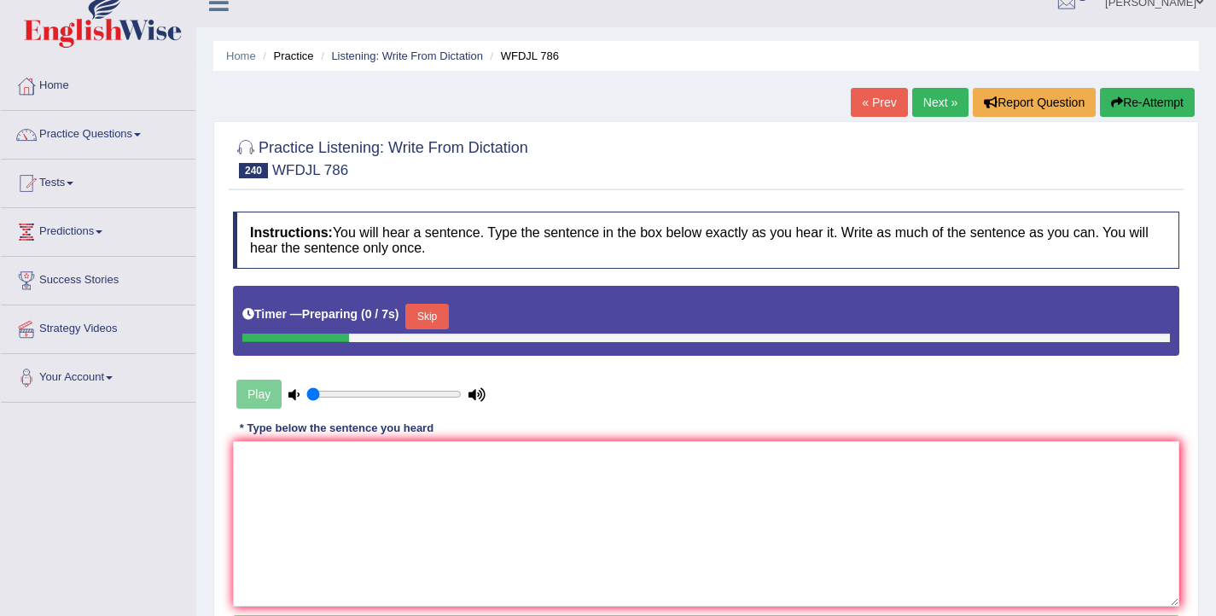
scroll to position [24, 0]
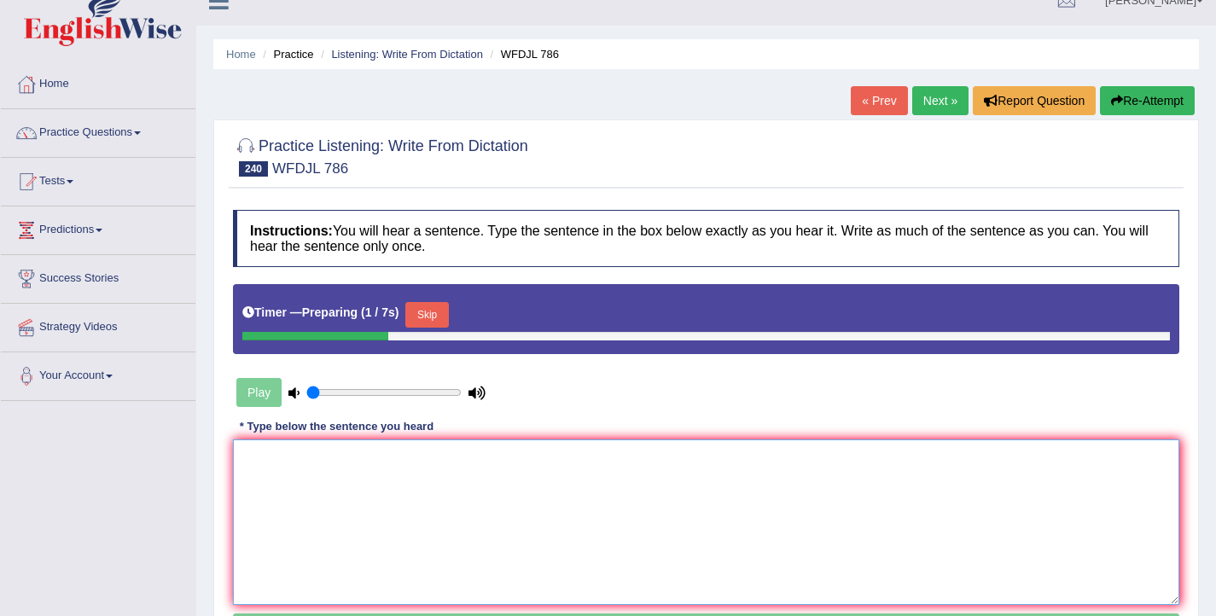
click at [609, 504] on textarea at bounding box center [706, 522] width 946 height 166
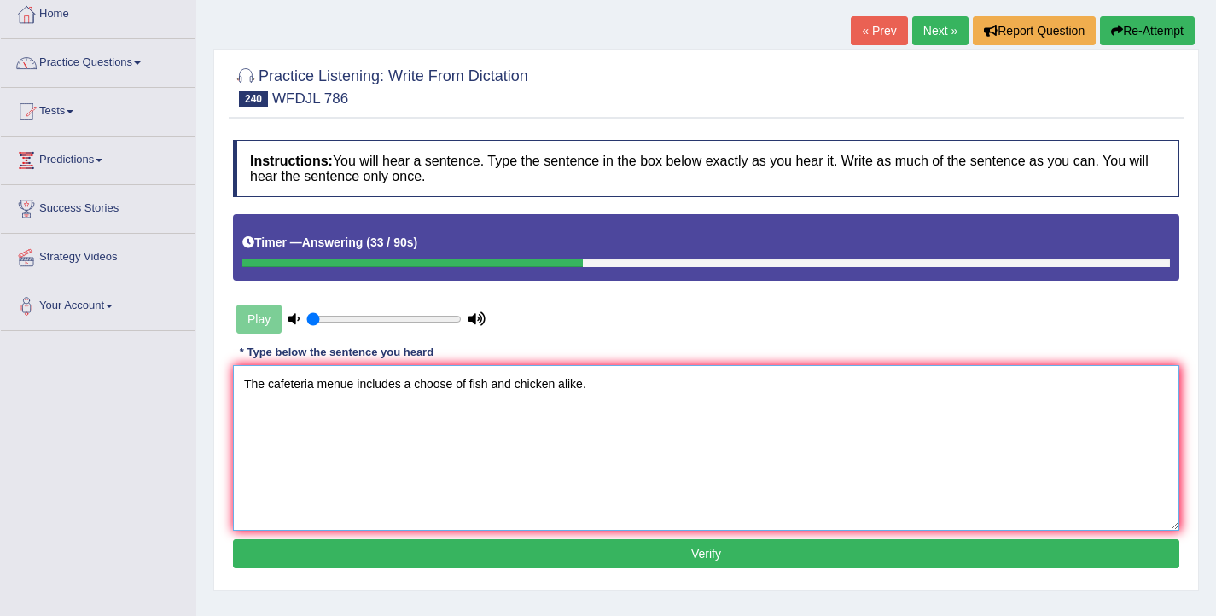
scroll to position [96, 0]
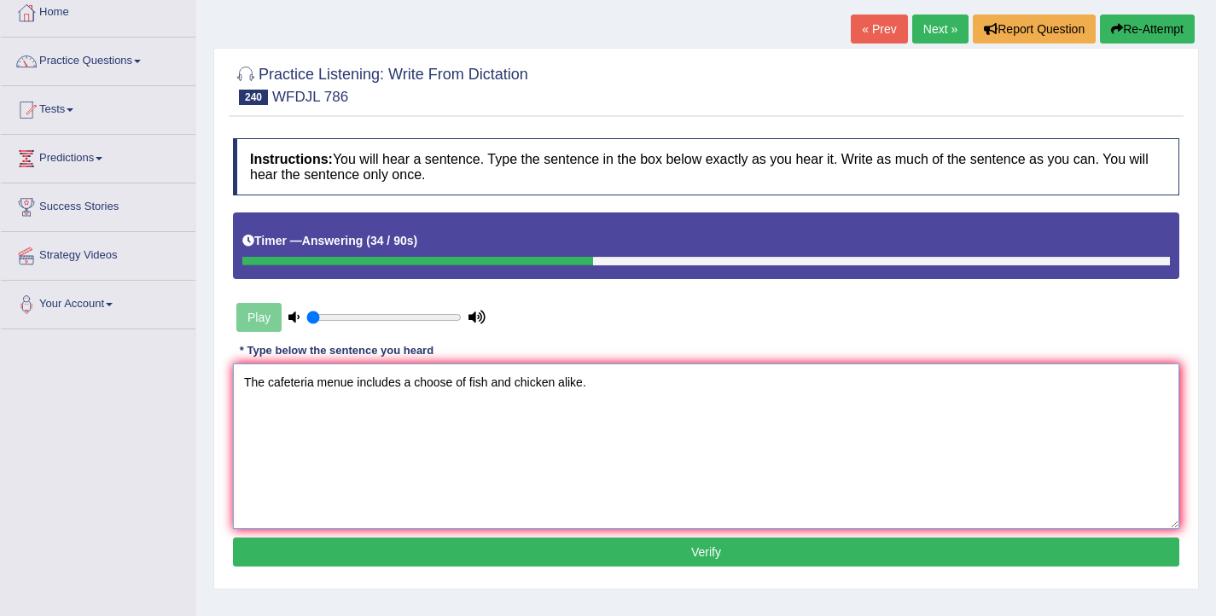
type textarea "The cafeteria menue includes a choose of fish and chicken alike."
click at [426, 563] on button "Verify" at bounding box center [706, 551] width 946 height 29
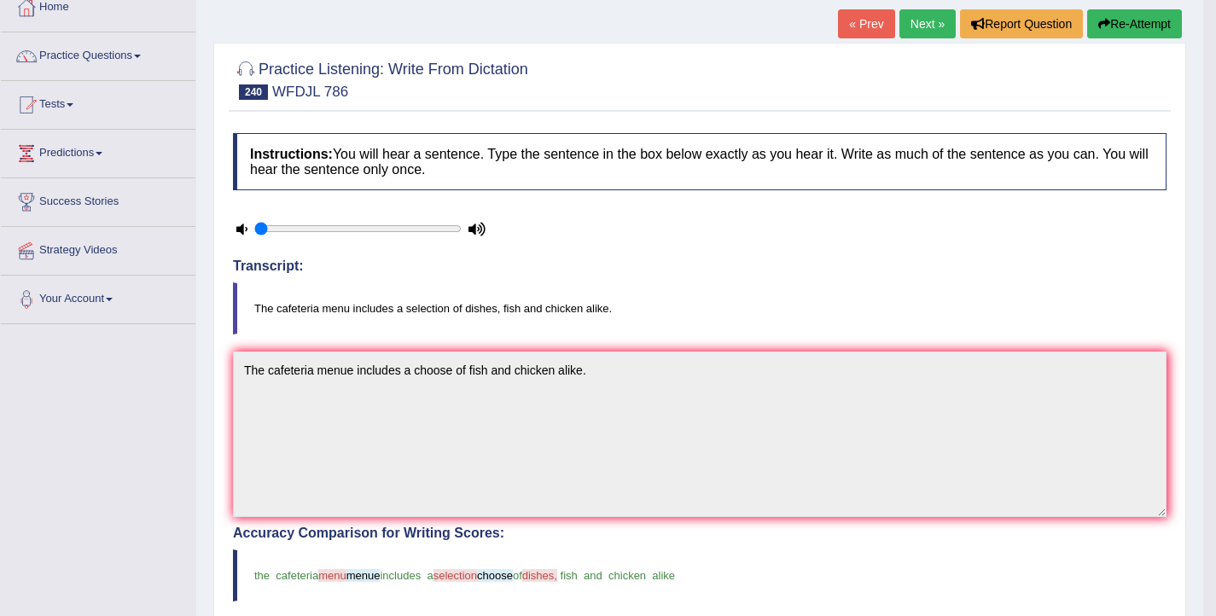
scroll to position [102, 0]
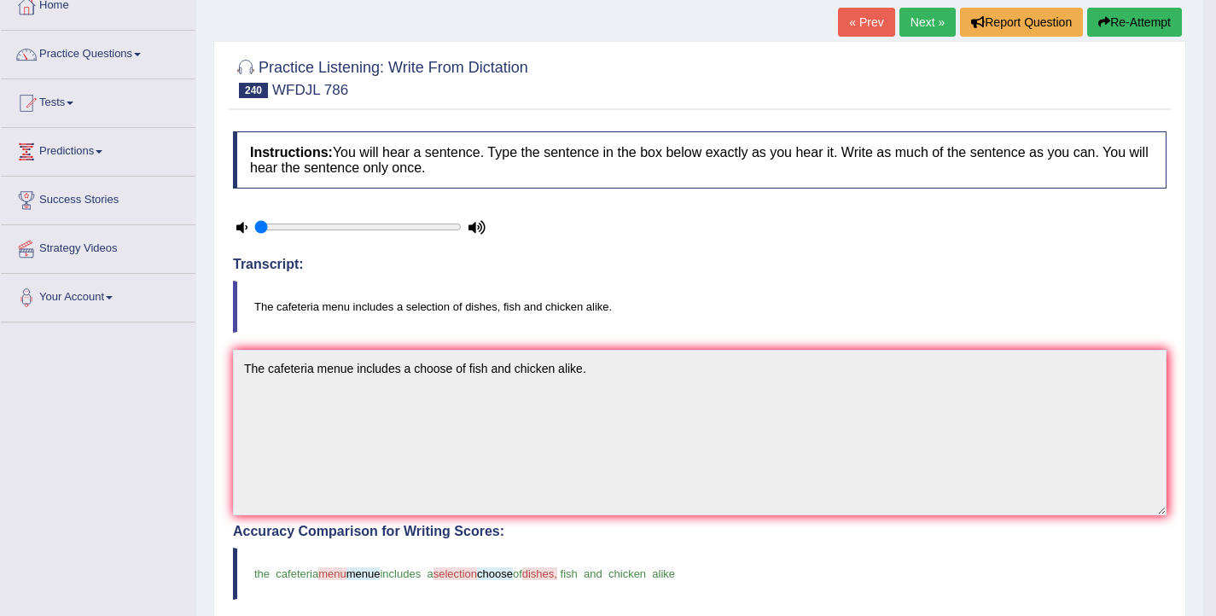
click at [1101, 26] on icon "button" at bounding box center [1104, 22] width 12 height 12
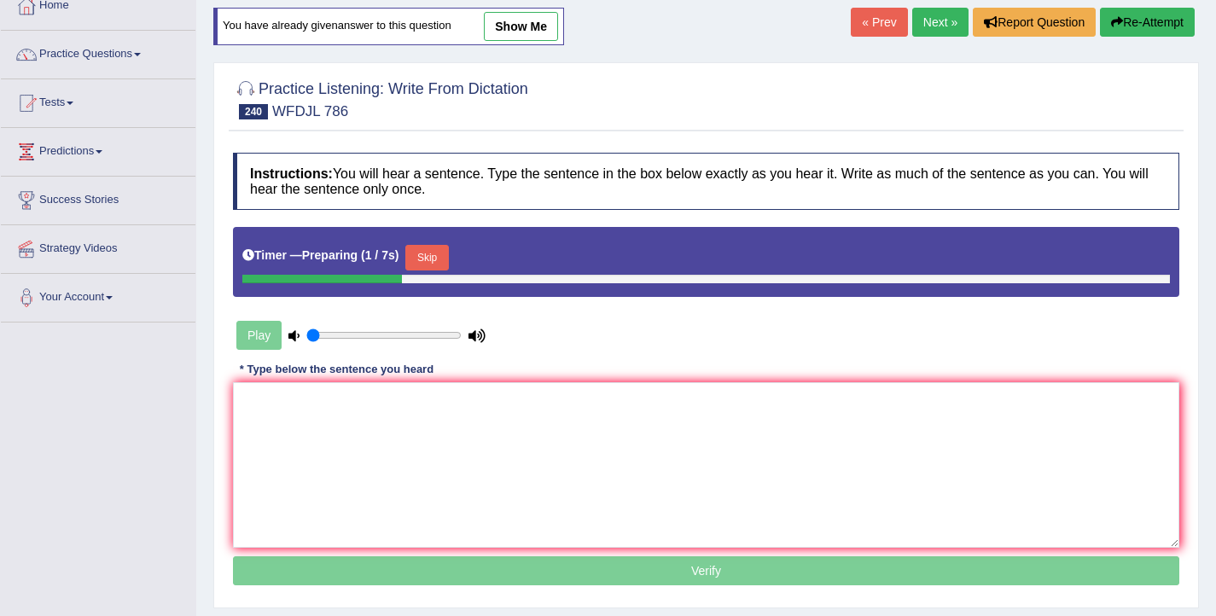
click at [421, 260] on button "Skip" at bounding box center [426, 258] width 43 height 26
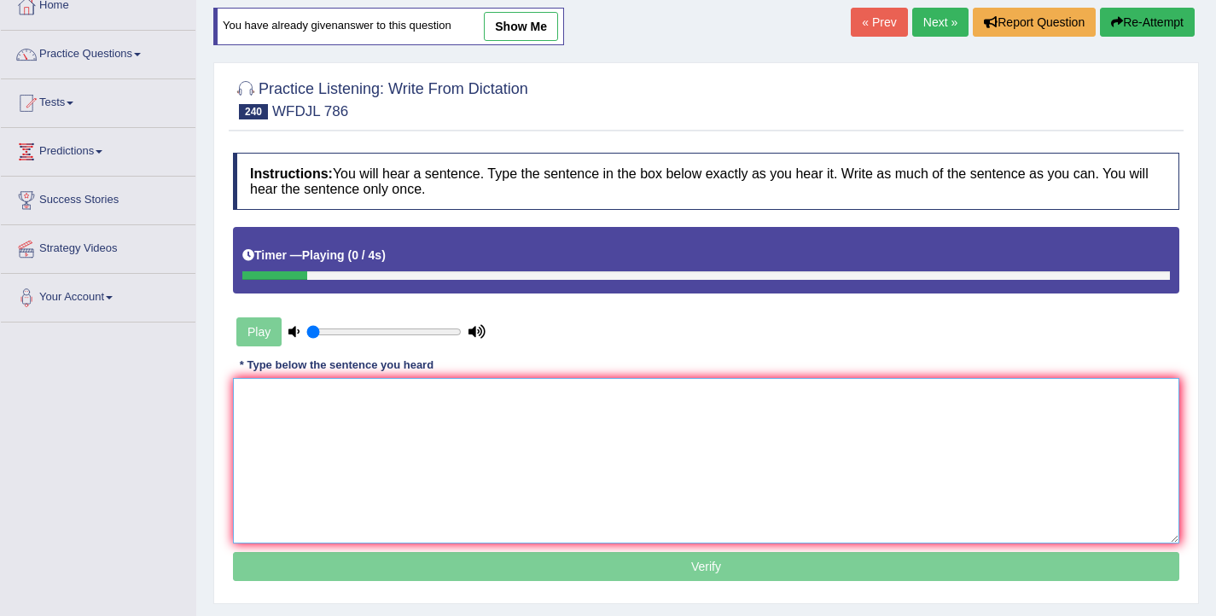
click at [341, 471] on textarea at bounding box center [706, 461] width 946 height 166
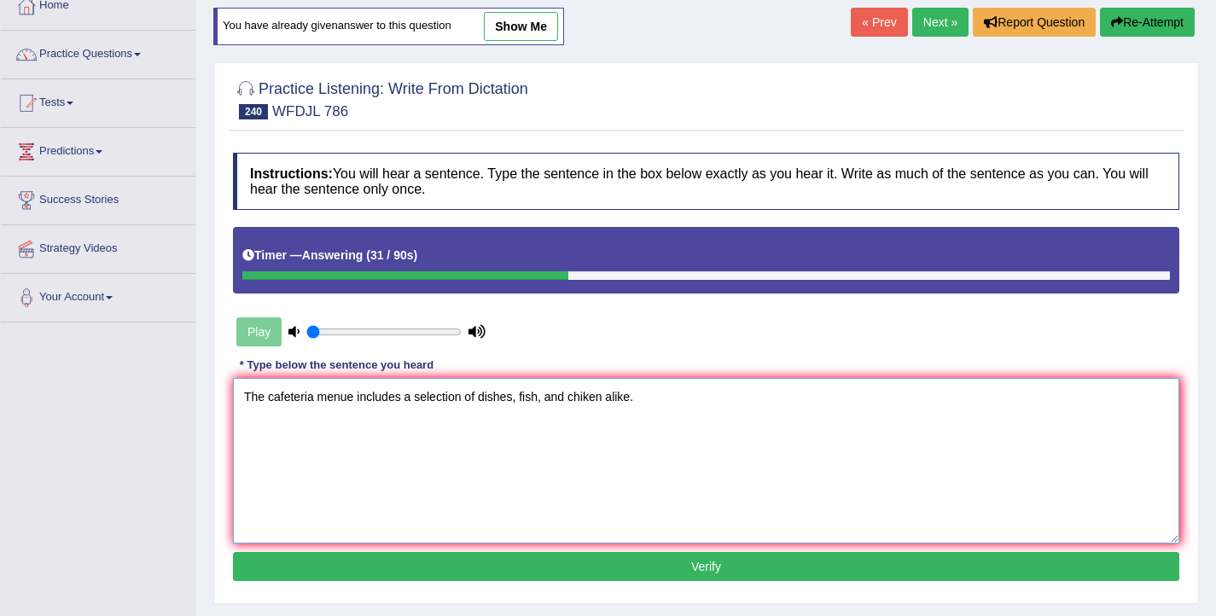
click at [351, 397] on textarea "The cafeteria menue includes a selection of dishes, fish, and chiken alike." at bounding box center [706, 461] width 946 height 166
type textarea "The cafeteria menu includes a selection of dishes, fish, and chiken alike."
click at [647, 561] on button "Verify" at bounding box center [706, 566] width 946 height 29
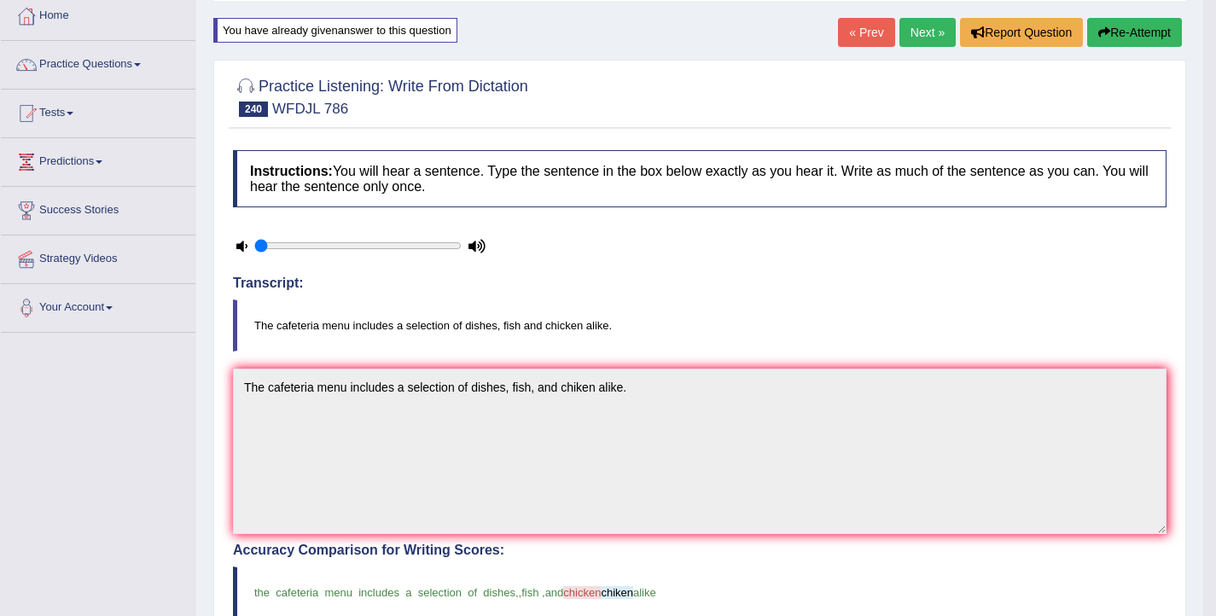
scroll to position [91, 0]
click at [74, 61] on link "Practice Questions" at bounding box center [98, 63] width 195 height 43
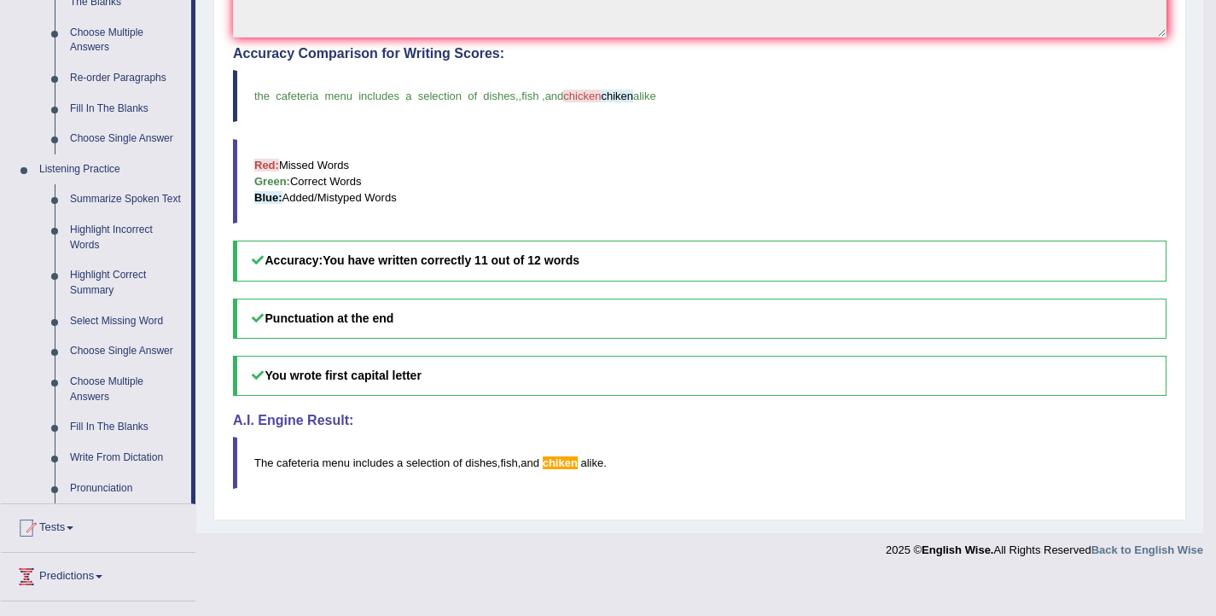
scroll to position [735, 0]
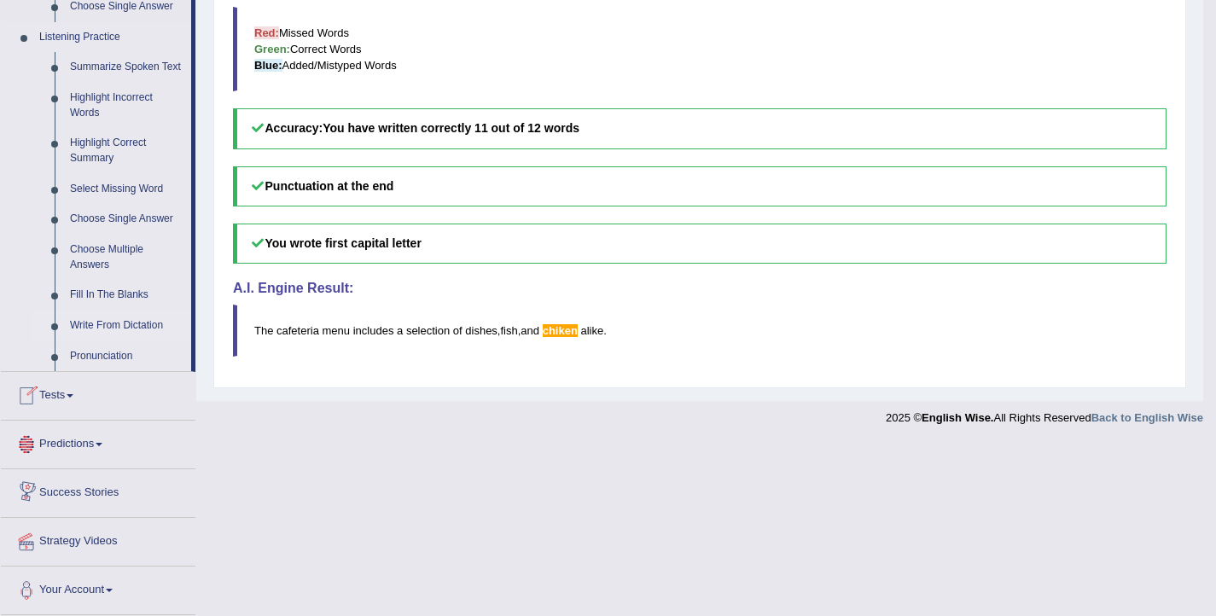
click at [117, 324] on link "Write From Dictation" at bounding box center [126, 326] width 129 height 31
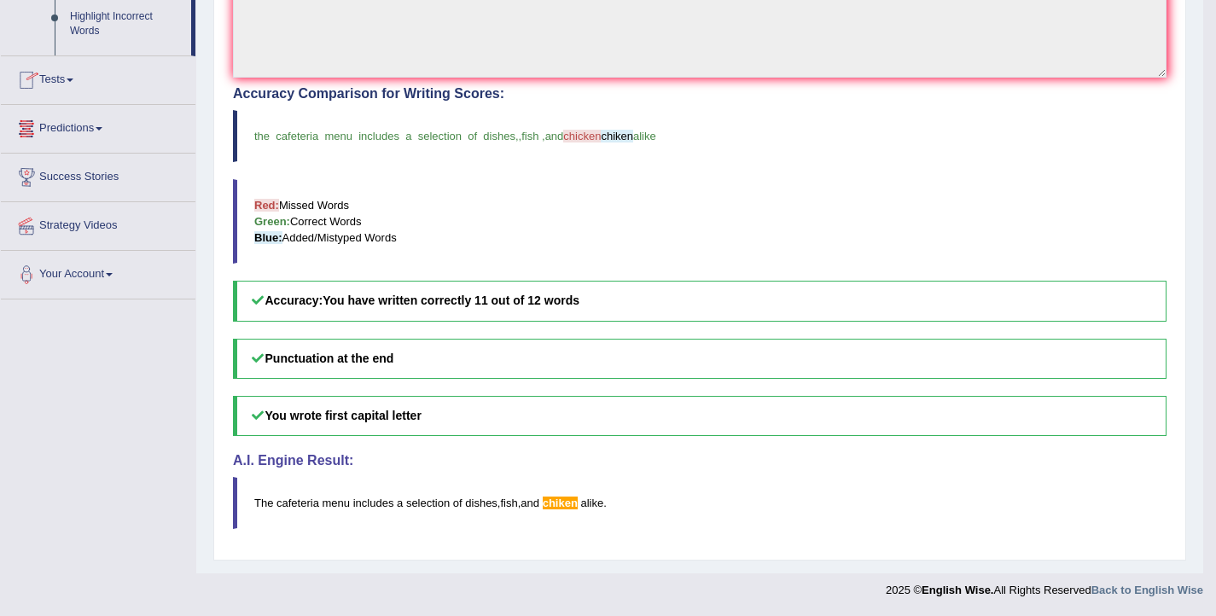
scroll to position [206, 0]
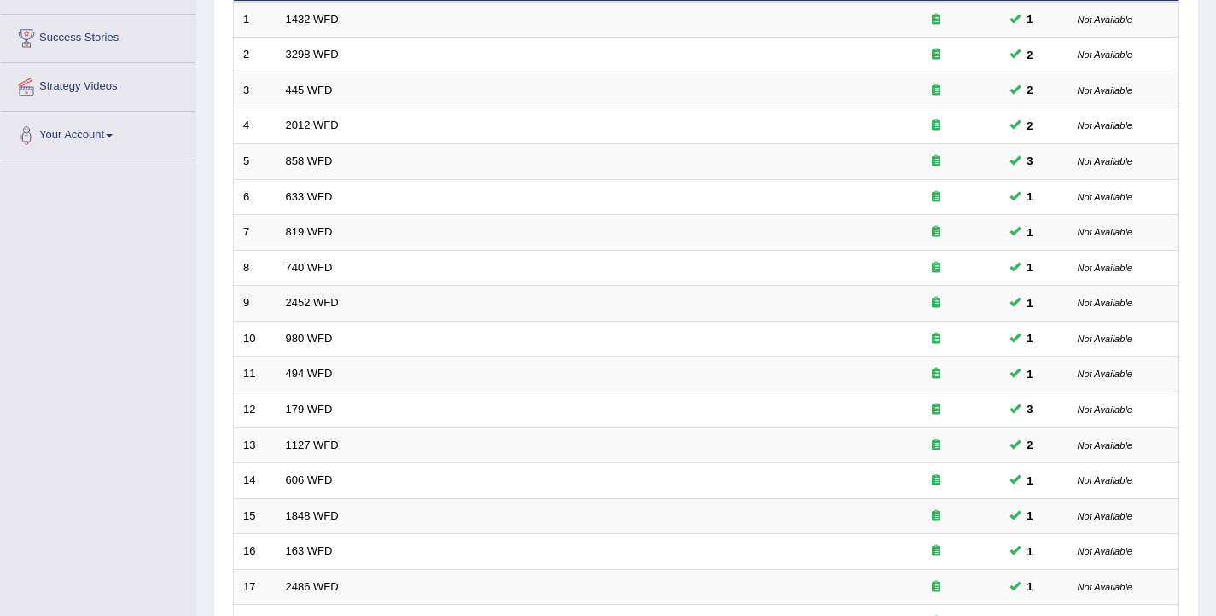
scroll to position [514, 0]
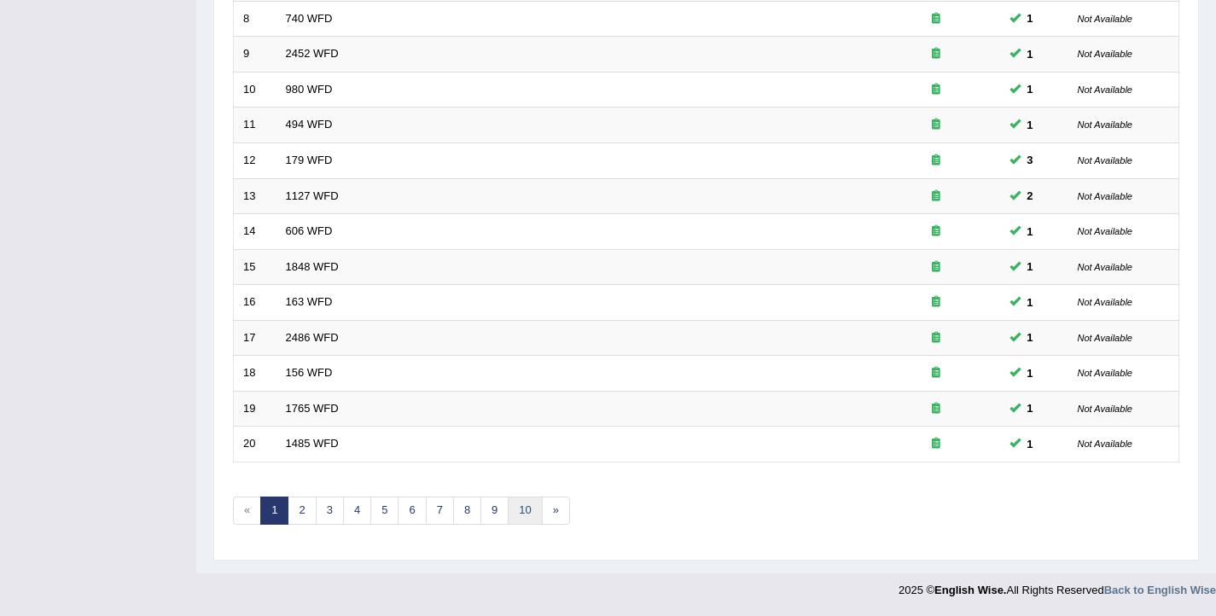
click at [530, 508] on link "10" at bounding box center [525, 511] width 34 height 28
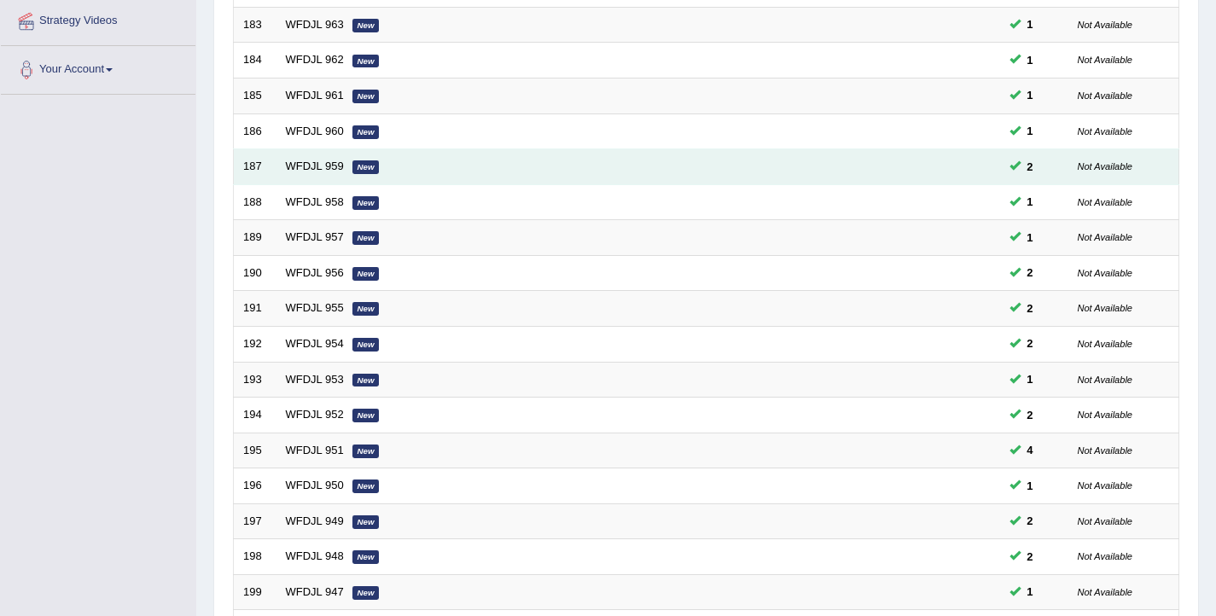
scroll to position [514, 0]
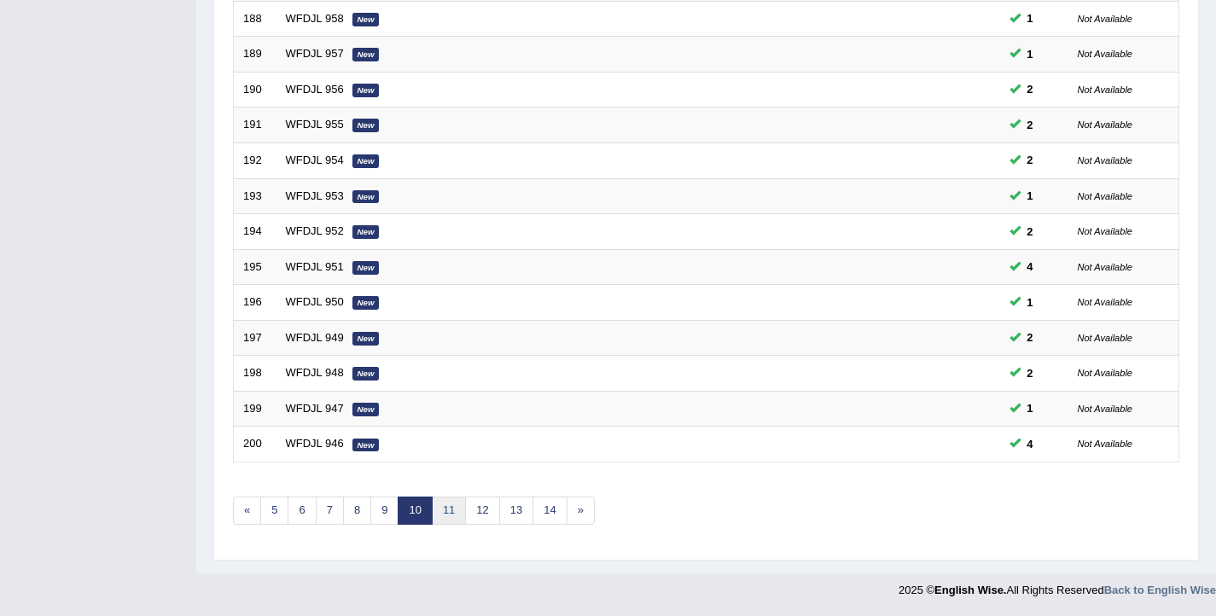
click at [448, 519] on link "11" at bounding box center [449, 511] width 34 height 28
click at [452, 514] on link "12" at bounding box center [455, 511] width 34 height 28
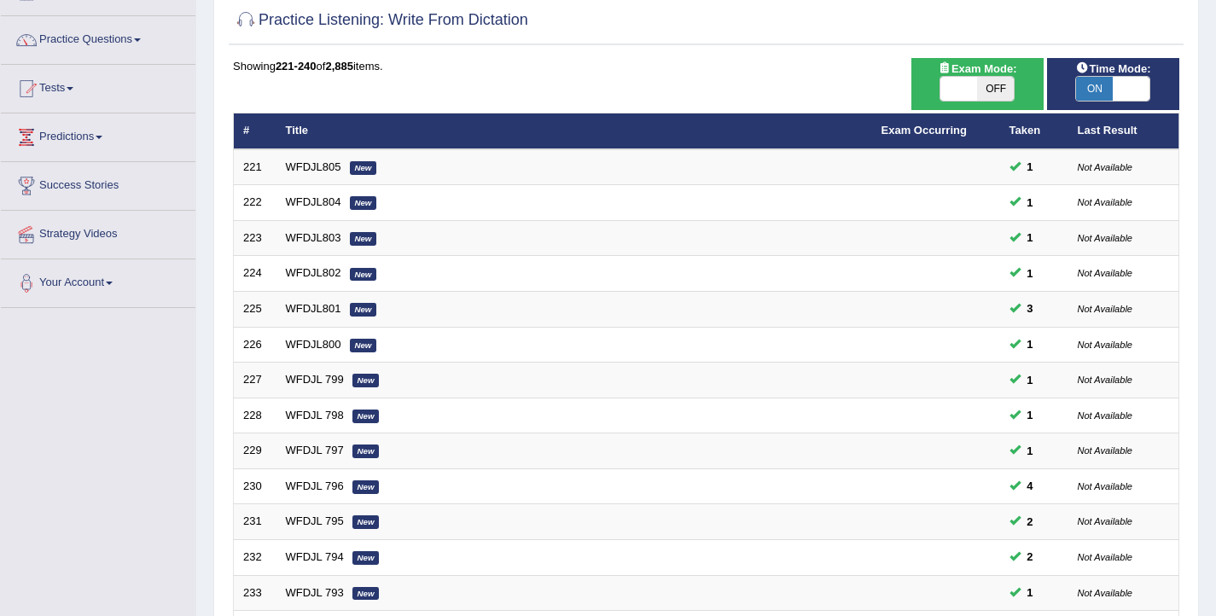
scroll to position [514, 0]
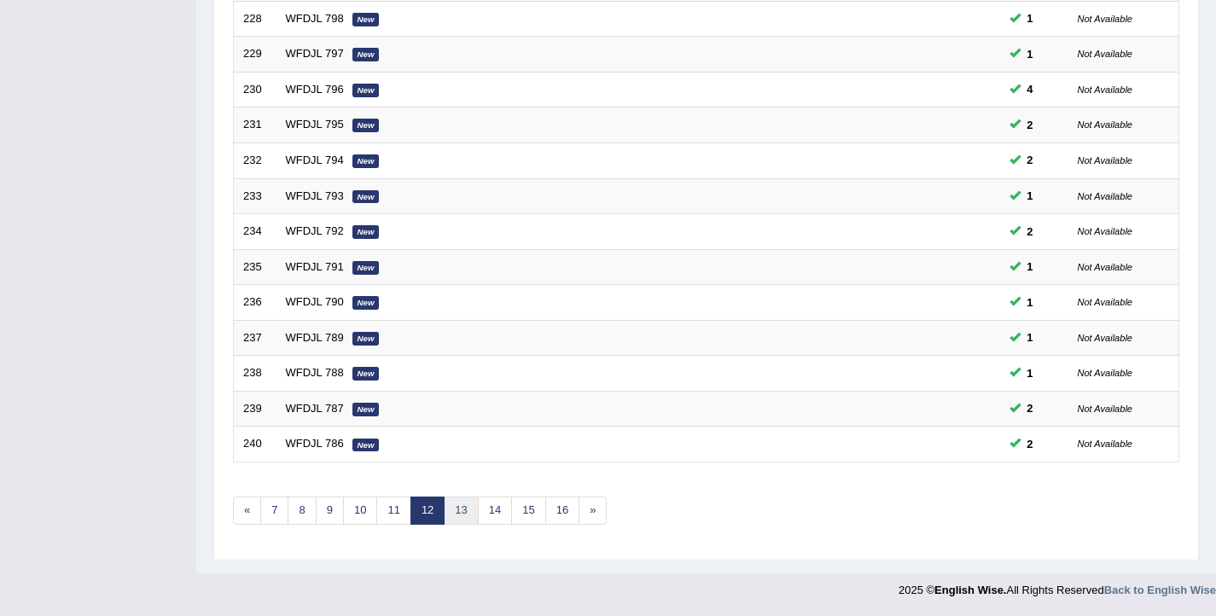
click at [456, 511] on link "13" at bounding box center [461, 511] width 34 height 28
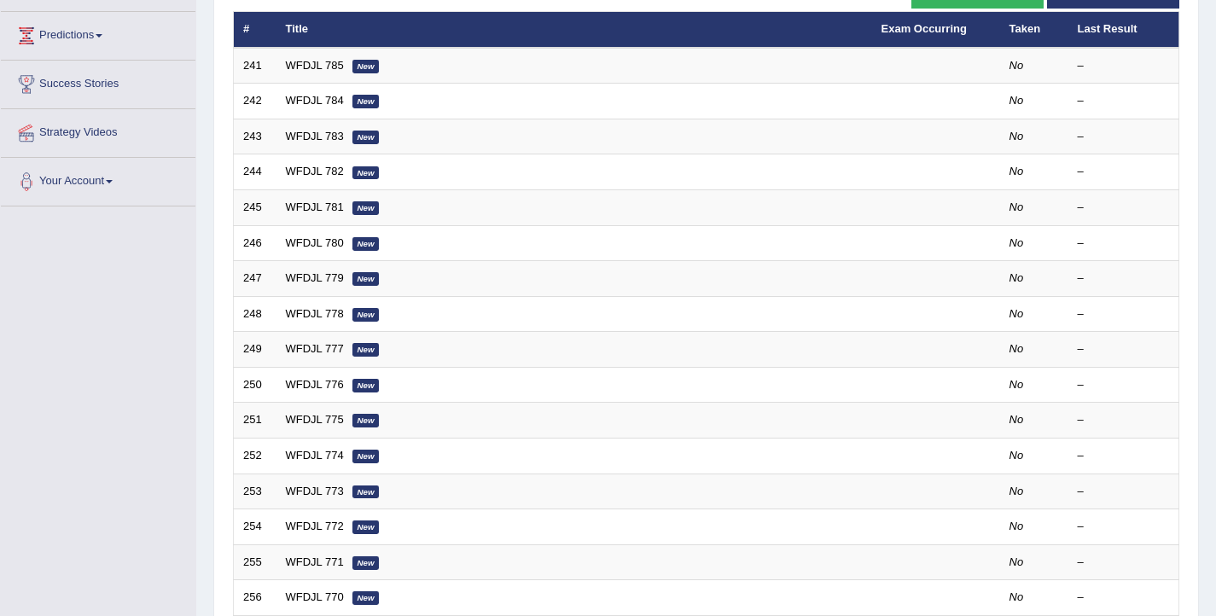
scroll to position [218, 0]
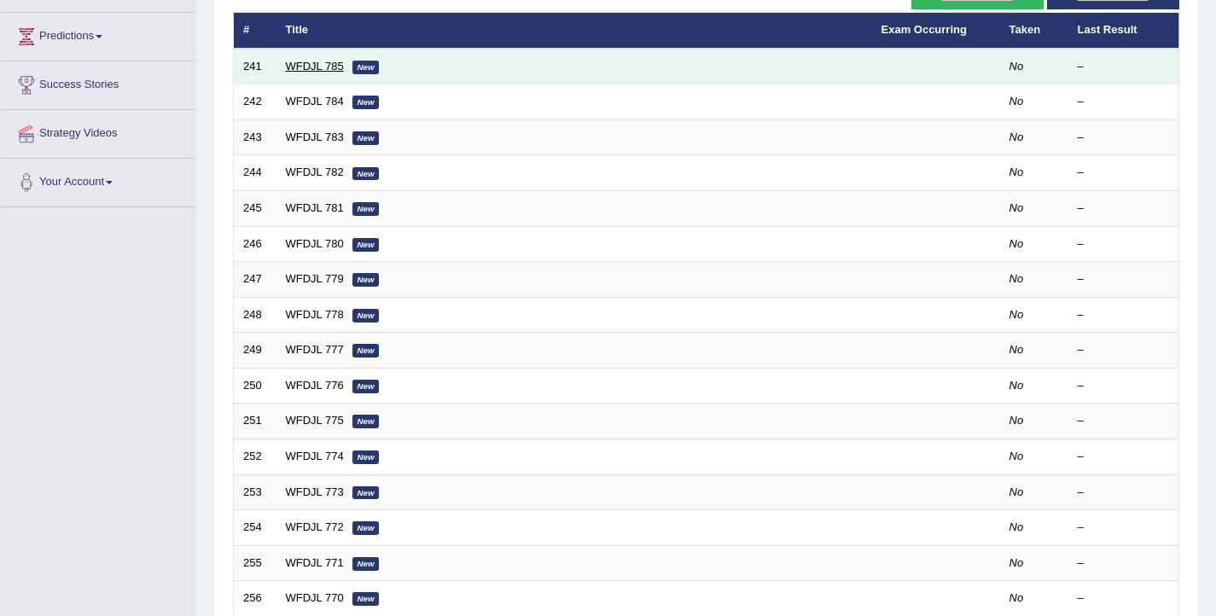
click at [299, 71] on link "WFDJL 785" at bounding box center [315, 66] width 58 height 13
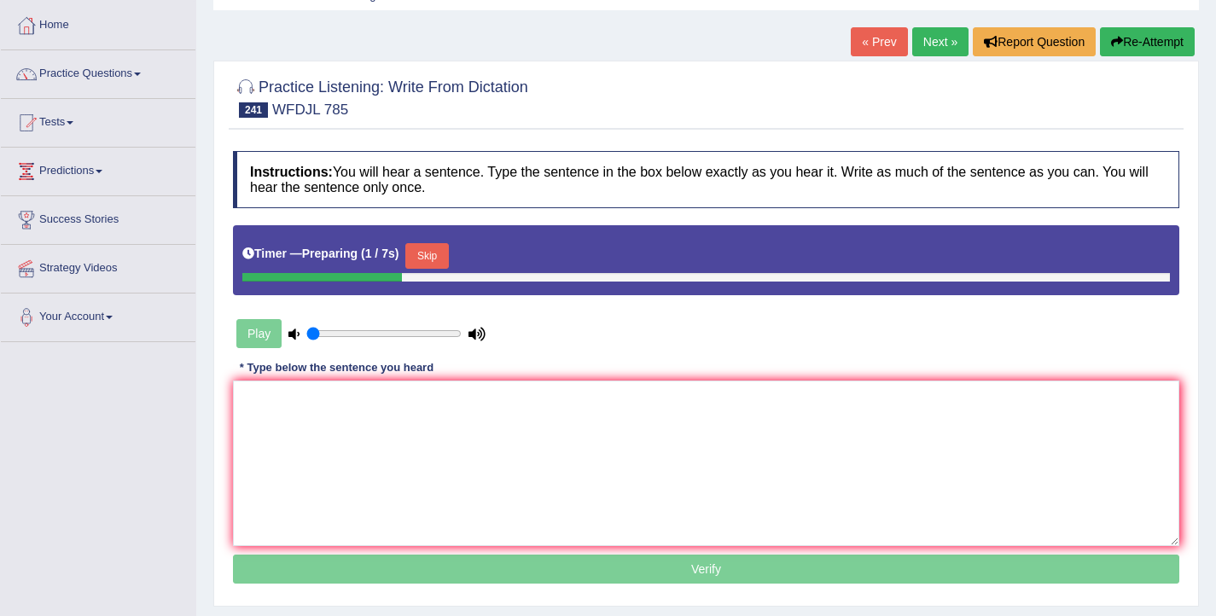
scroll to position [86, 0]
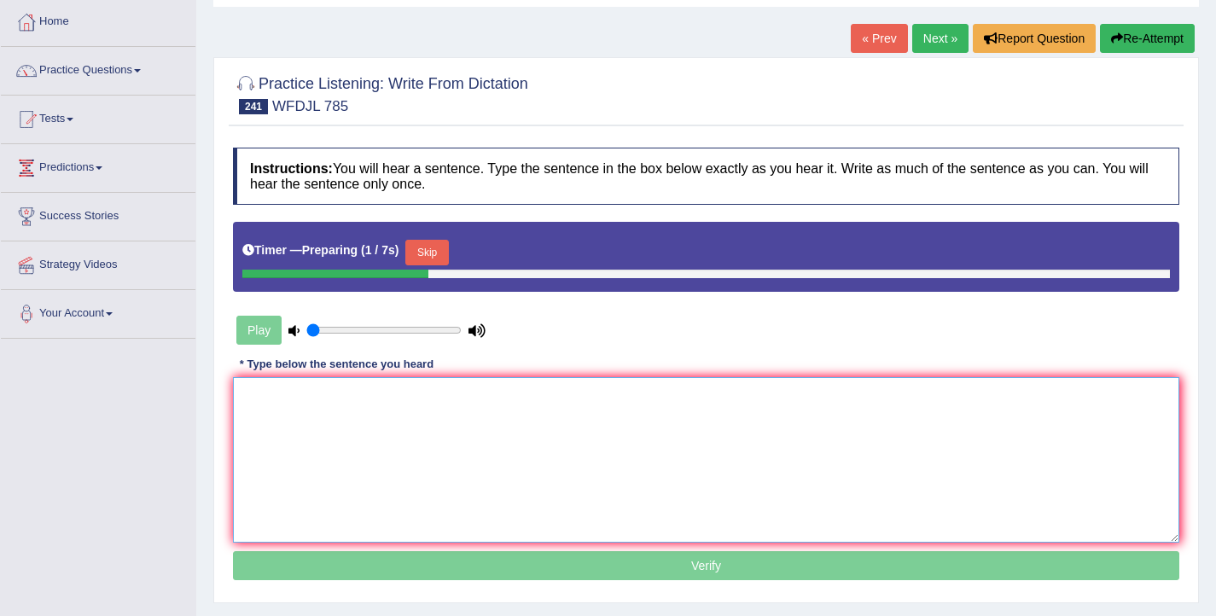
click at [493, 418] on textarea at bounding box center [706, 460] width 946 height 166
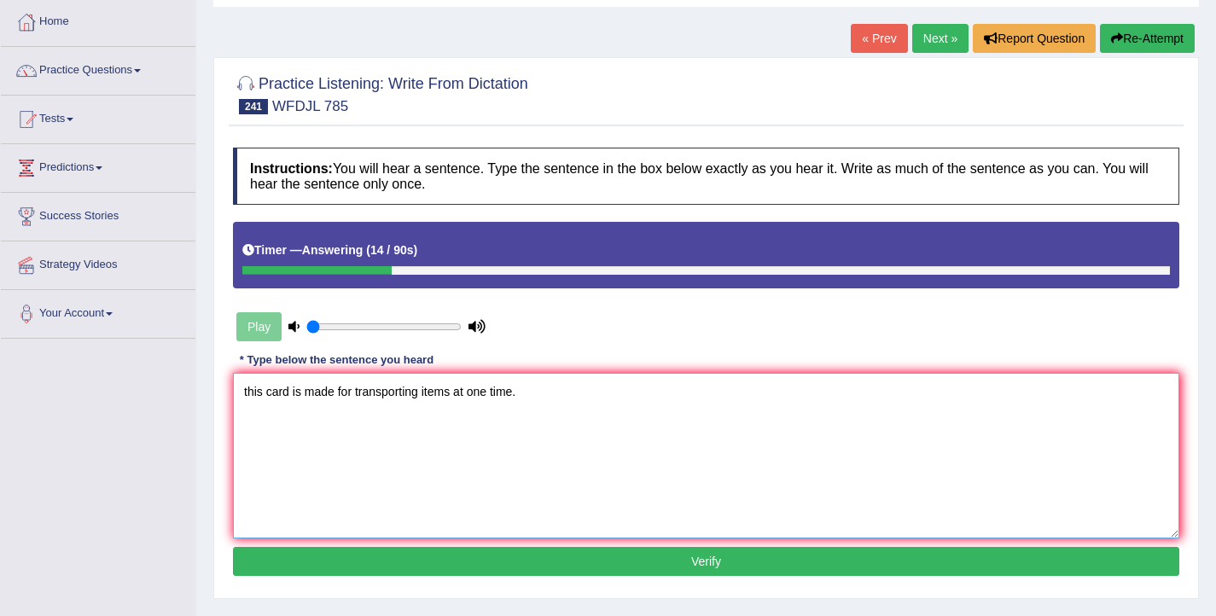
click at [247, 396] on textarea "this card is made for transporting items at one time." at bounding box center [706, 456] width 946 height 166
click at [338, 395] on textarea "This card is made for transporting items at one time." at bounding box center [706, 456] width 946 height 166
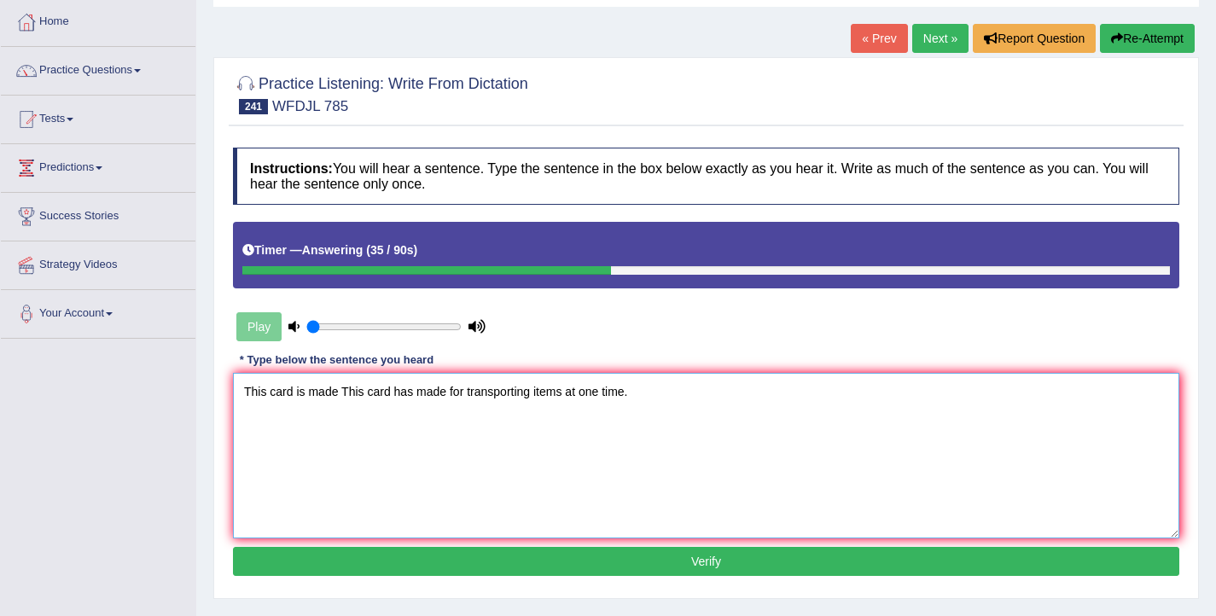
type textarea "This card is made This card has made for transporting items at one time."
click at [548, 559] on button "Verify" at bounding box center [706, 561] width 946 height 29
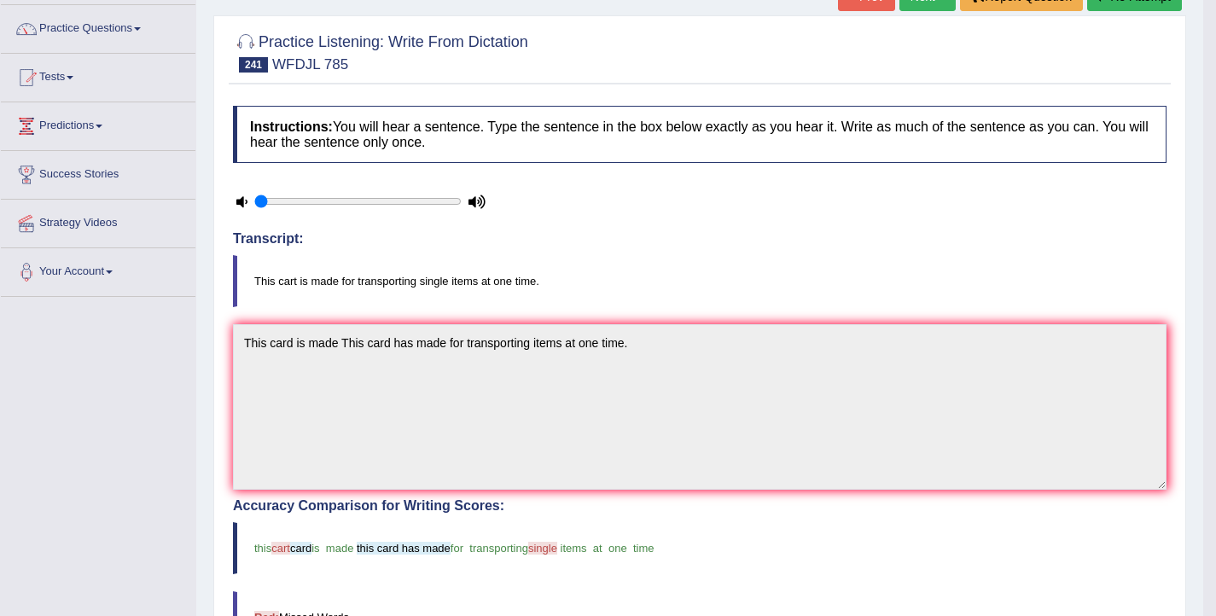
scroll to position [126, 0]
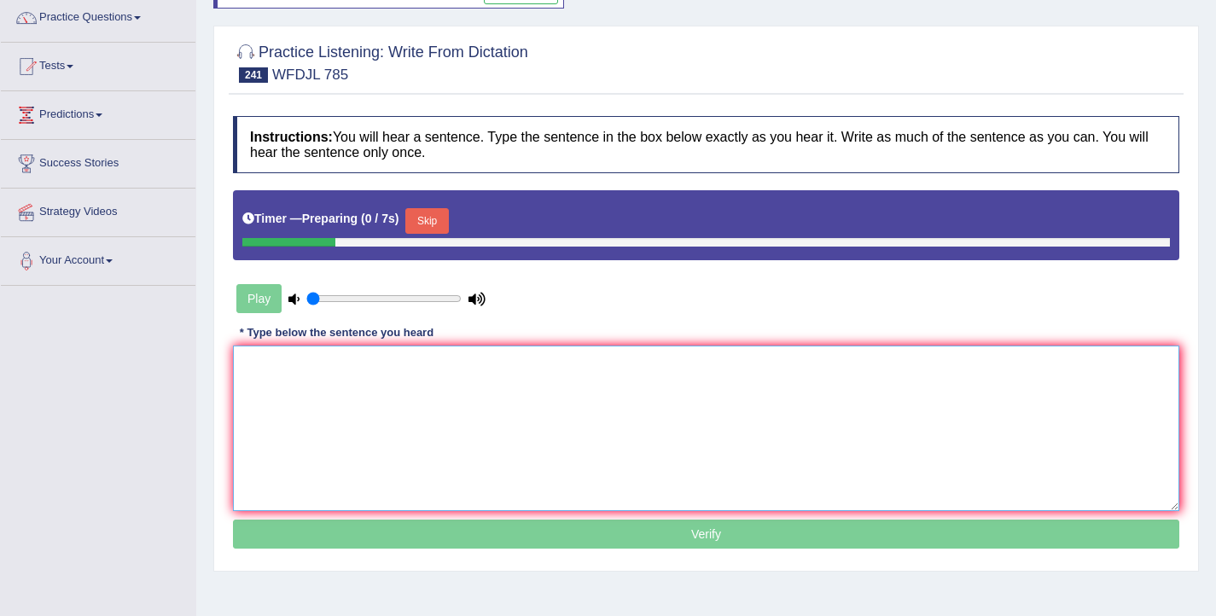
click at [423, 444] on textarea at bounding box center [706, 429] width 946 height 166
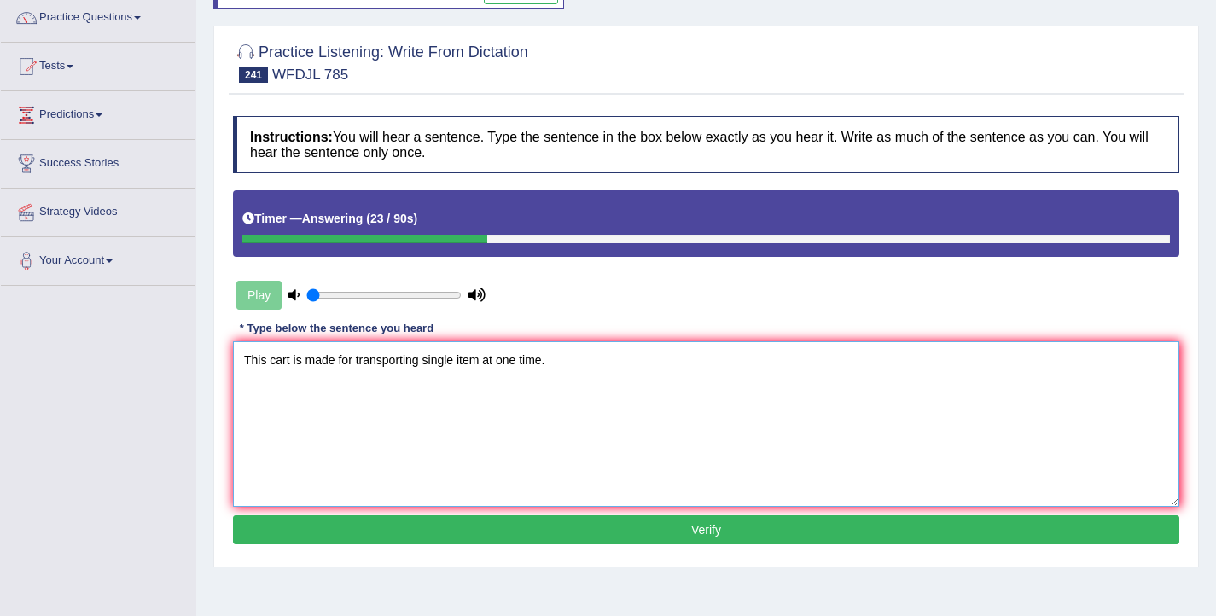
click at [479, 364] on textarea "This cart is made for transporting single item at one time." at bounding box center [706, 424] width 946 height 166
type textarea "This cart is made for transporting single item items at one time."
click at [636, 536] on button "Verify" at bounding box center [706, 529] width 946 height 29
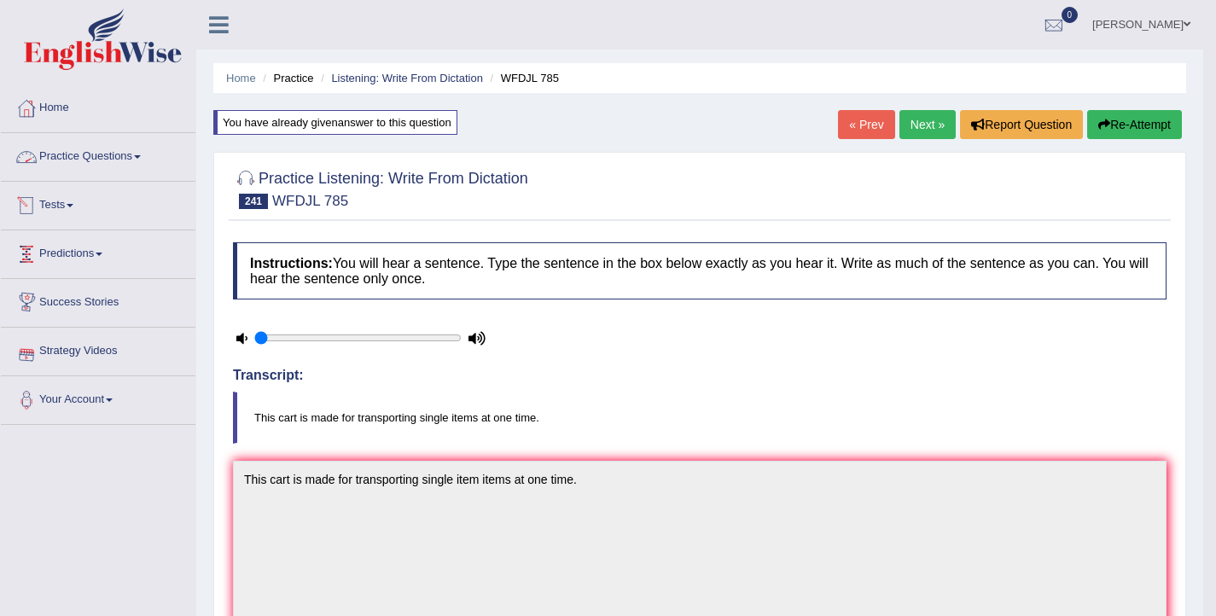
click at [77, 144] on link "Practice Questions" at bounding box center [98, 154] width 195 height 43
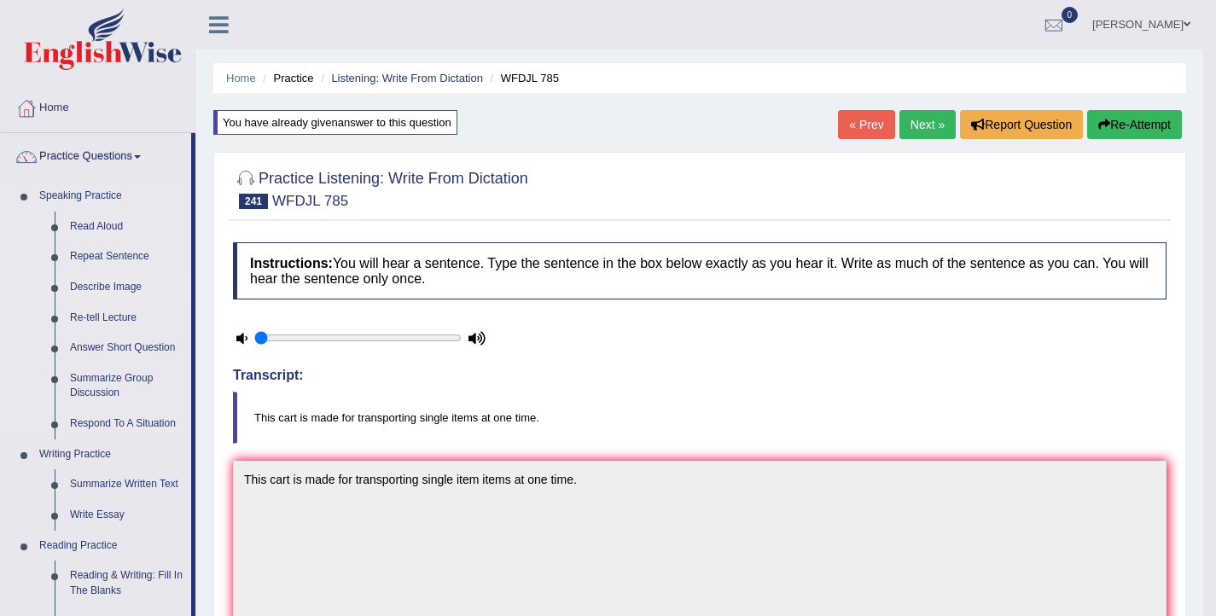
click at [103, 287] on link "Describe Image" at bounding box center [126, 287] width 129 height 31
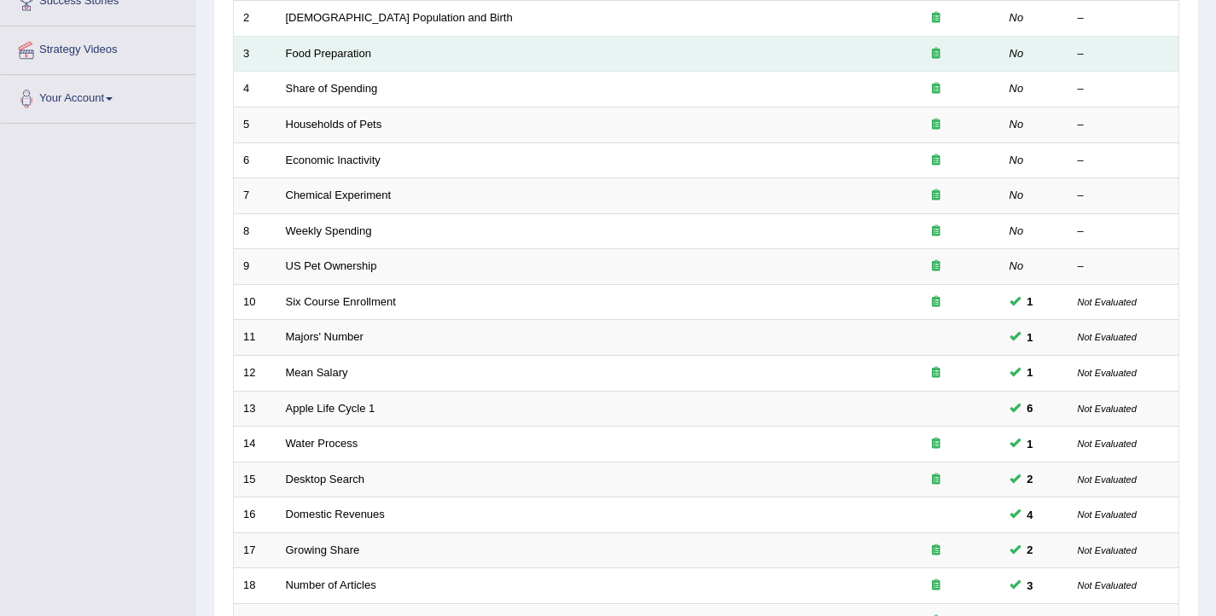
scroll to position [514, 0]
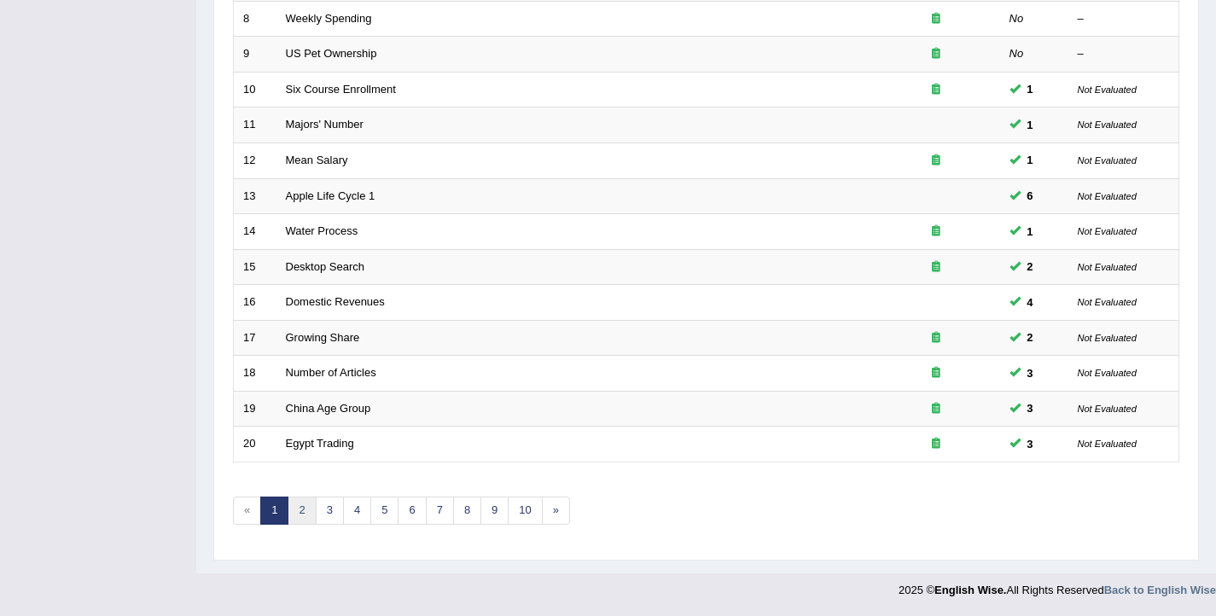
click at [306, 511] on link "2" at bounding box center [302, 511] width 28 height 28
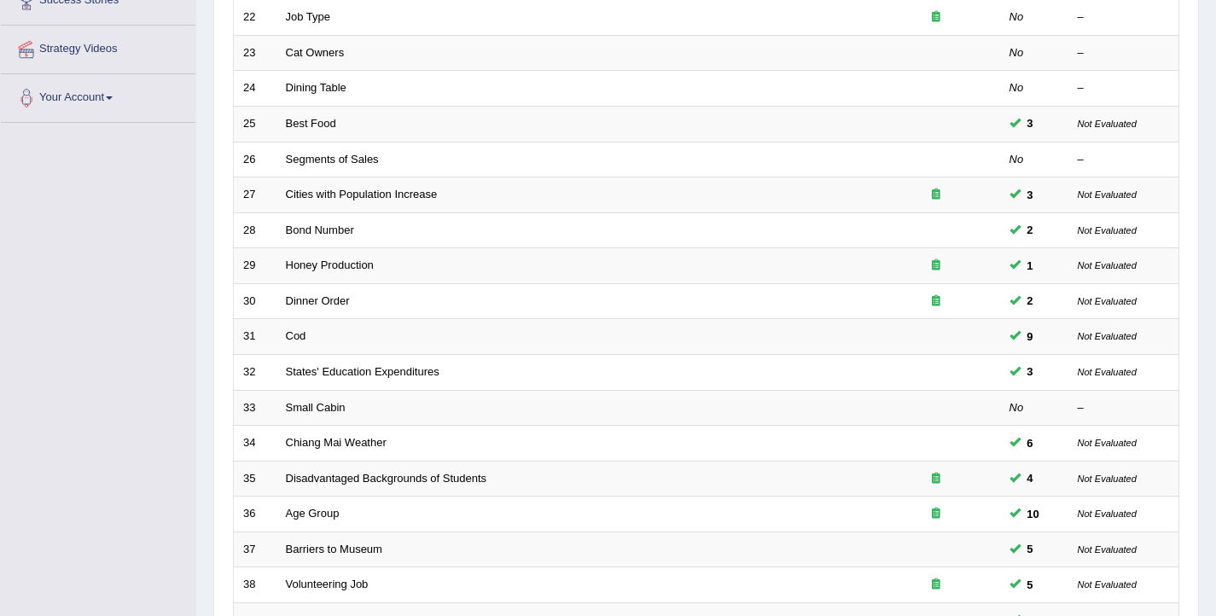
scroll to position [514, 0]
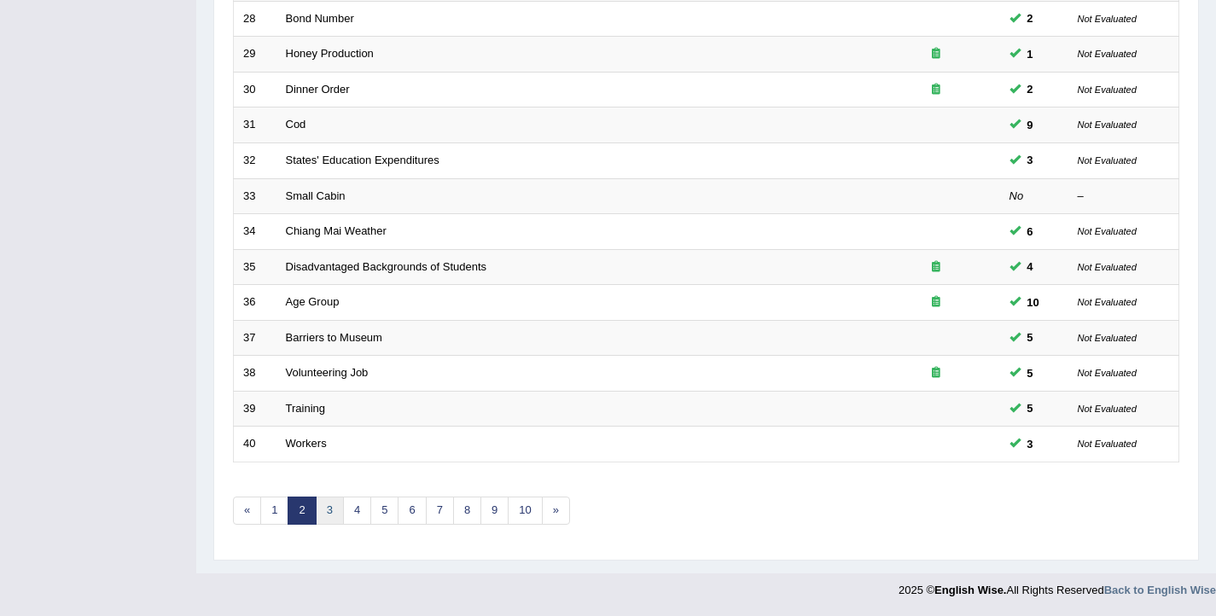
click at [326, 515] on link "3" at bounding box center [330, 511] width 28 height 28
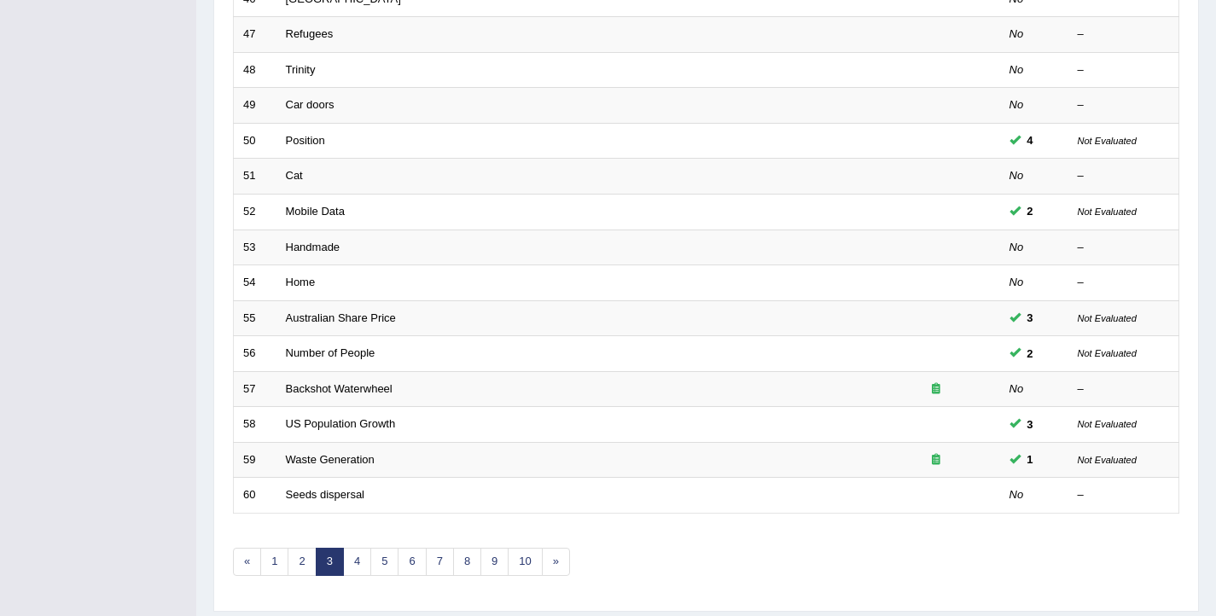
scroll to position [514, 0]
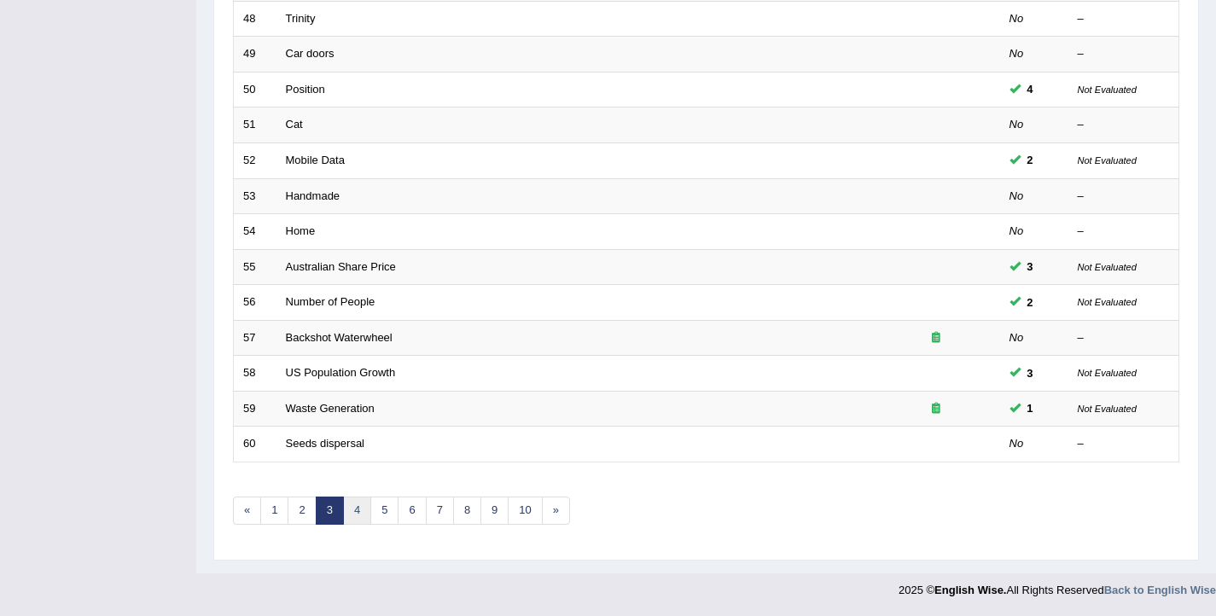
click at [349, 514] on link "4" at bounding box center [357, 511] width 28 height 28
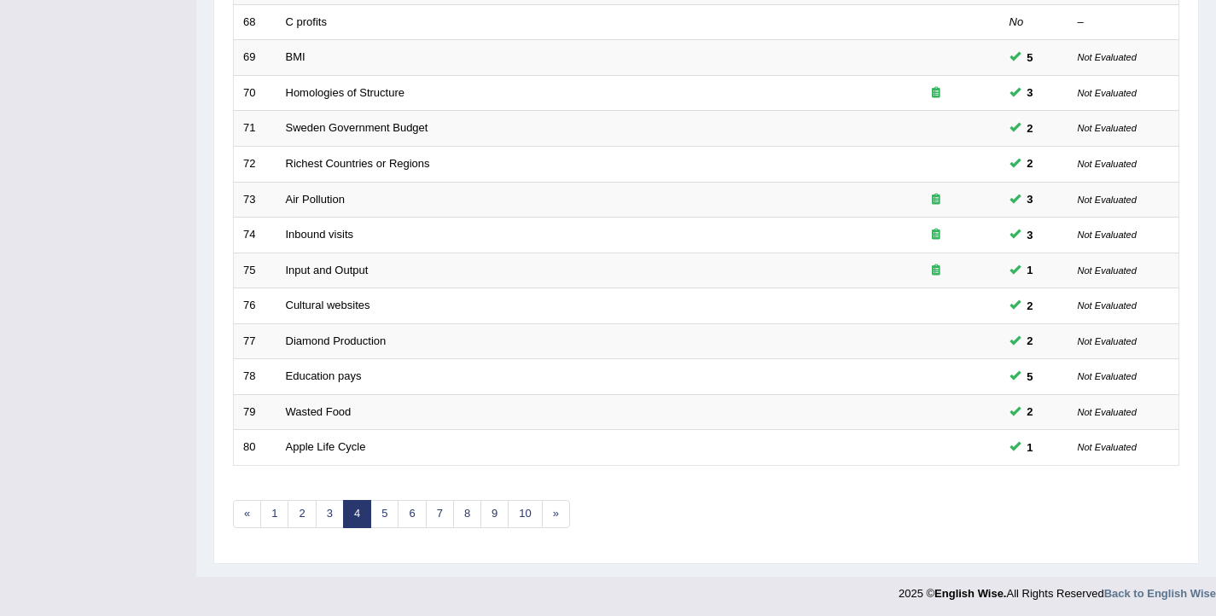
scroll to position [514, 0]
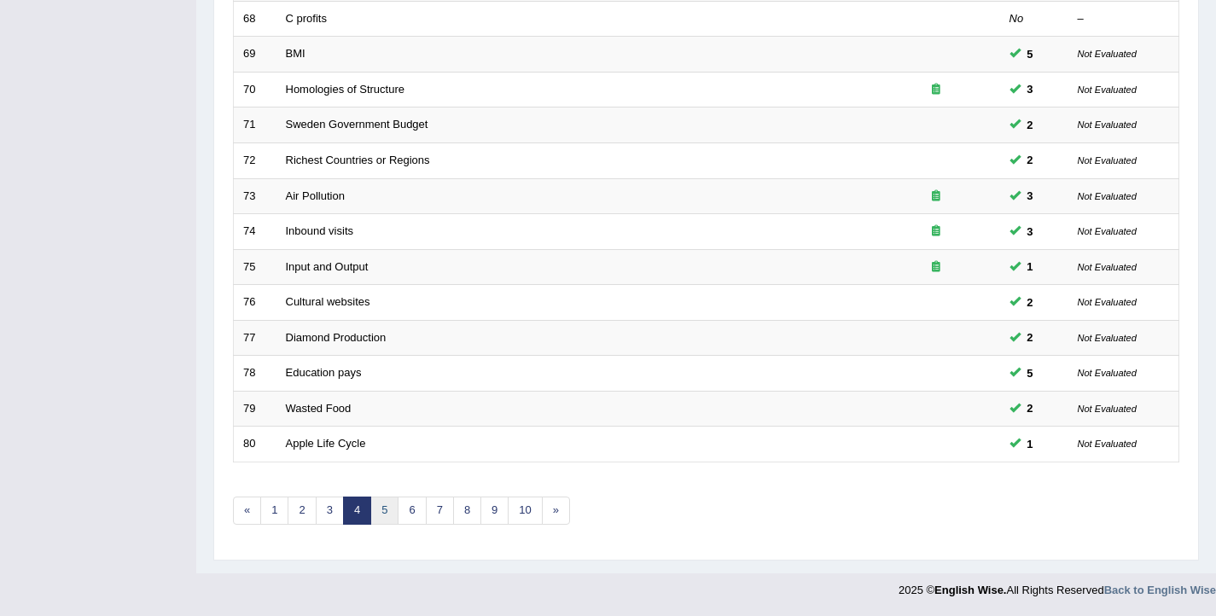
click at [382, 510] on link "5" at bounding box center [384, 511] width 28 height 28
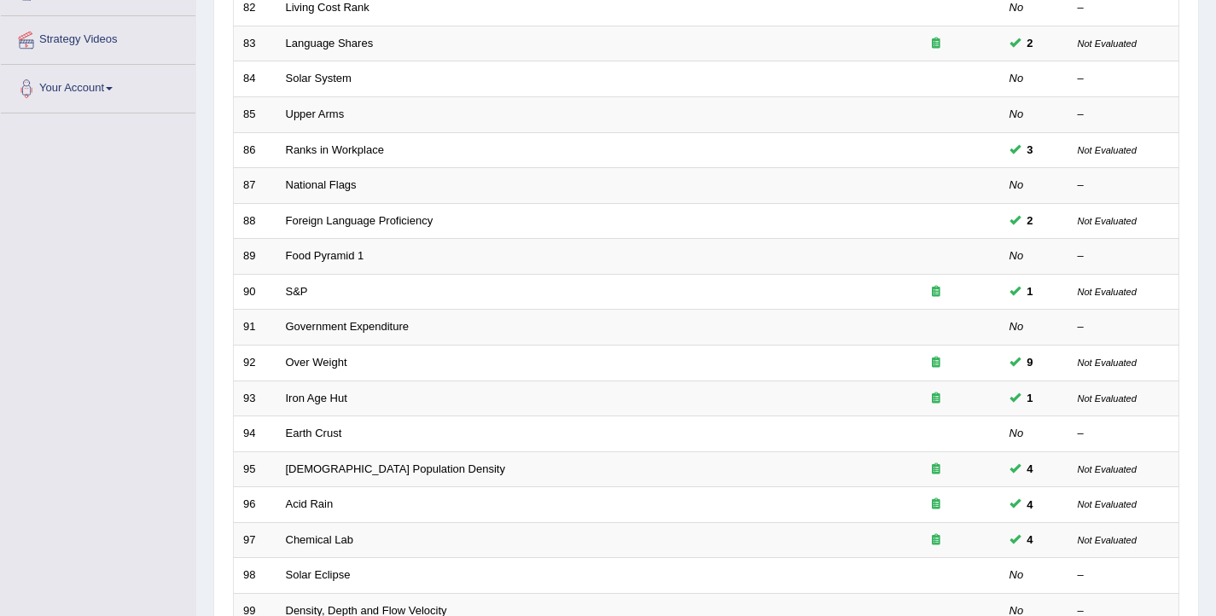
scroll to position [514, 0]
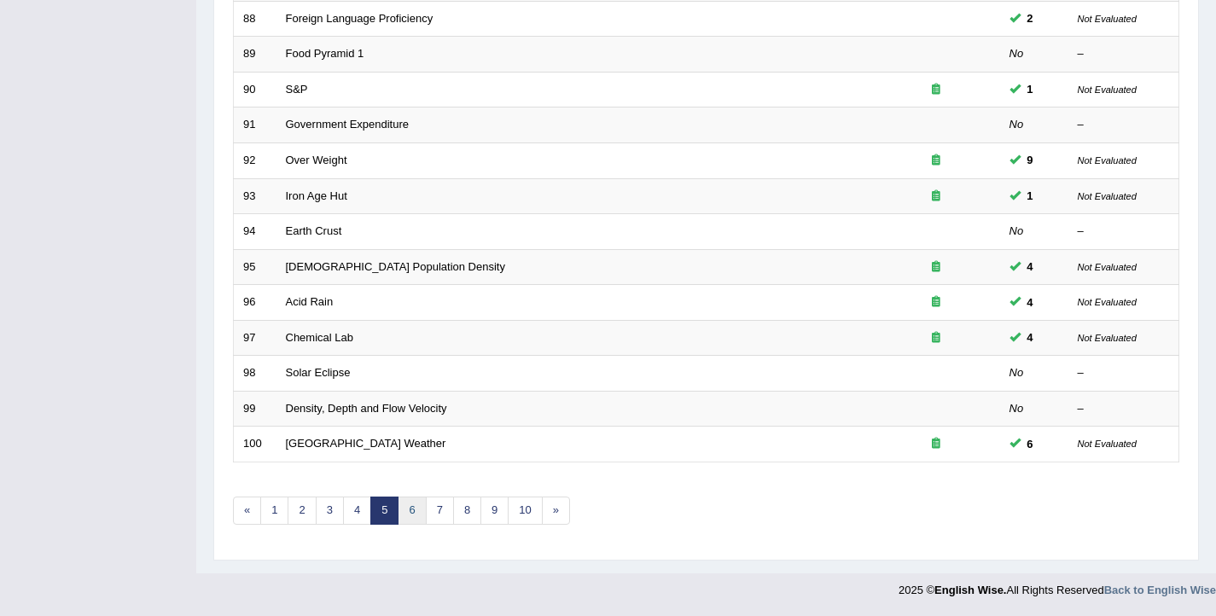
click at [412, 511] on link "6" at bounding box center [412, 511] width 28 height 28
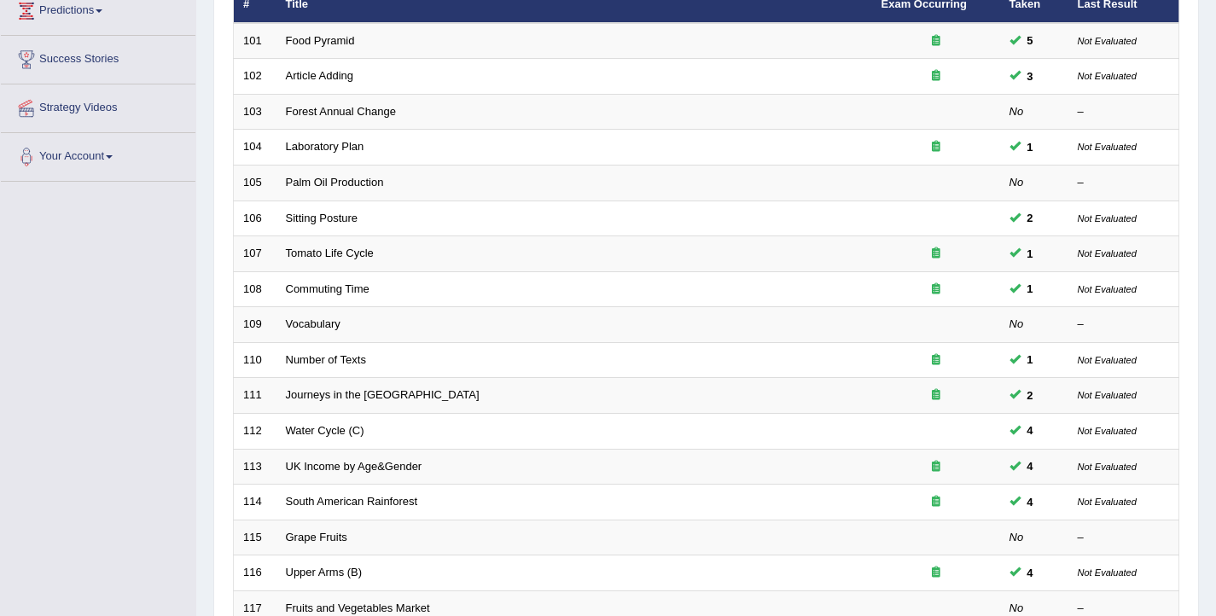
scroll to position [514, 0]
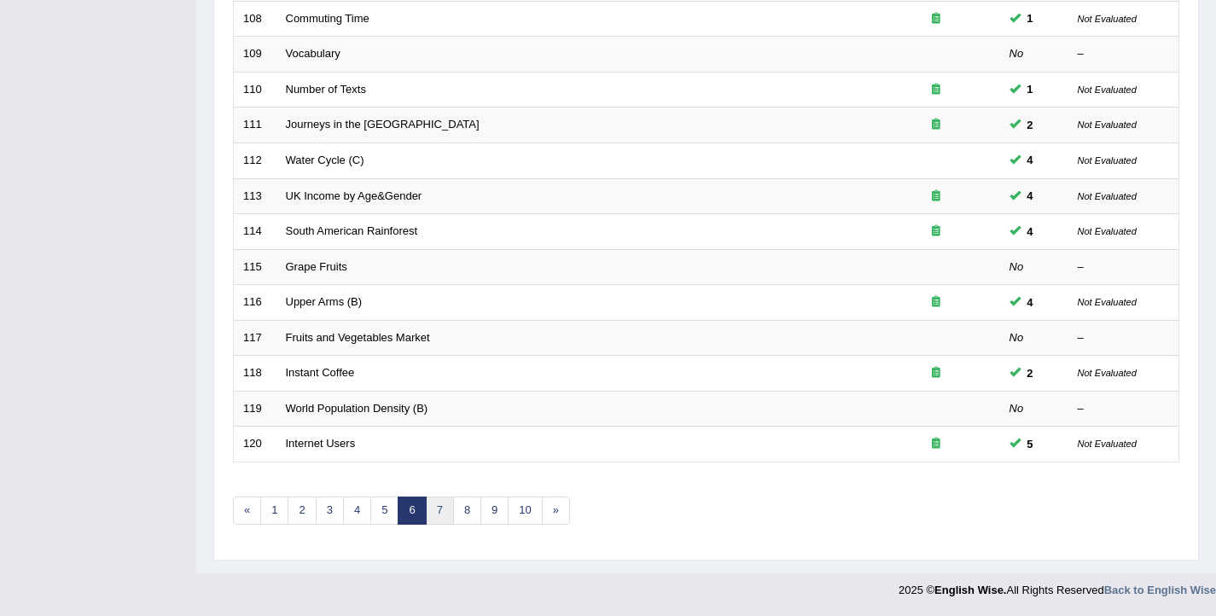
click at [437, 516] on link "7" at bounding box center [440, 511] width 28 height 28
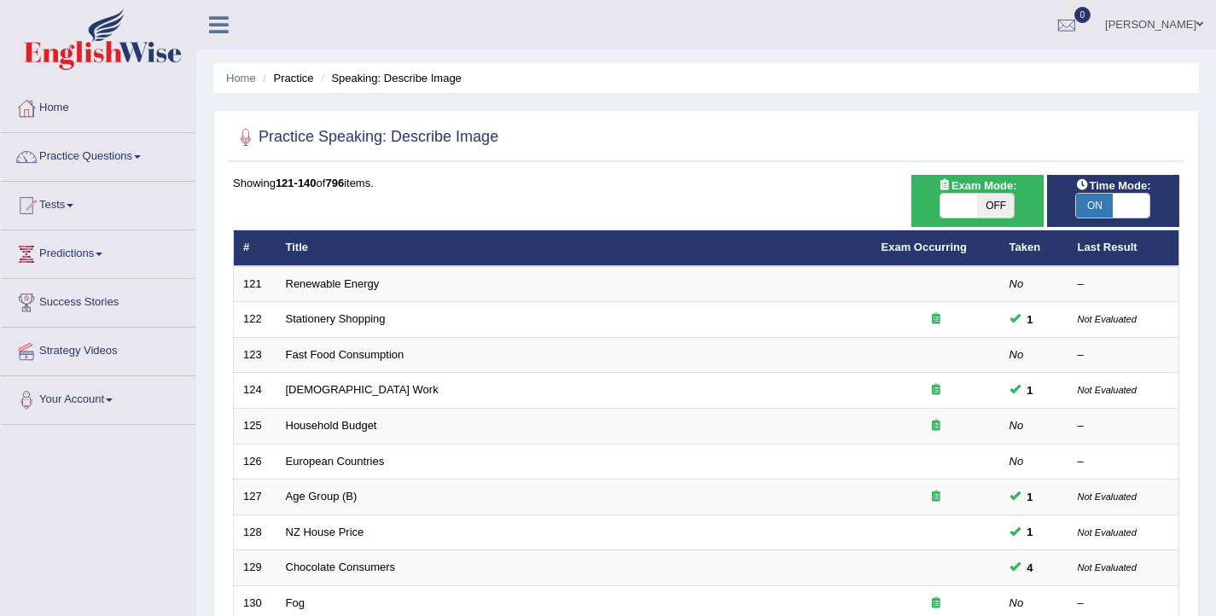
scroll to position [514, 0]
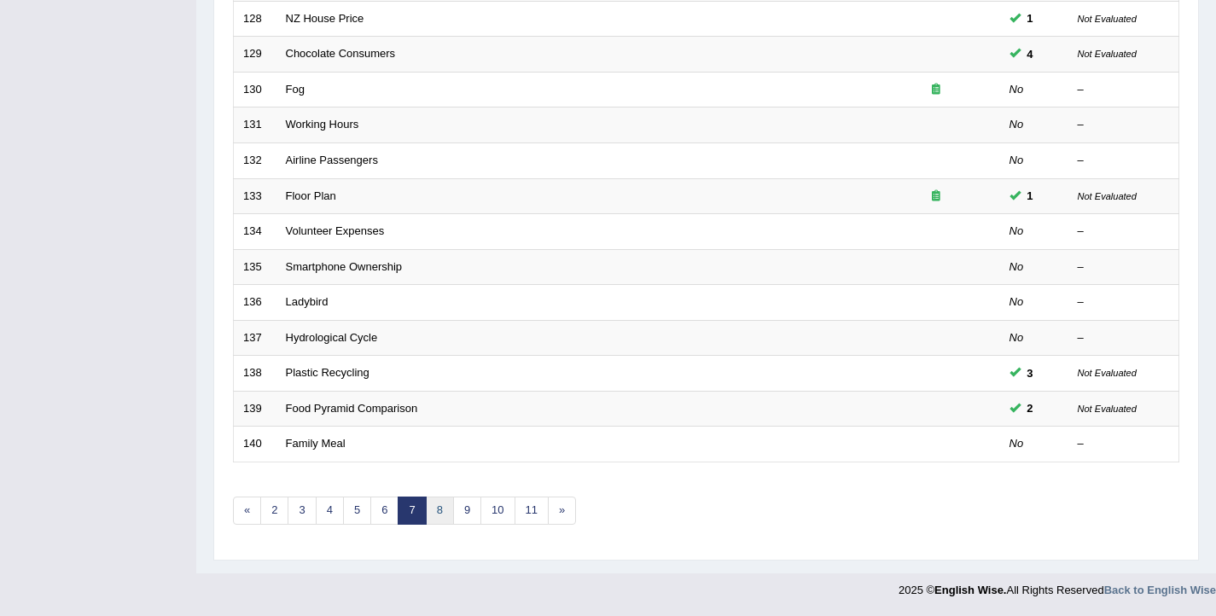
click at [437, 516] on link "8" at bounding box center [440, 511] width 28 height 28
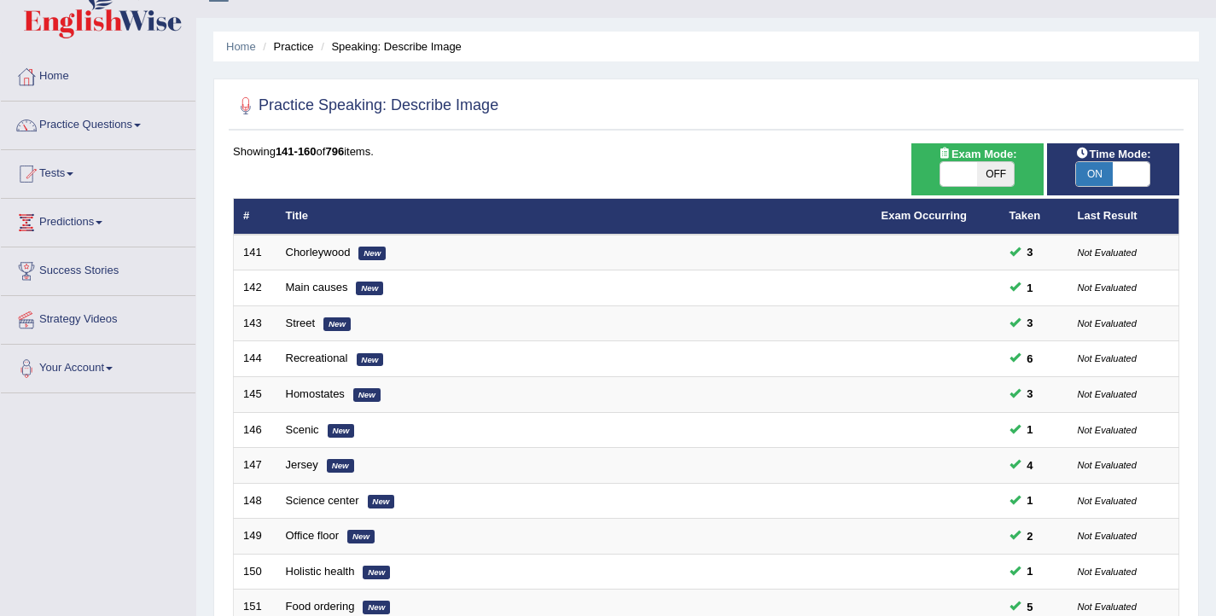
scroll to position [514, 0]
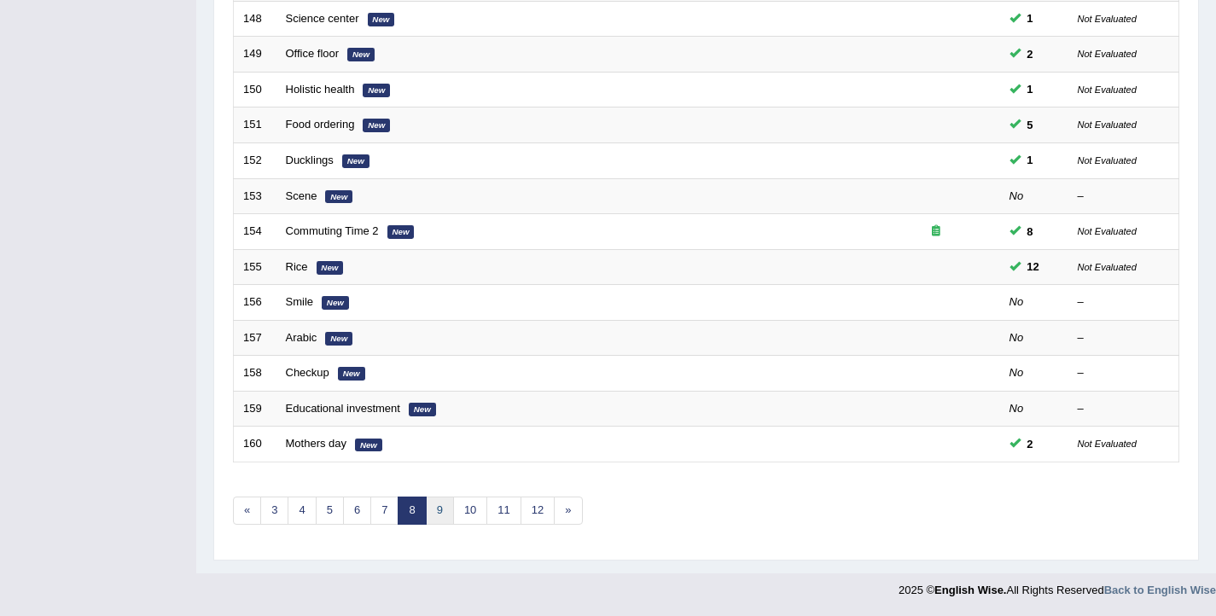
click at [437, 515] on link "9" at bounding box center [440, 511] width 28 height 28
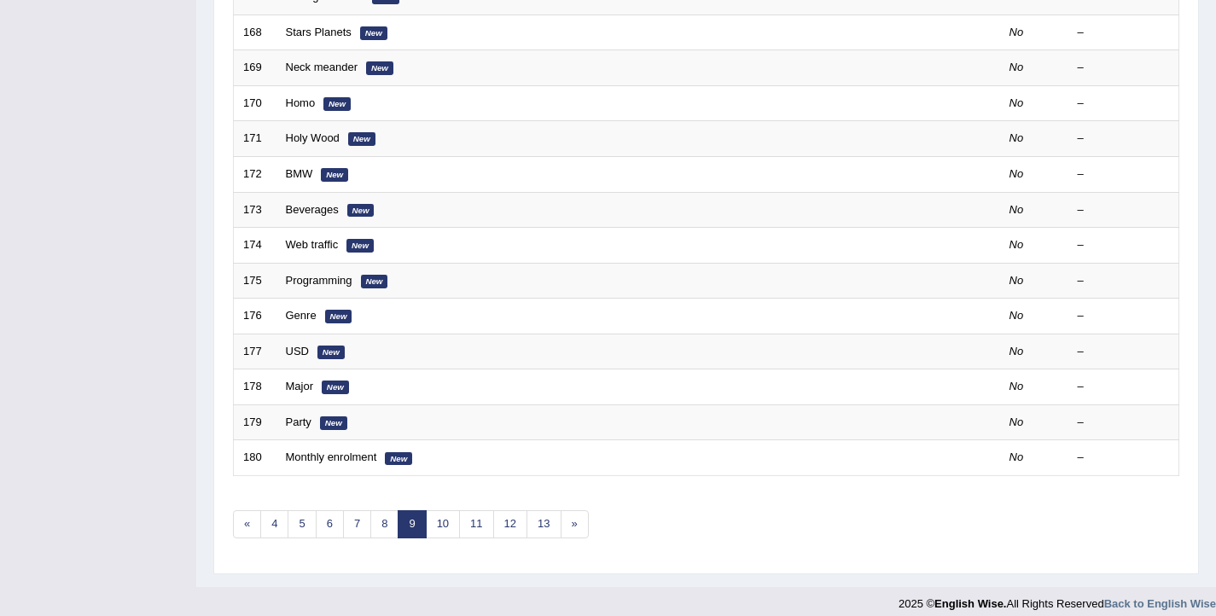
scroll to position [514, 0]
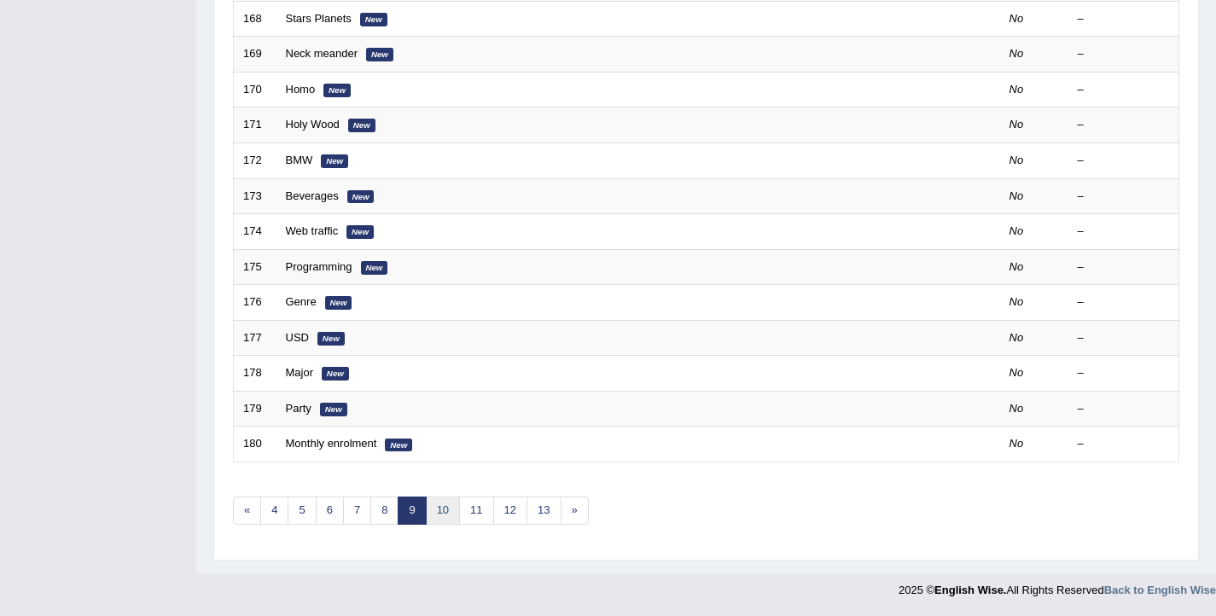
click at [437, 515] on link "10" at bounding box center [443, 511] width 34 height 28
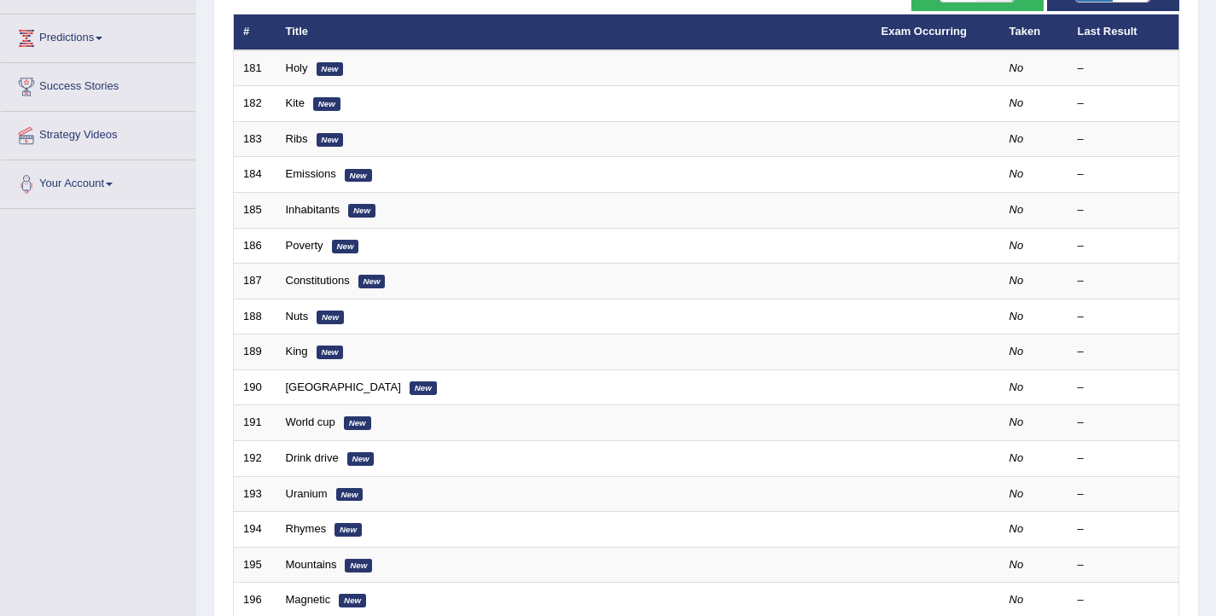
scroll to position [514, 0]
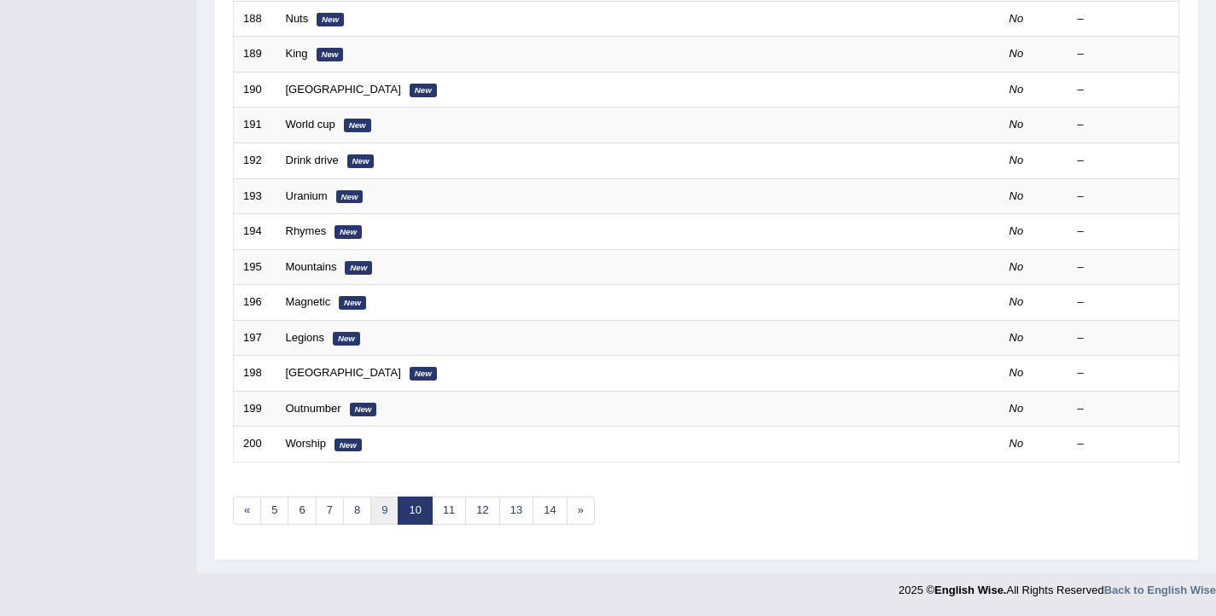
click at [387, 518] on link "9" at bounding box center [384, 511] width 28 height 28
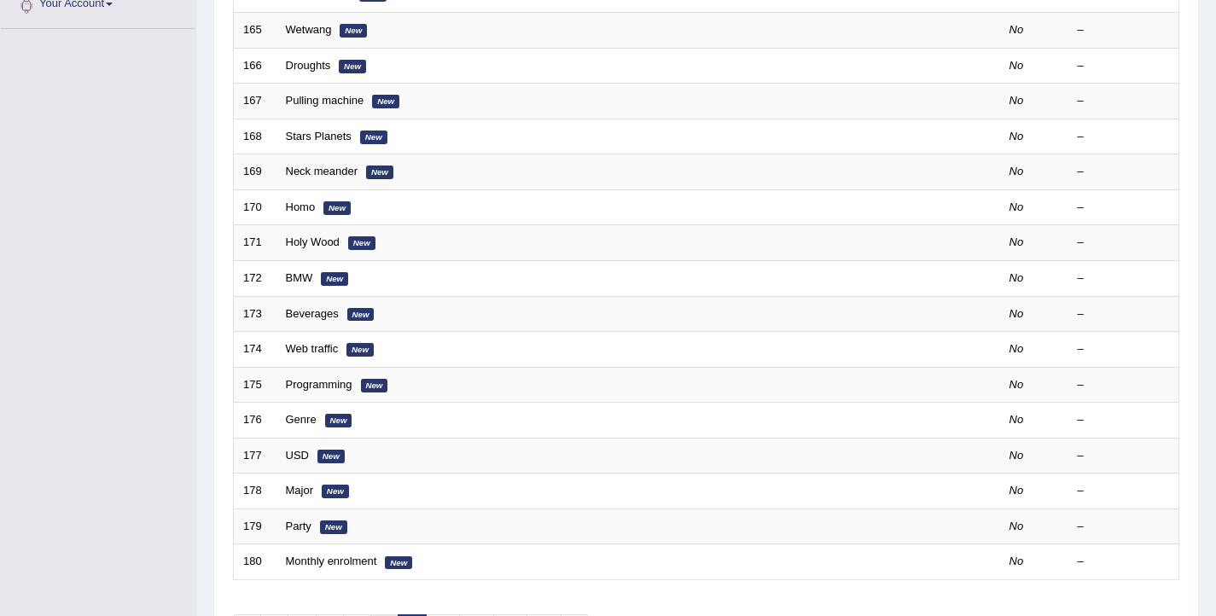
scroll to position [219, 0]
